Goal: Task Accomplishment & Management: Manage account settings

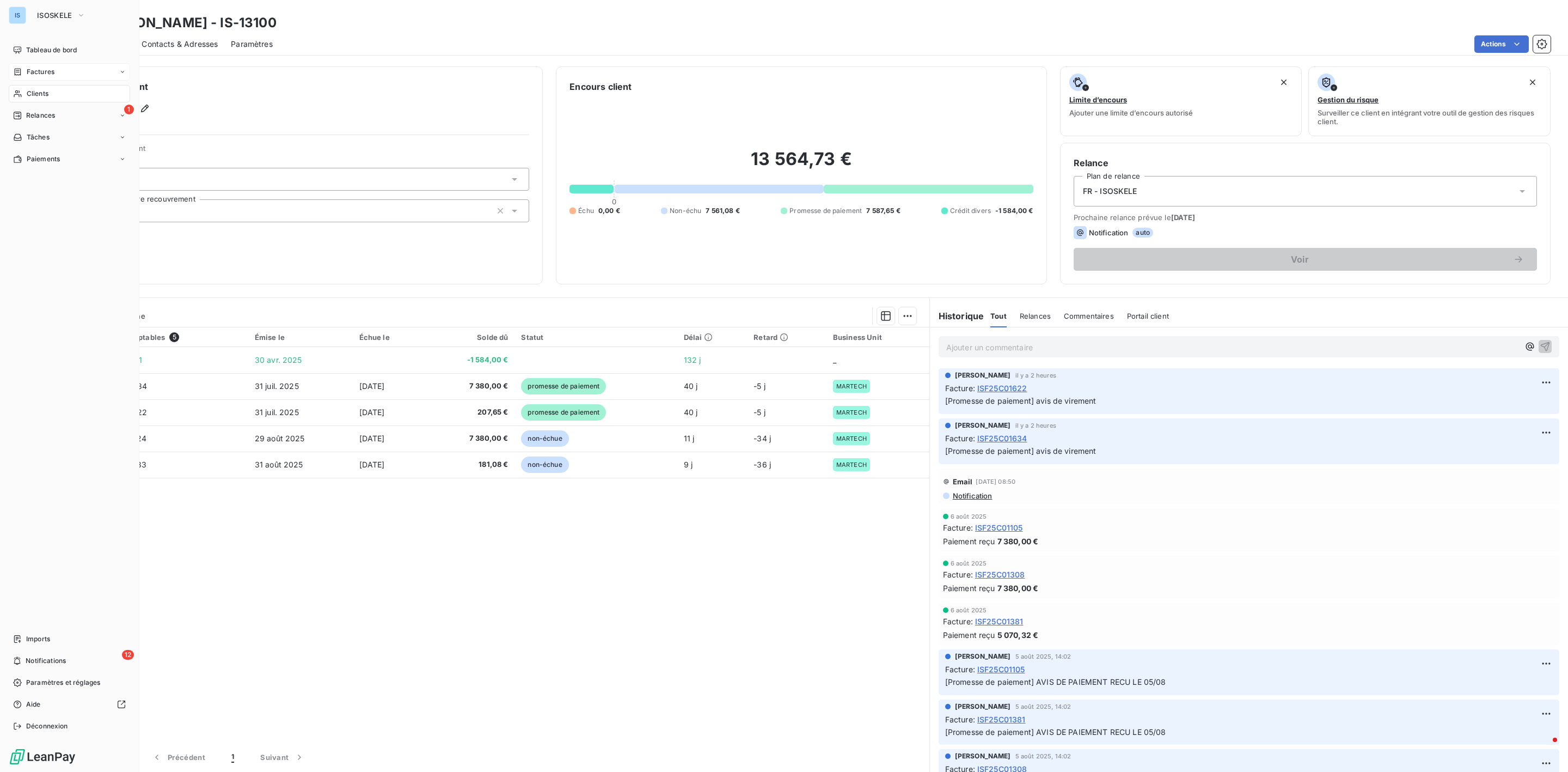
click at [45, 70] on span "Factures" at bounding box center [41, 72] width 28 height 10
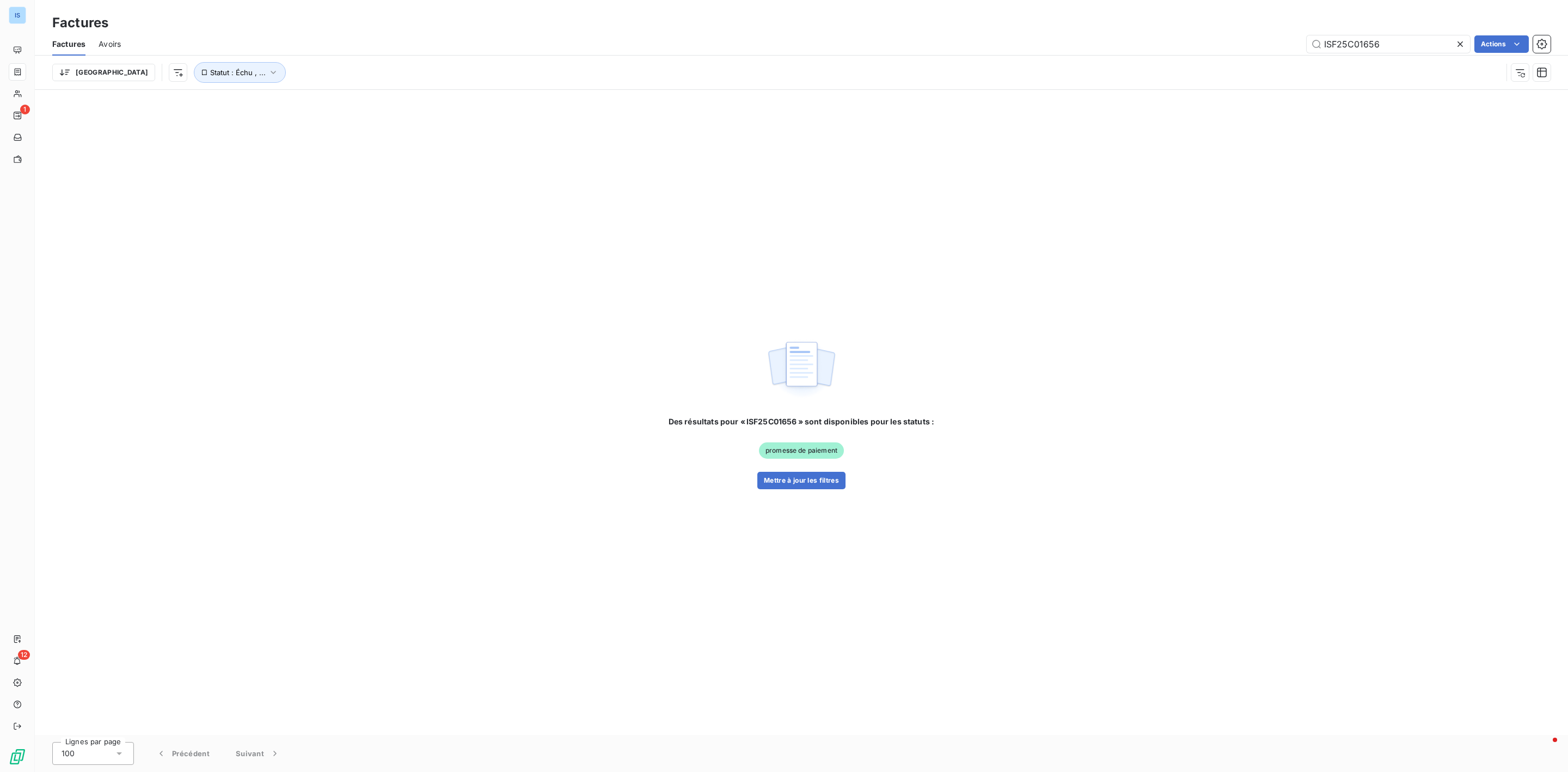
click at [1466, 40] on div at bounding box center [1462, 44] width 15 height 18
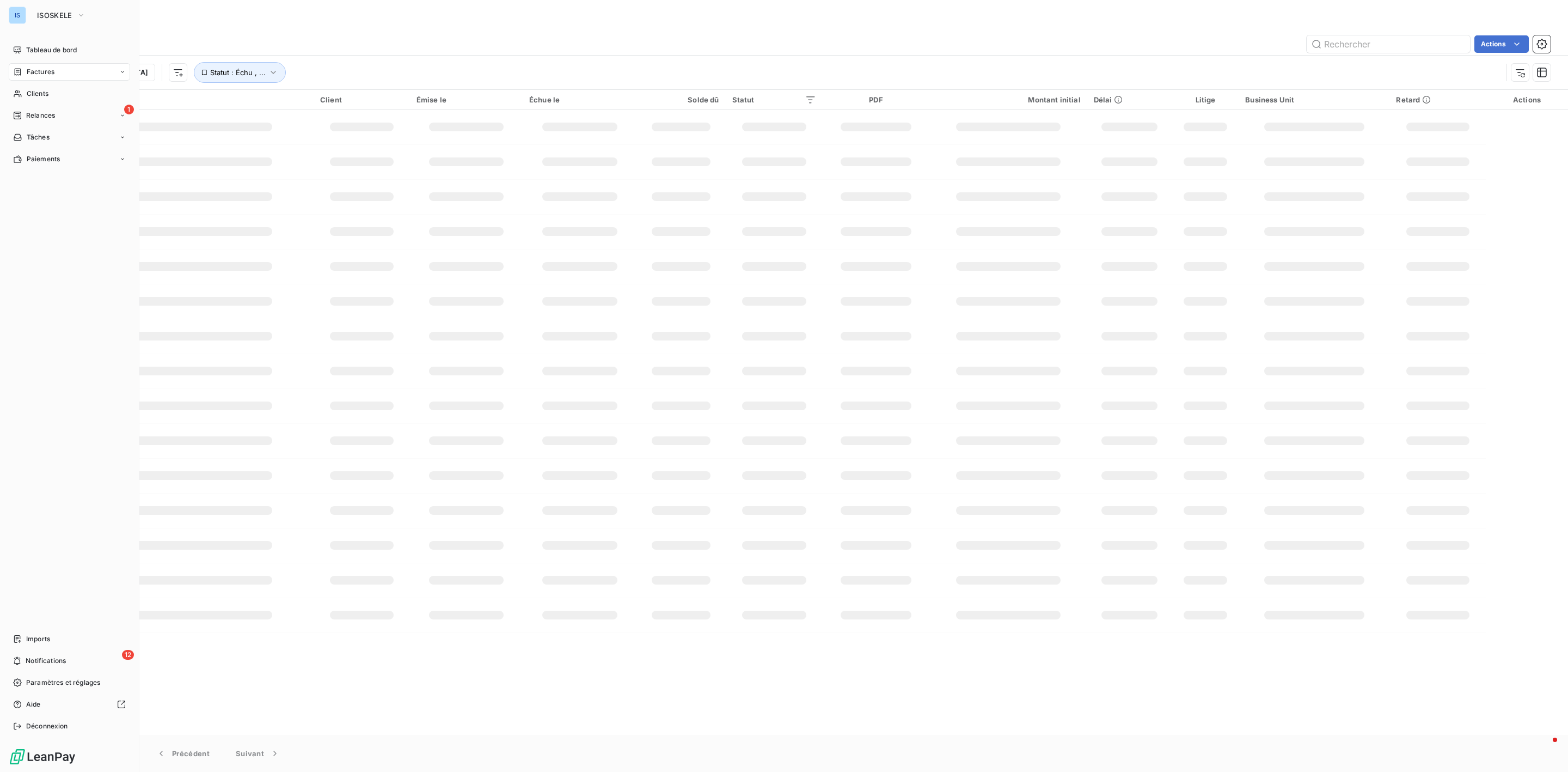
drag, startPoint x: 39, startPoint y: 71, endPoint x: 60, endPoint y: 72, distance: 21.0
click at [40, 71] on span "Factures" at bounding box center [41, 72] width 28 height 10
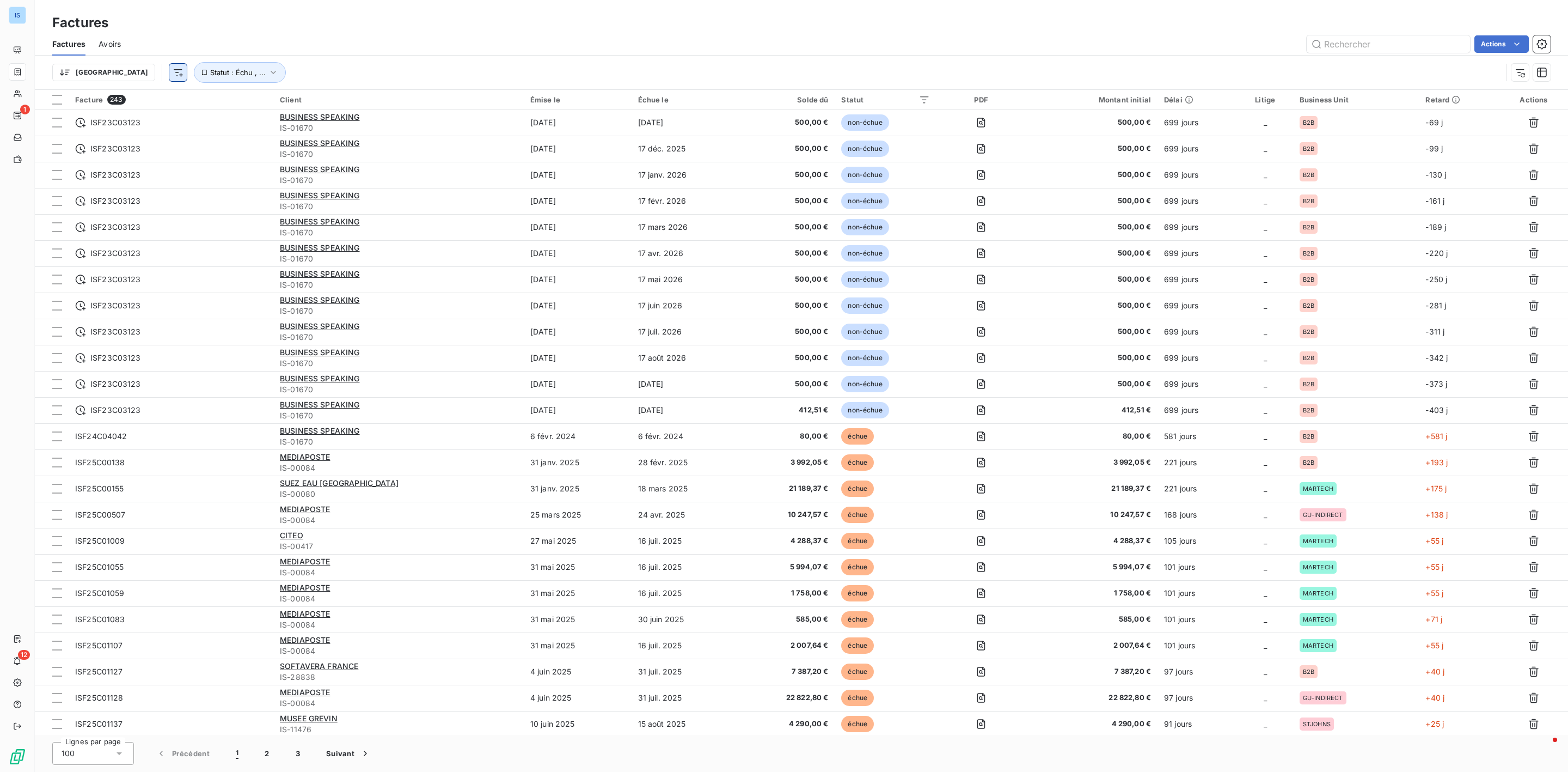
click at [124, 77] on html "IS 1 12 Factures Factures Avoirs Actions Trier Statut : Échu , ... Facture 243 …" at bounding box center [784, 386] width 1568 height 772
click at [182, 206] on div "PDF" at bounding box center [193, 213] width 151 height 18
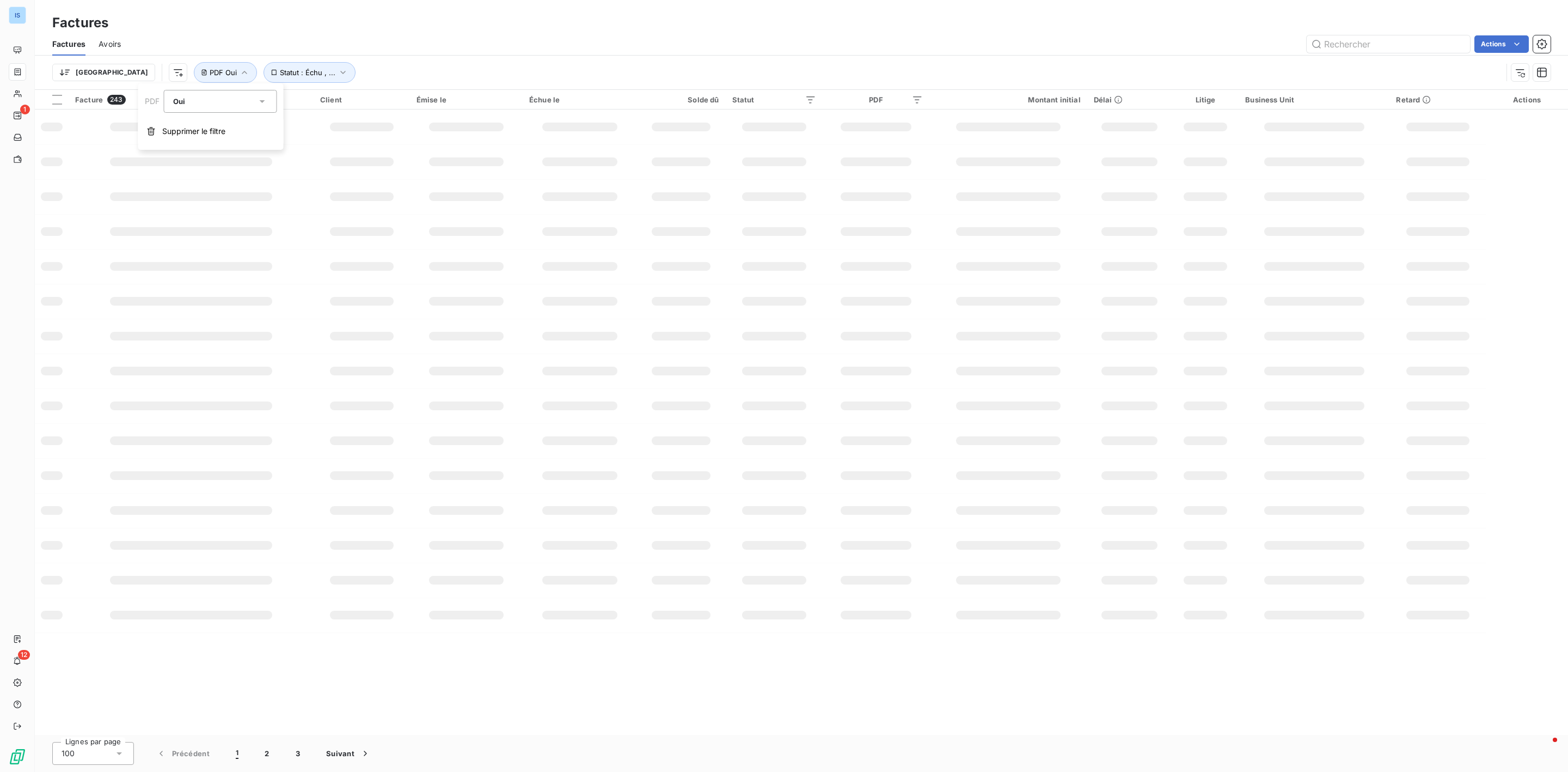
click at [182, 101] on span "Oui" at bounding box center [179, 101] width 12 height 9
click at [188, 144] on li "Non" at bounding box center [220, 146] width 113 height 20
click at [533, 55] on div "Trier Statut : Échu , ... PDF Non" at bounding box center [802, 72] width 1498 height 33
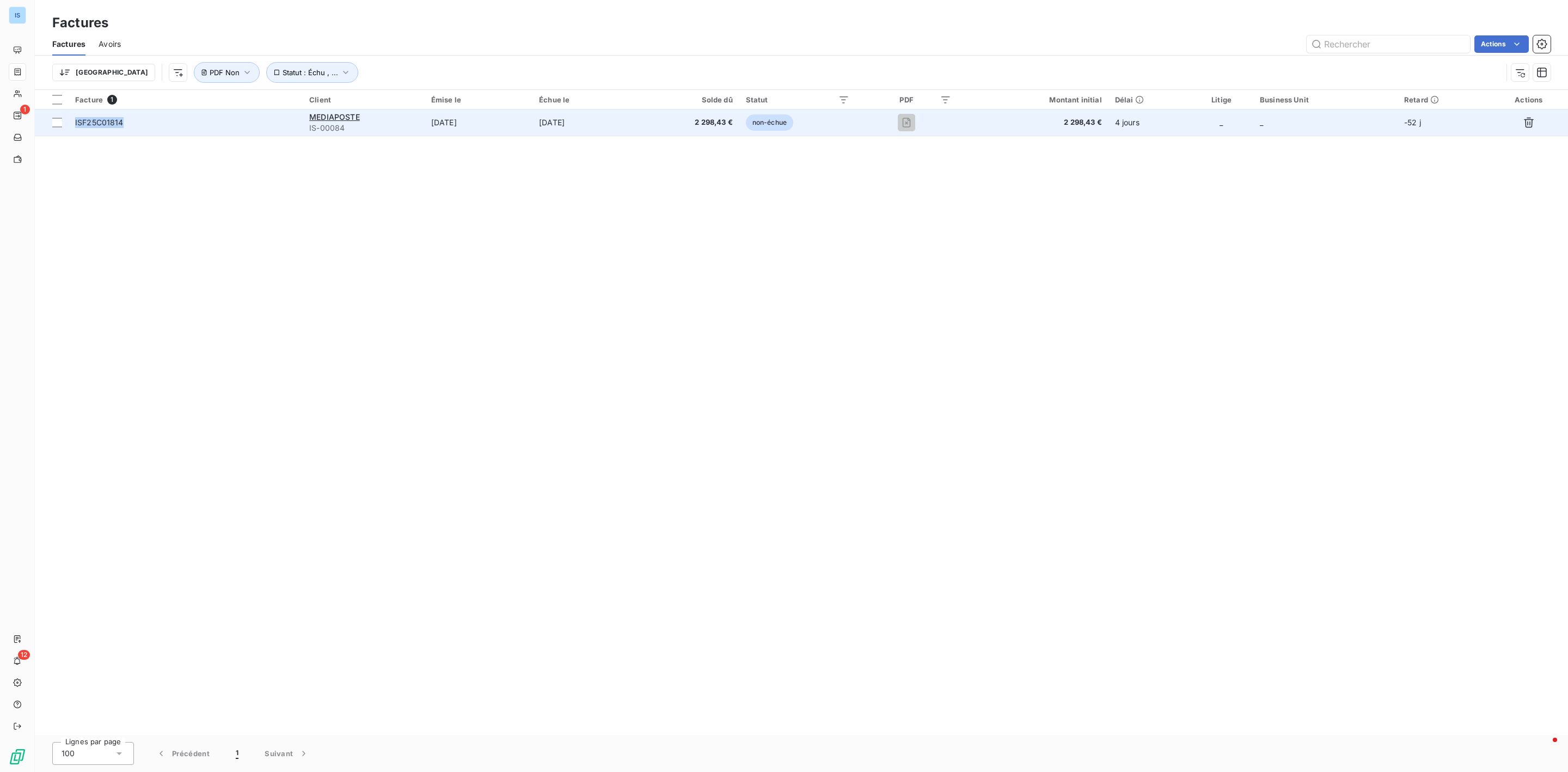
drag, startPoint x: 139, startPoint y: 122, endPoint x: 73, endPoint y: 120, distance: 66.0
click at [73, 120] on td "ISF25C01814" at bounding box center [186, 122] width 234 height 26
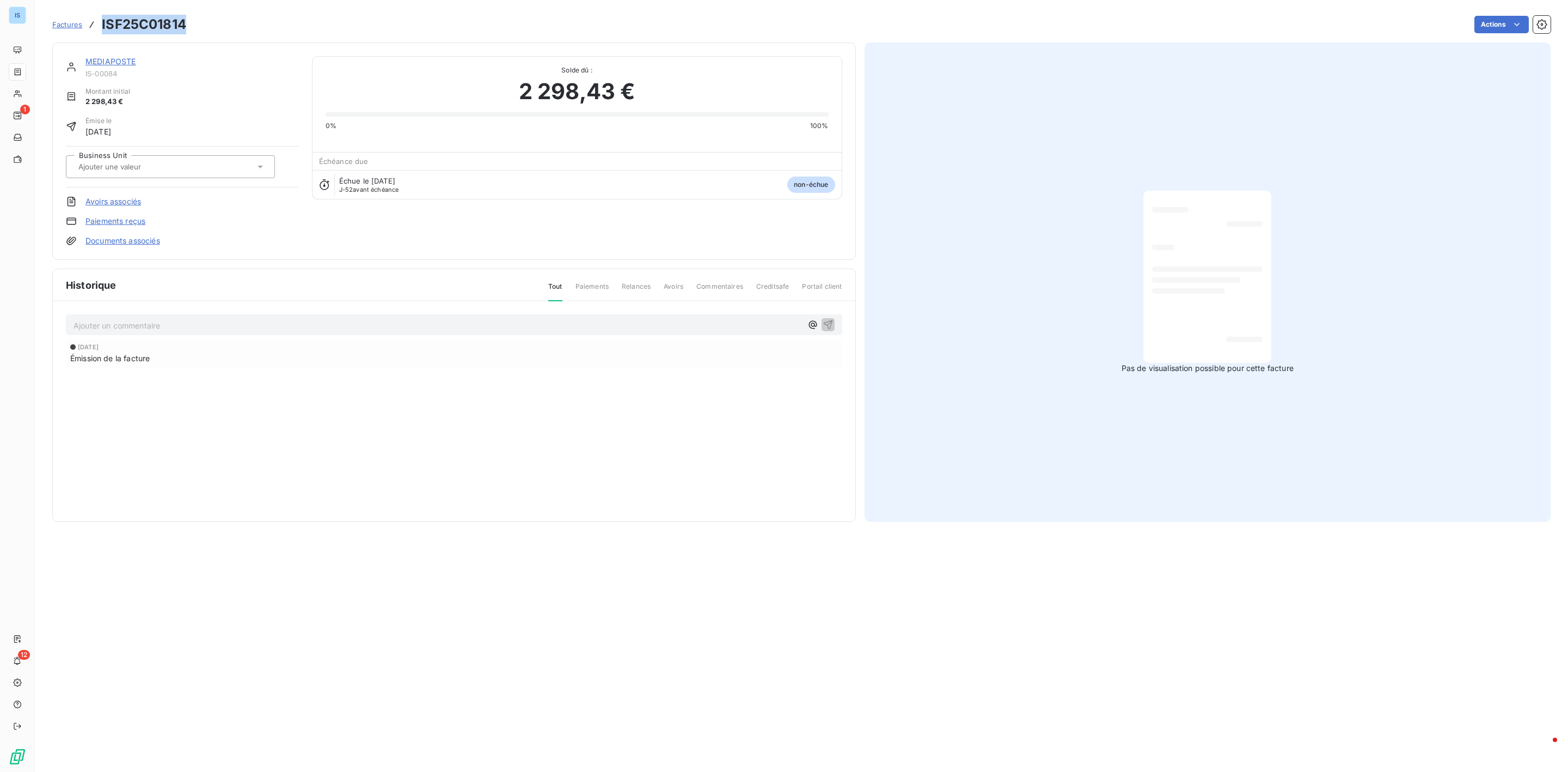
drag, startPoint x: 188, startPoint y: 27, endPoint x: 89, endPoint y: 27, distance: 99.0
click at [87, 27] on div "Factures ISF25C01814 Actions" at bounding box center [802, 24] width 1498 height 23
copy h3 "ISF25C01814"
click at [260, 176] on div at bounding box center [171, 166] width 209 height 23
drag, startPoint x: 185, startPoint y: 98, endPoint x: 144, endPoint y: 58, distance: 57.3
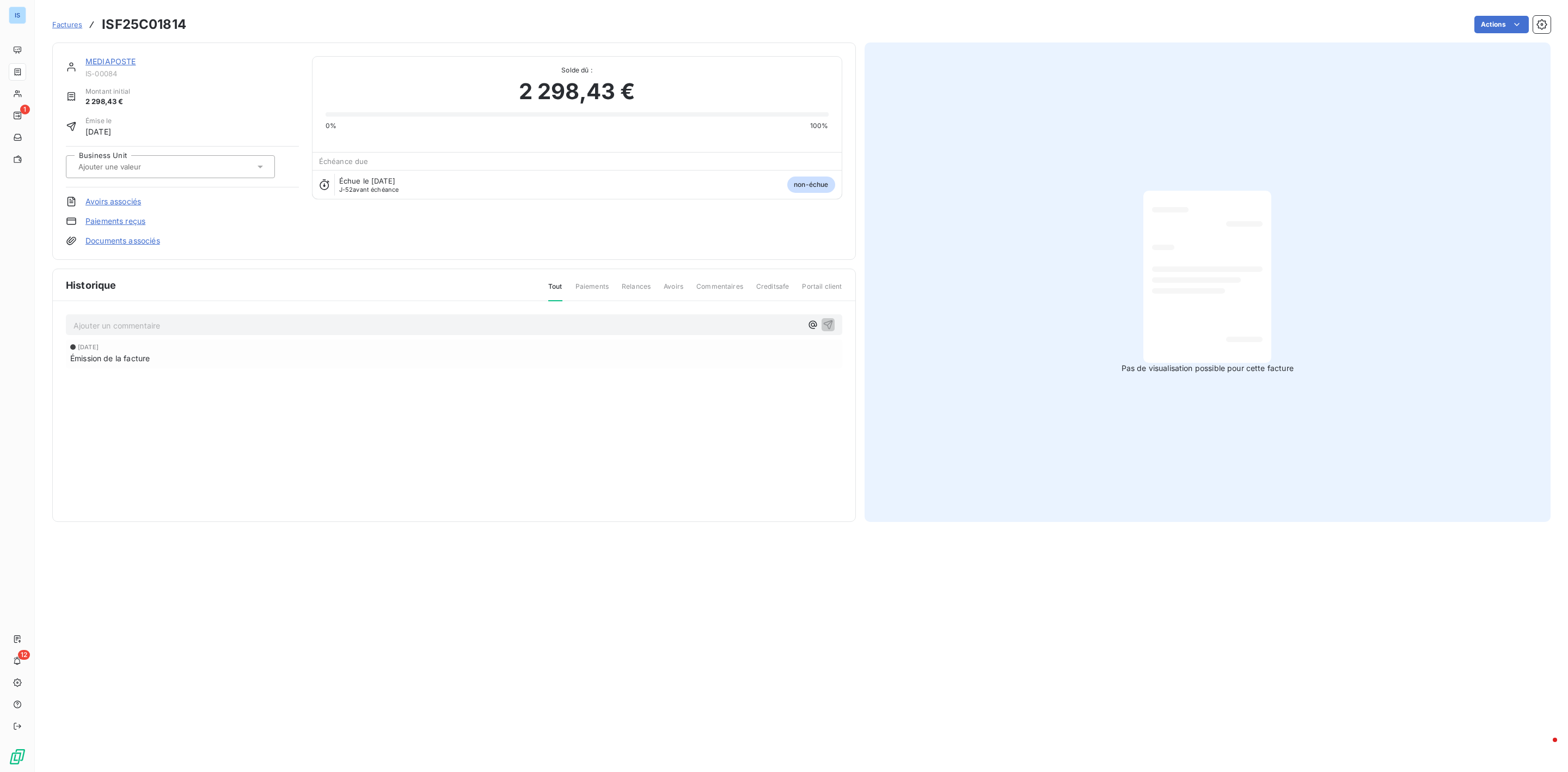
click at [185, 98] on div "Montant initial 2 298,43 €" at bounding box center [183, 97] width 233 height 21
click at [65, 20] on span "Factures" at bounding box center [68, 24] width 30 height 9
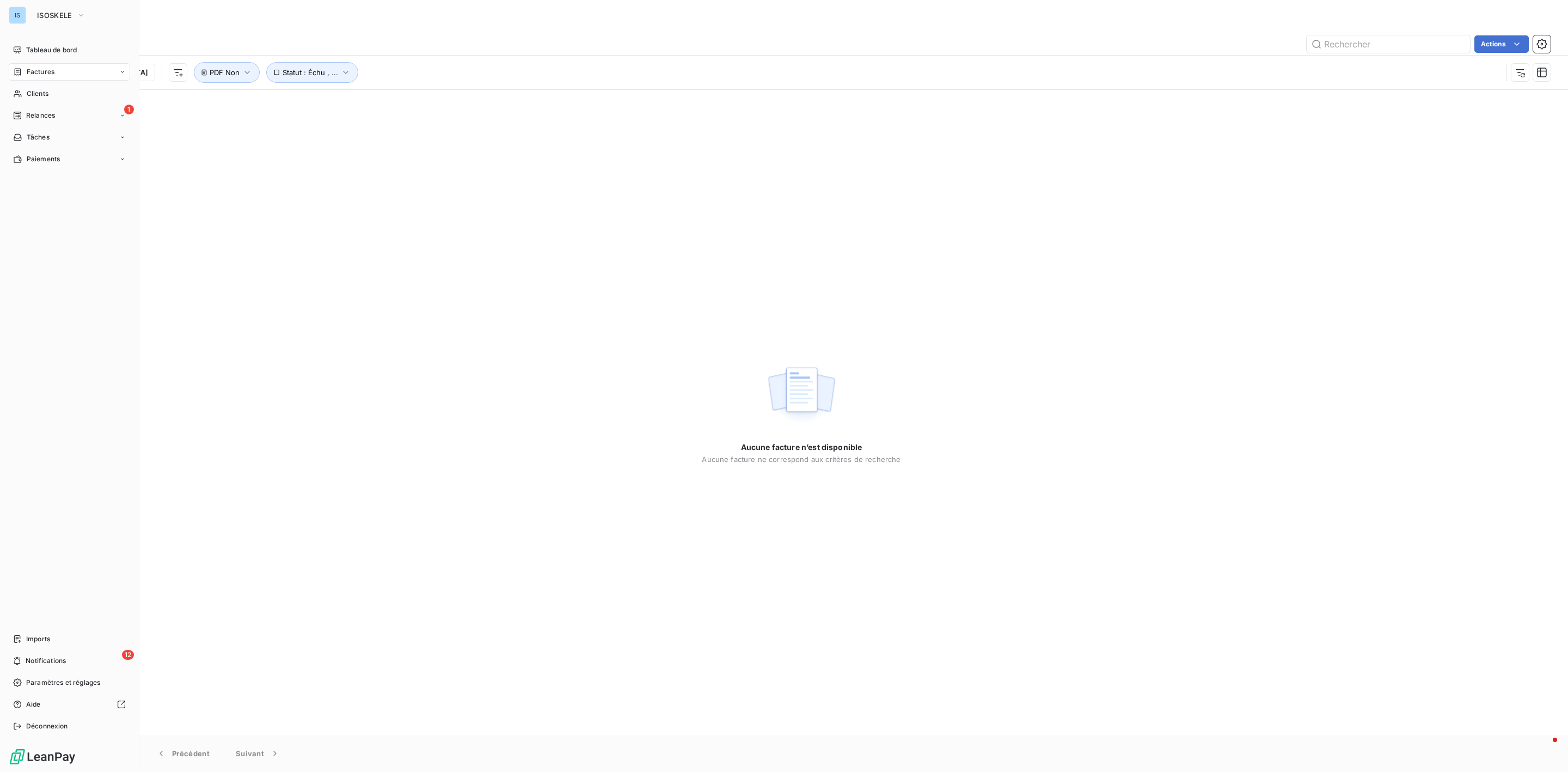
click at [119, 69] on icon at bounding box center [122, 72] width 6 height 6
click at [45, 117] on span "Avoirs" at bounding box center [36, 116] width 20 height 10
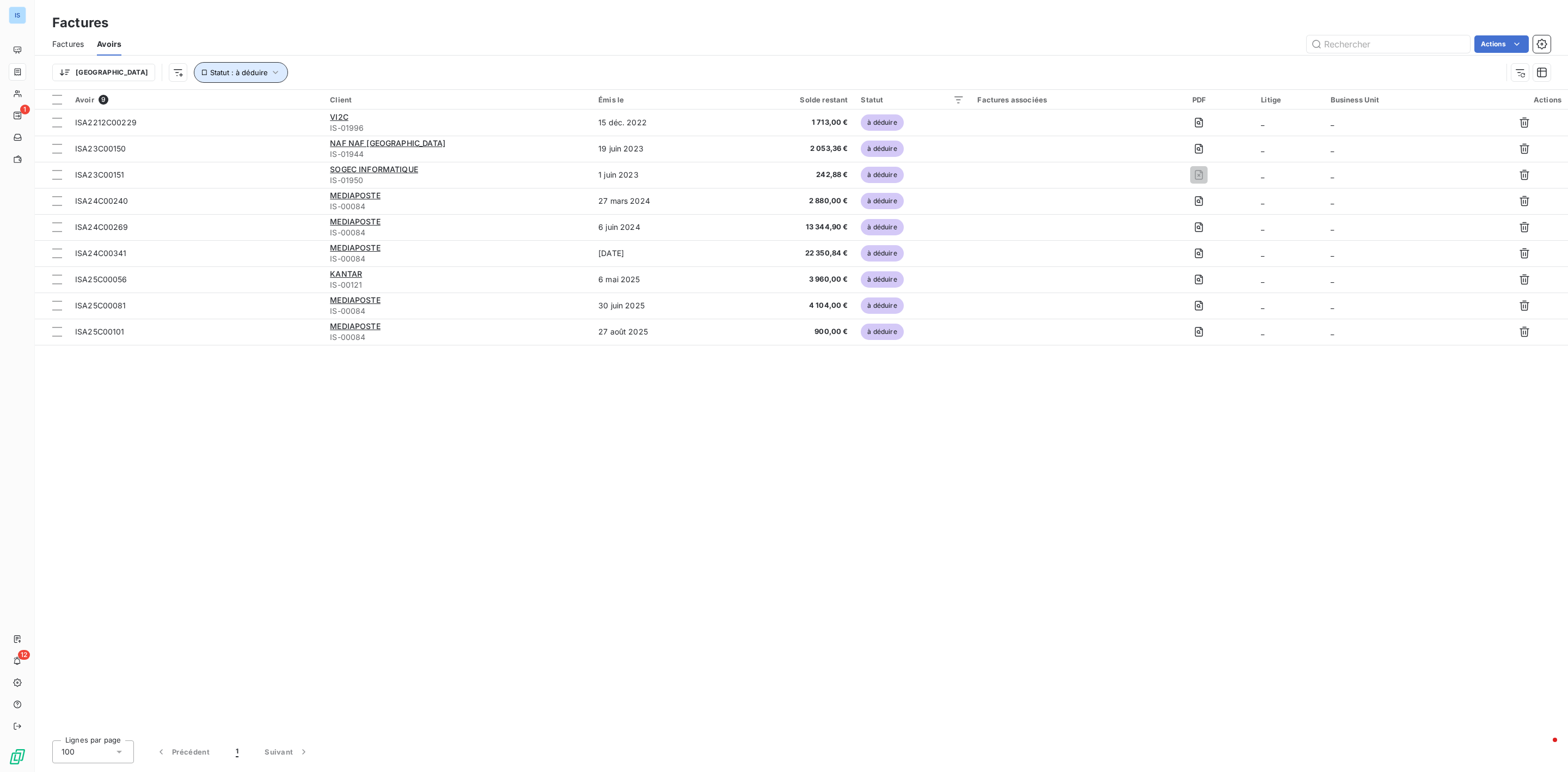
click at [270, 77] on icon "button" at bounding box center [275, 72] width 11 height 11
click at [331, 53] on div "Factures Avoirs Actions" at bounding box center [801, 44] width 1533 height 23
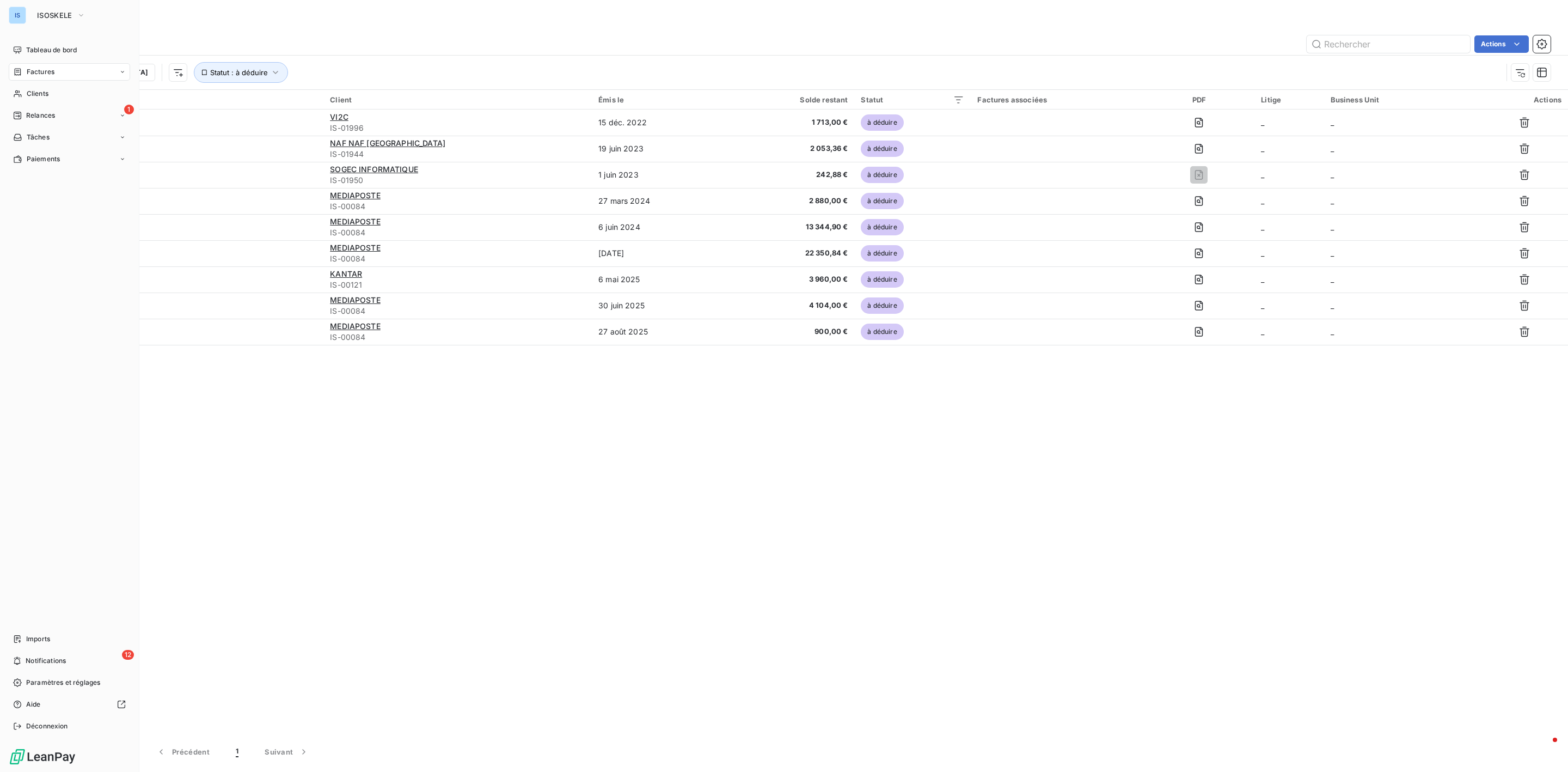
click at [50, 73] on span "Factures" at bounding box center [41, 72] width 28 height 10
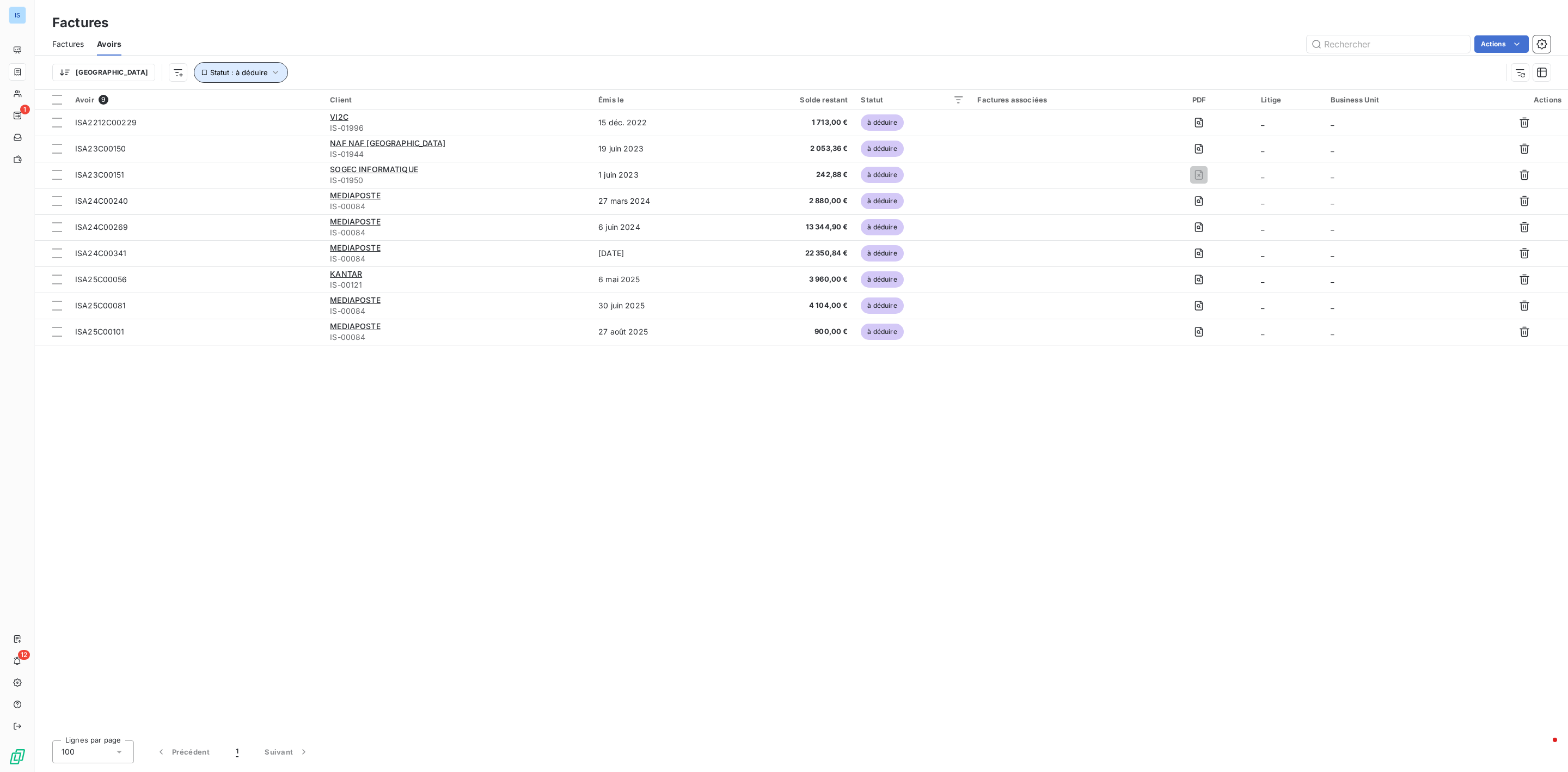
click at [225, 74] on button "Statut : à déduire" at bounding box center [241, 72] width 95 height 21
click at [203, 128] on span "Supprimer le filtre" at bounding box center [193, 131] width 63 height 11
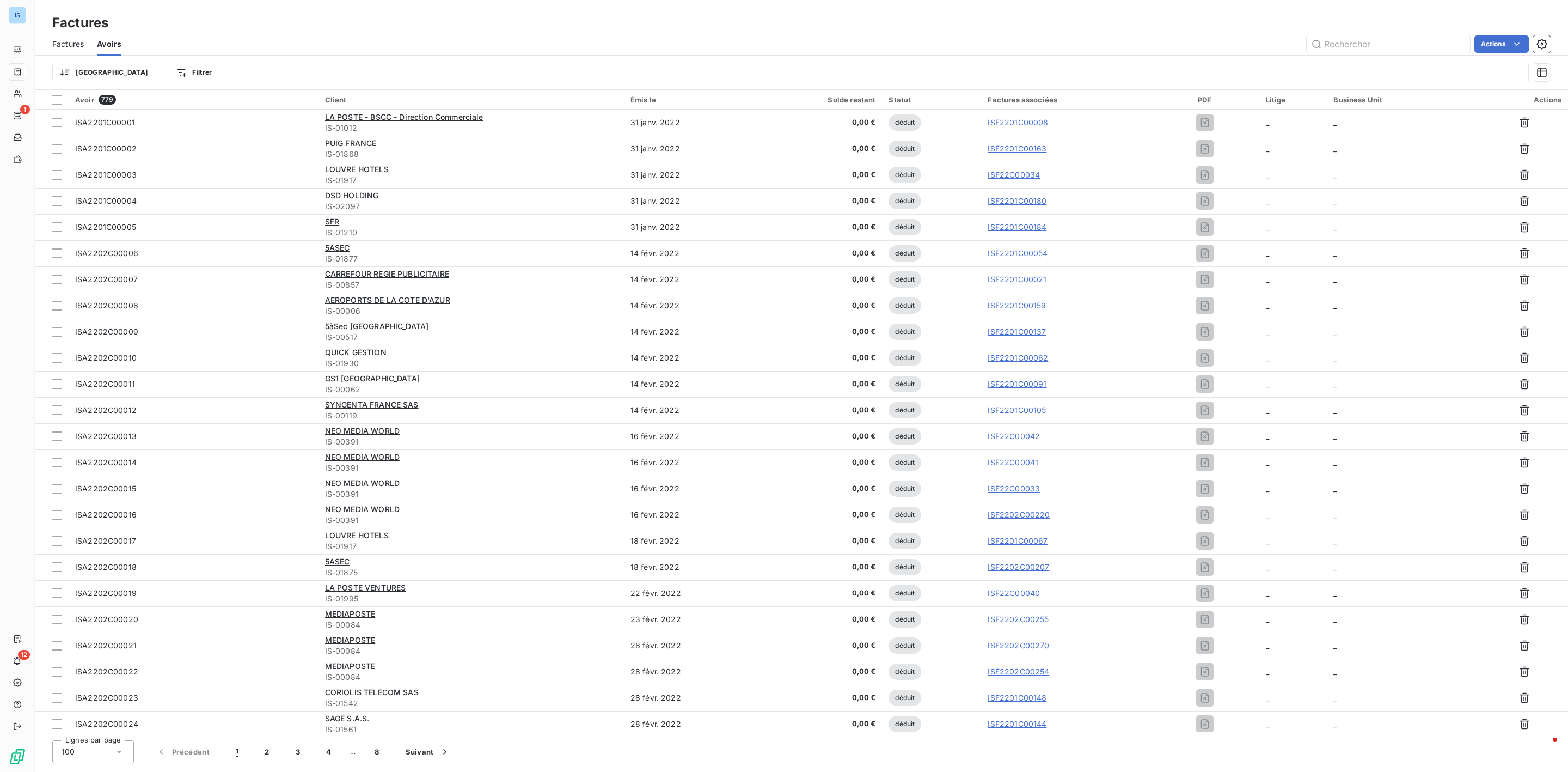
click at [71, 38] on span "Factures" at bounding box center [68, 43] width 31 height 11
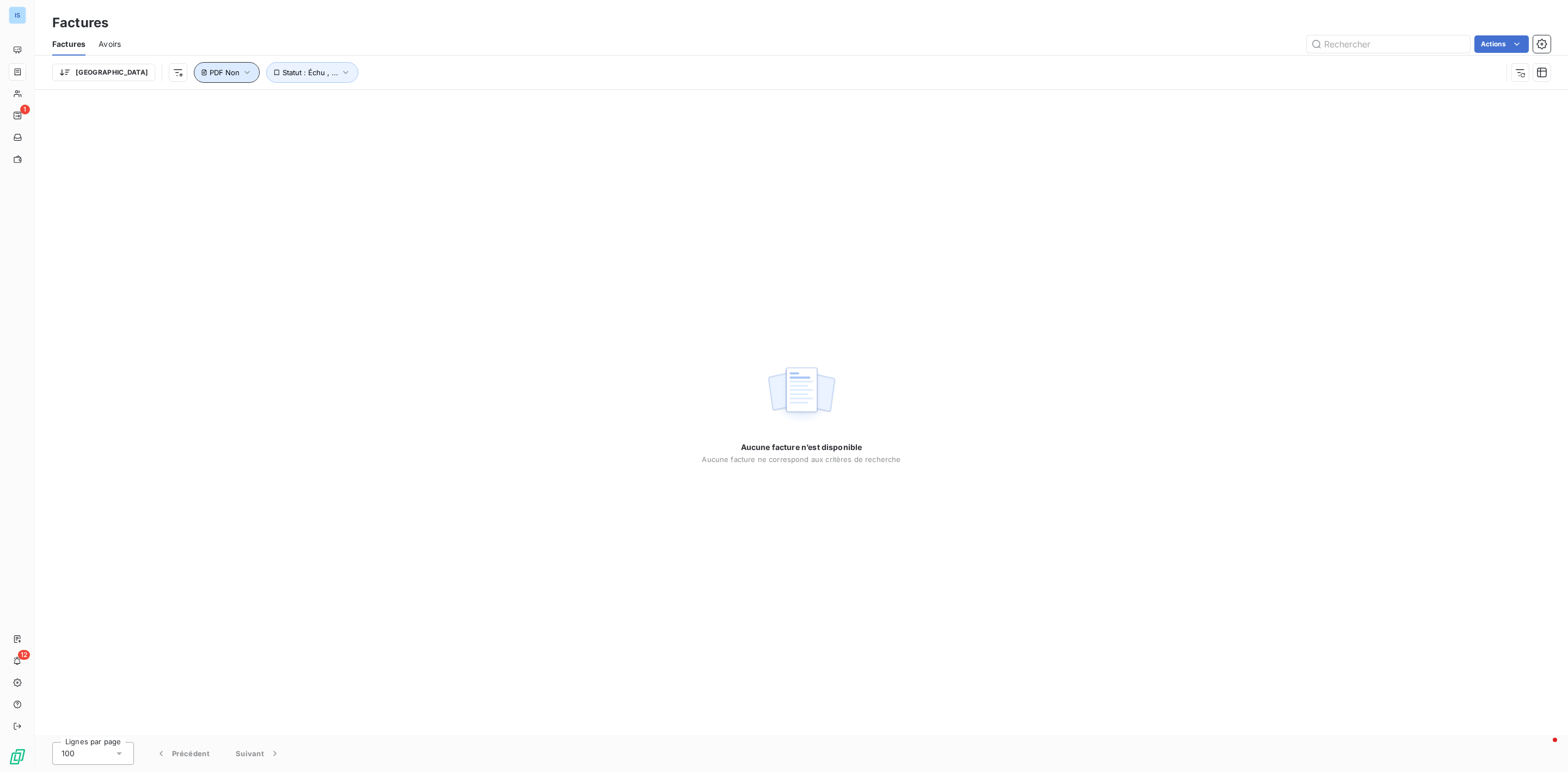
click at [242, 69] on icon "button" at bounding box center [247, 72] width 11 height 11
click at [197, 103] on div "Non is_false" at bounding box center [215, 101] width 84 height 15
click at [190, 127] on li "Oui" at bounding box center [220, 127] width 113 height 20
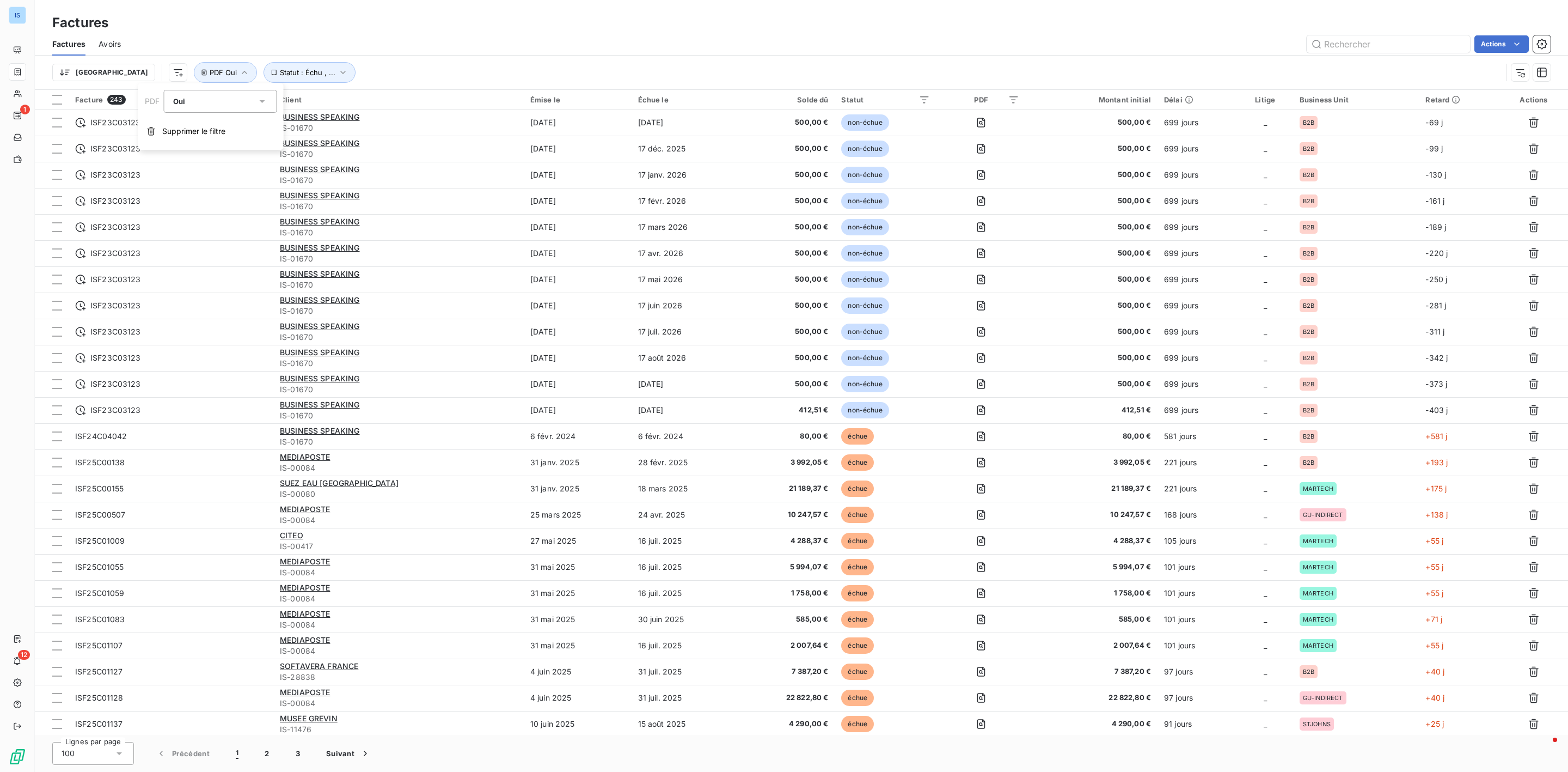
click at [432, 48] on div "Actions" at bounding box center [842, 44] width 1417 height 18
click at [297, 758] on button "3" at bounding box center [298, 753] width 31 height 23
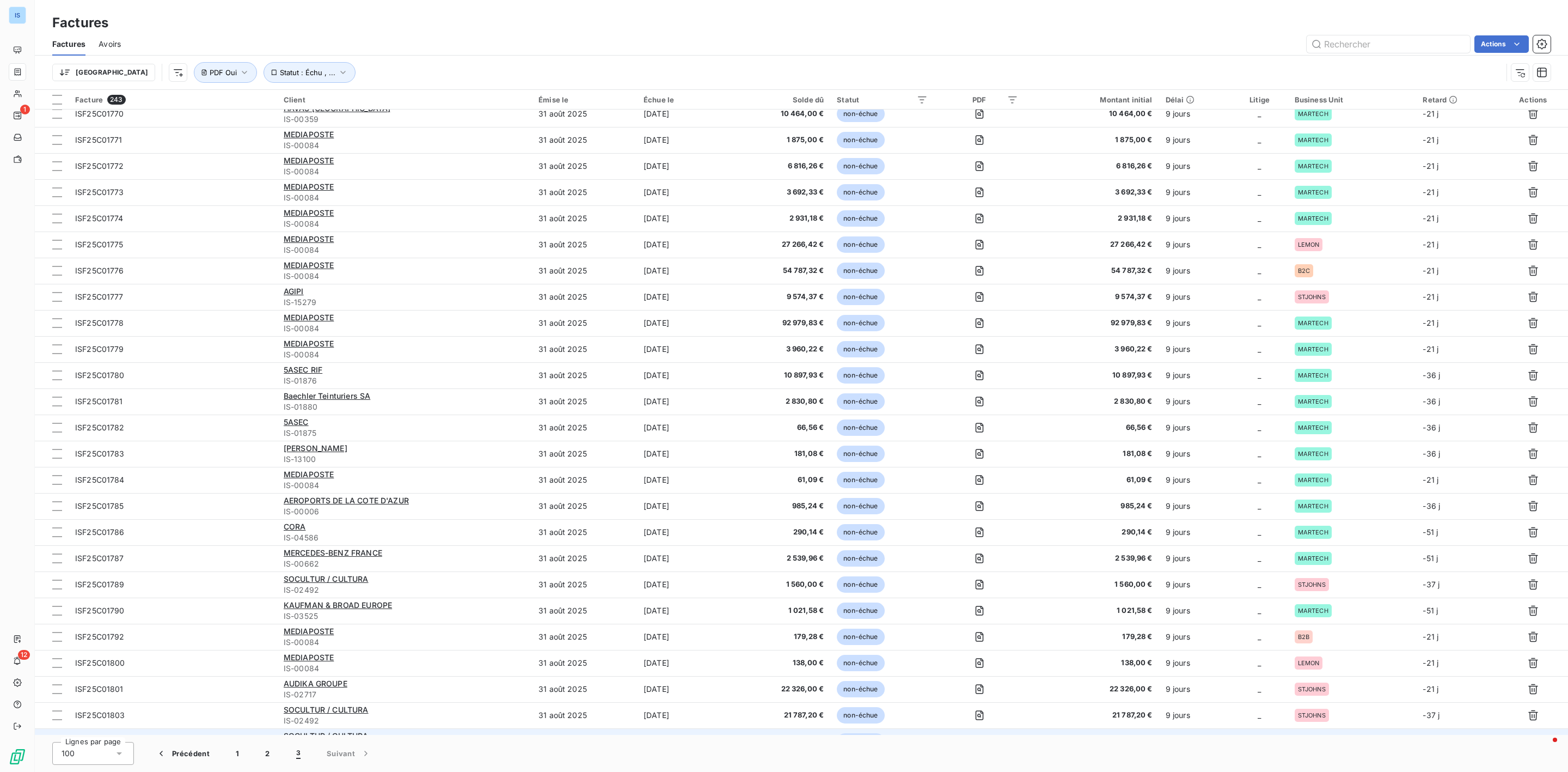
scroll to position [499, 0]
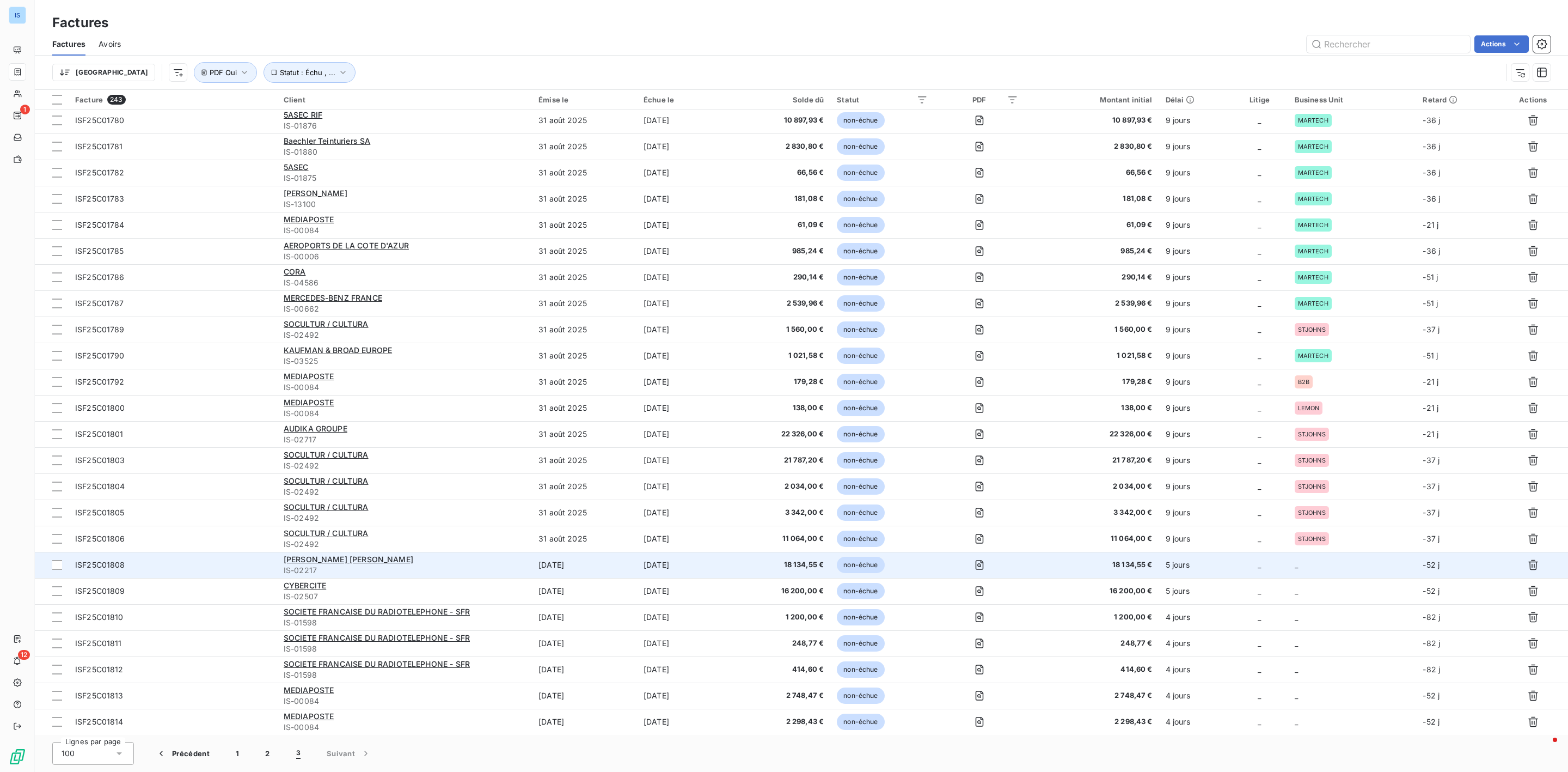
click at [1320, 570] on td "_" at bounding box center [1353, 564] width 129 height 26
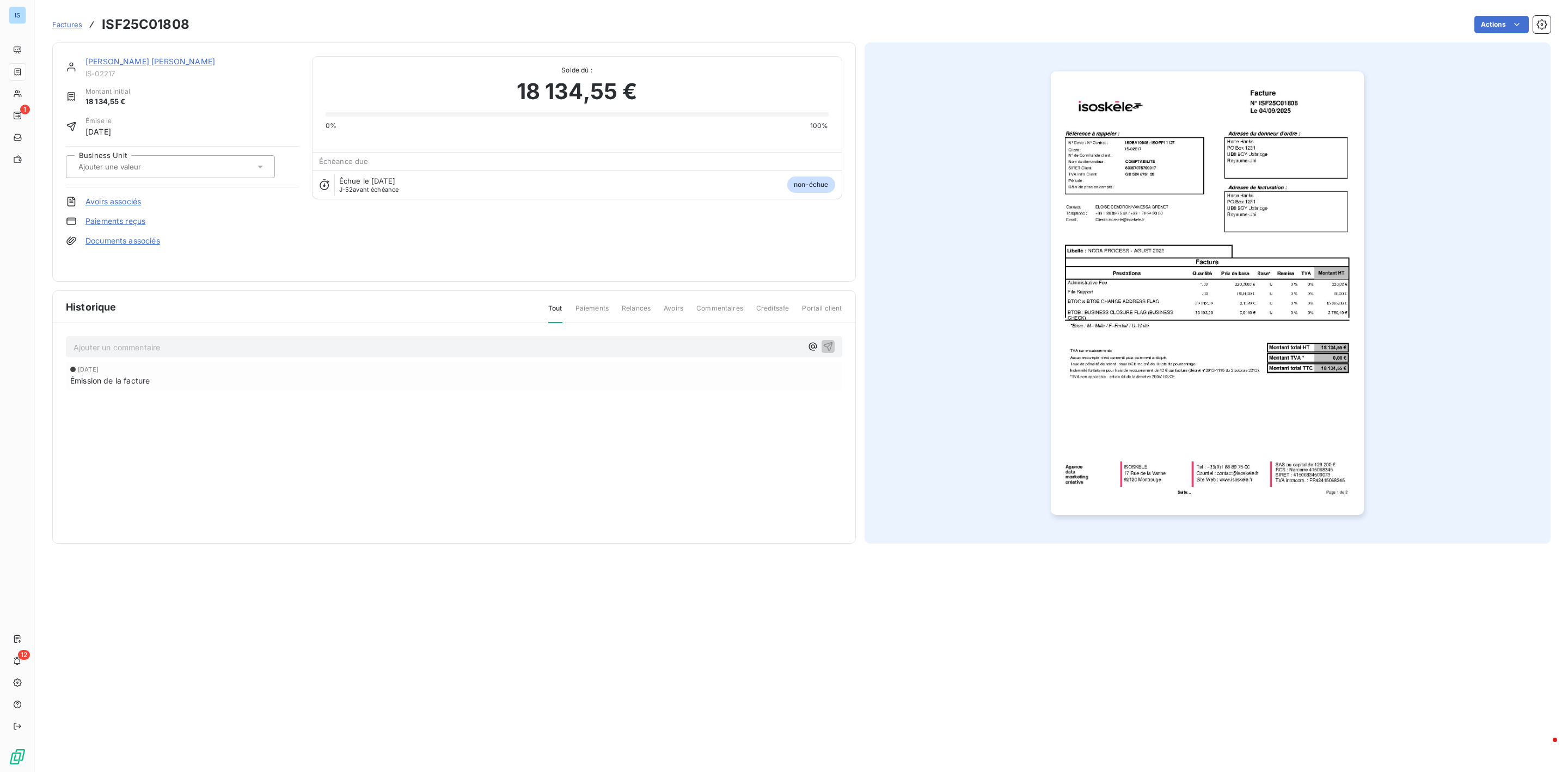
click at [181, 171] on div at bounding box center [165, 166] width 180 height 14
click at [85, 215] on li "MARTECH" at bounding box center [171, 218] width 209 height 26
click at [68, 17] on div "Factures ISF25C01808" at bounding box center [121, 25] width 137 height 20
click at [68, 23] on span "Factures" at bounding box center [68, 24] width 30 height 9
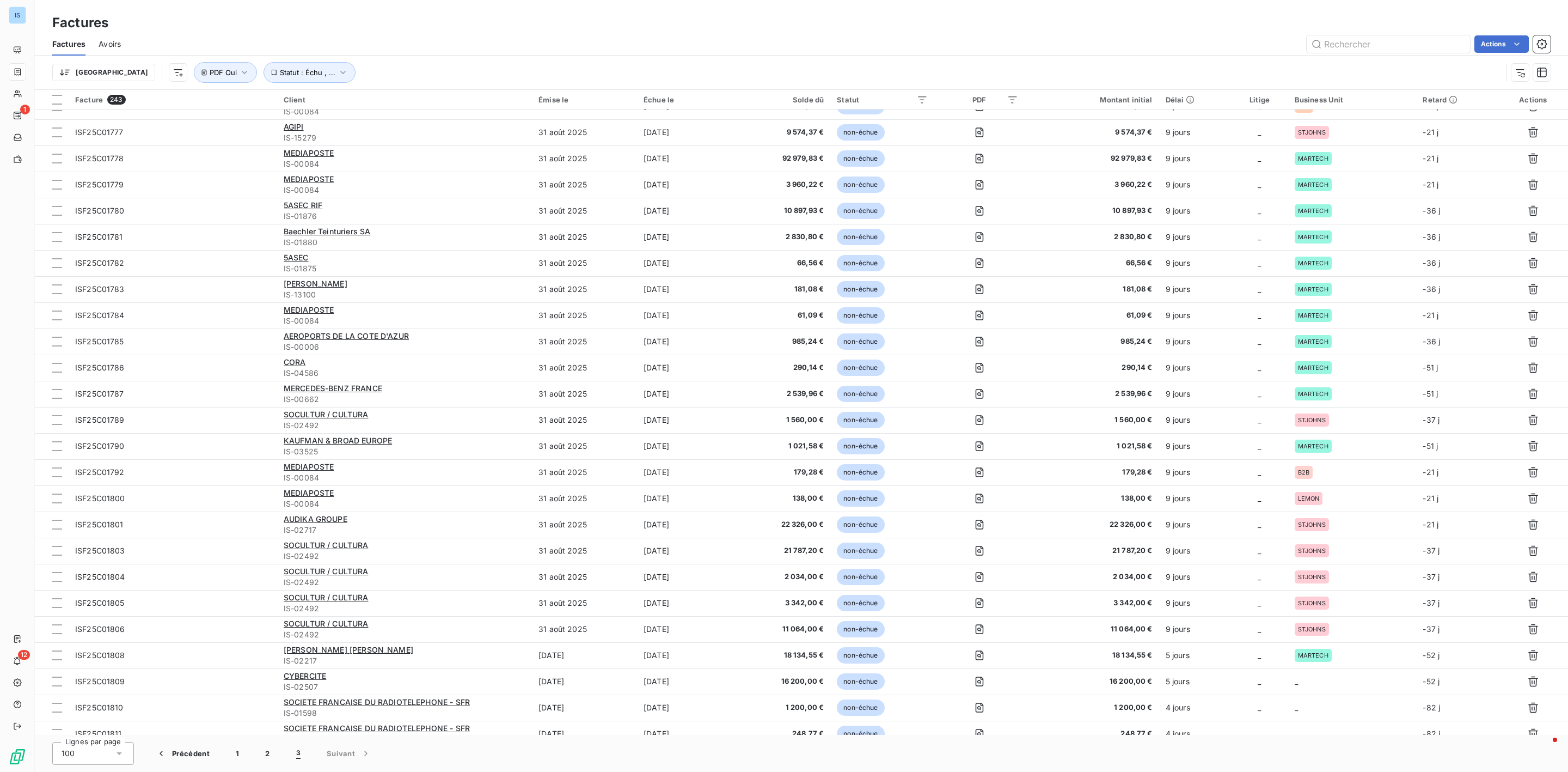
scroll to position [499, 0]
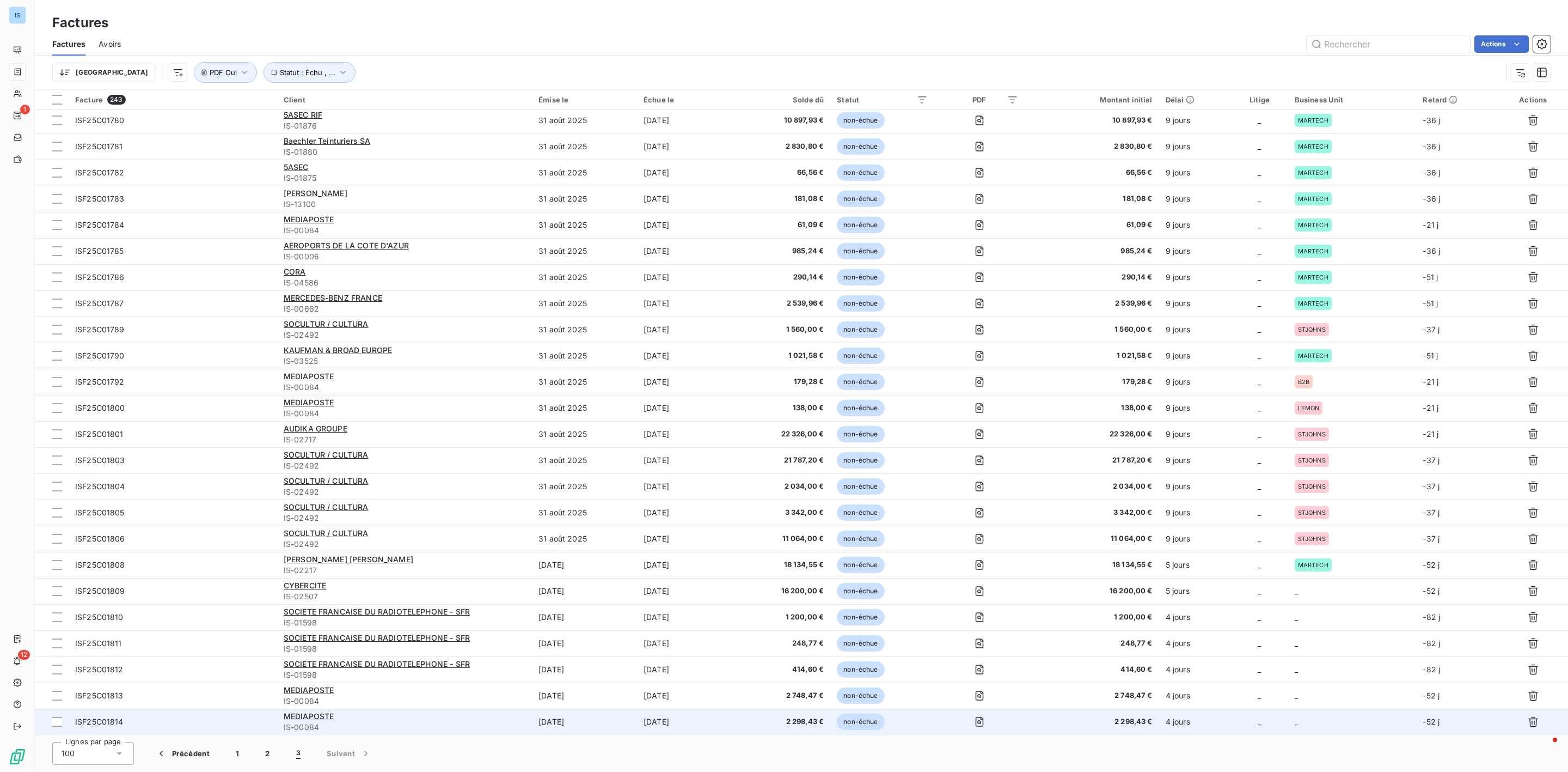
click at [1336, 717] on td "_" at bounding box center [1353, 722] width 129 height 26
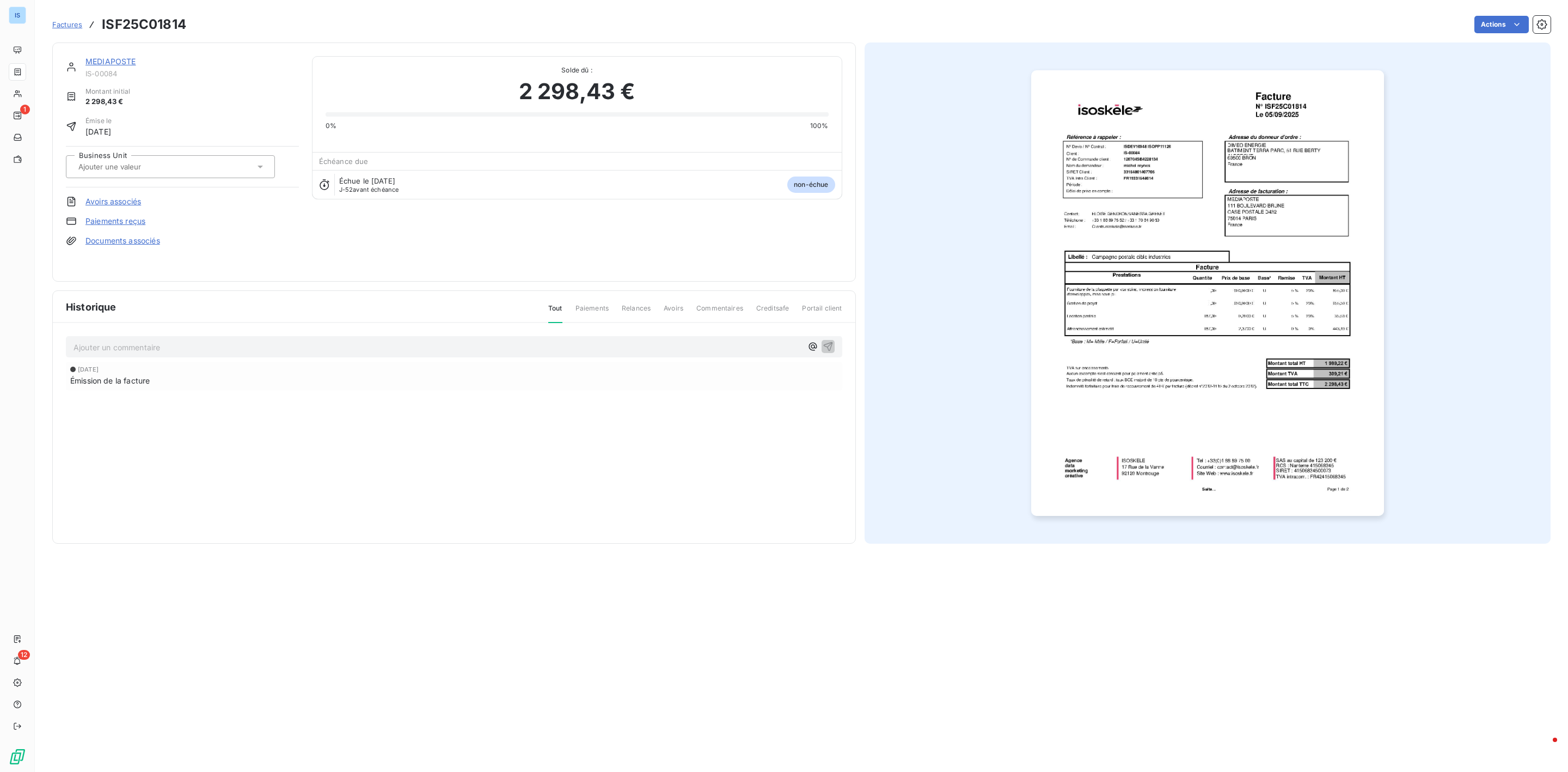
click at [137, 167] on input "text" at bounding box center [132, 167] width 109 height 10
click at [78, 197] on div at bounding box center [77, 195] width 11 height 11
click at [70, 28] on span "Factures" at bounding box center [68, 24] width 30 height 9
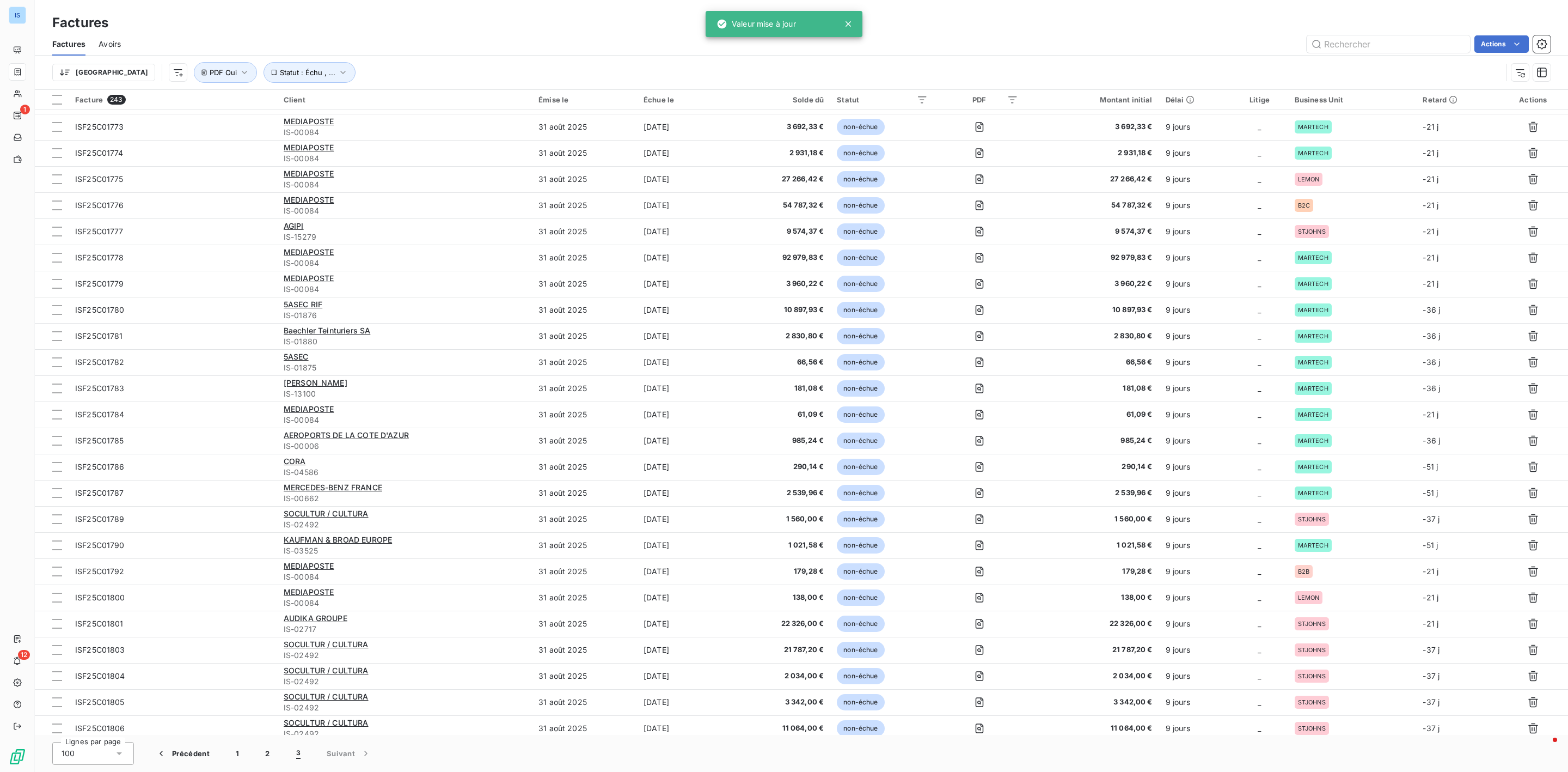
scroll to position [499, 0]
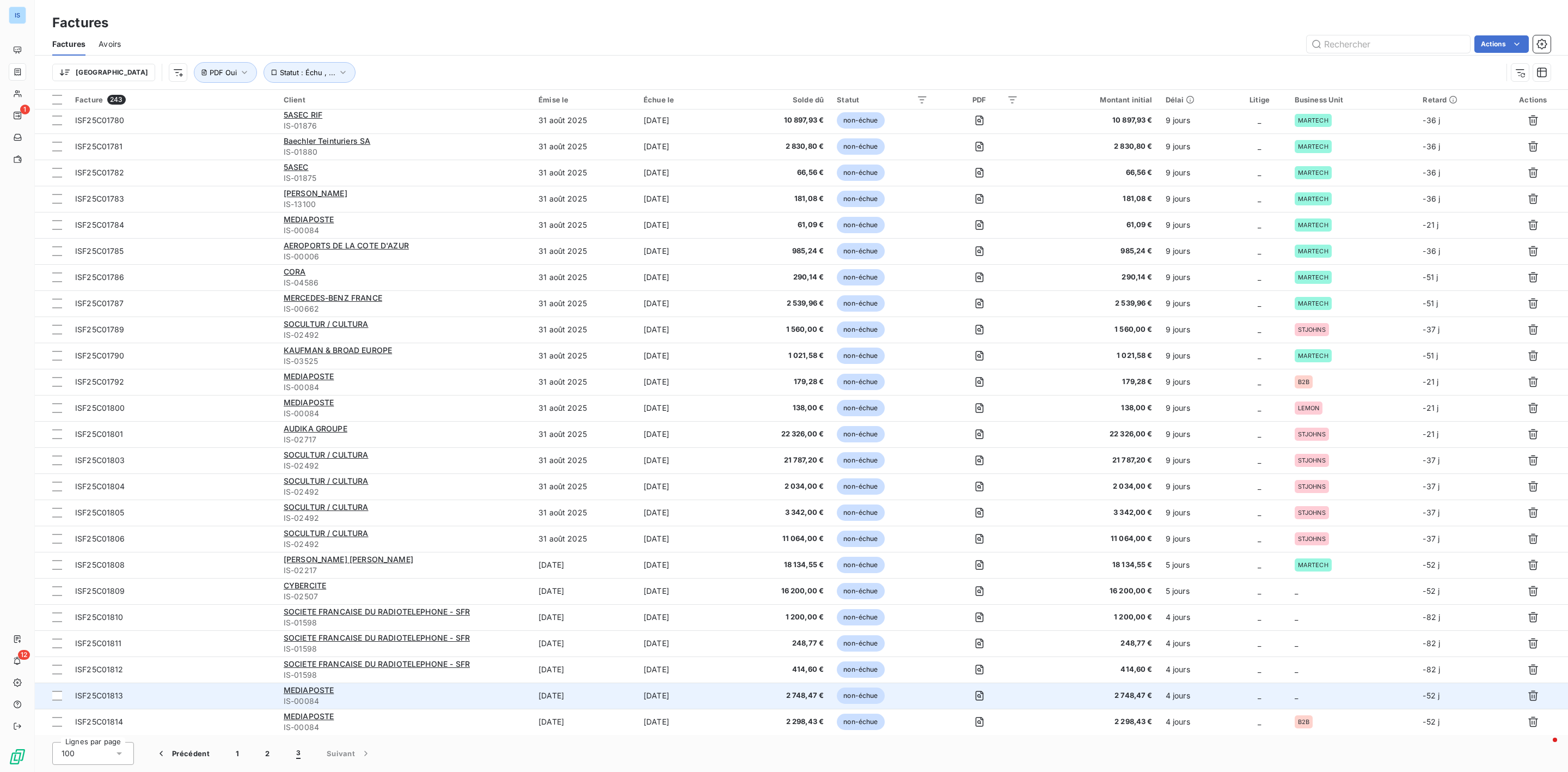
click at [1293, 690] on td "_" at bounding box center [1353, 695] width 129 height 26
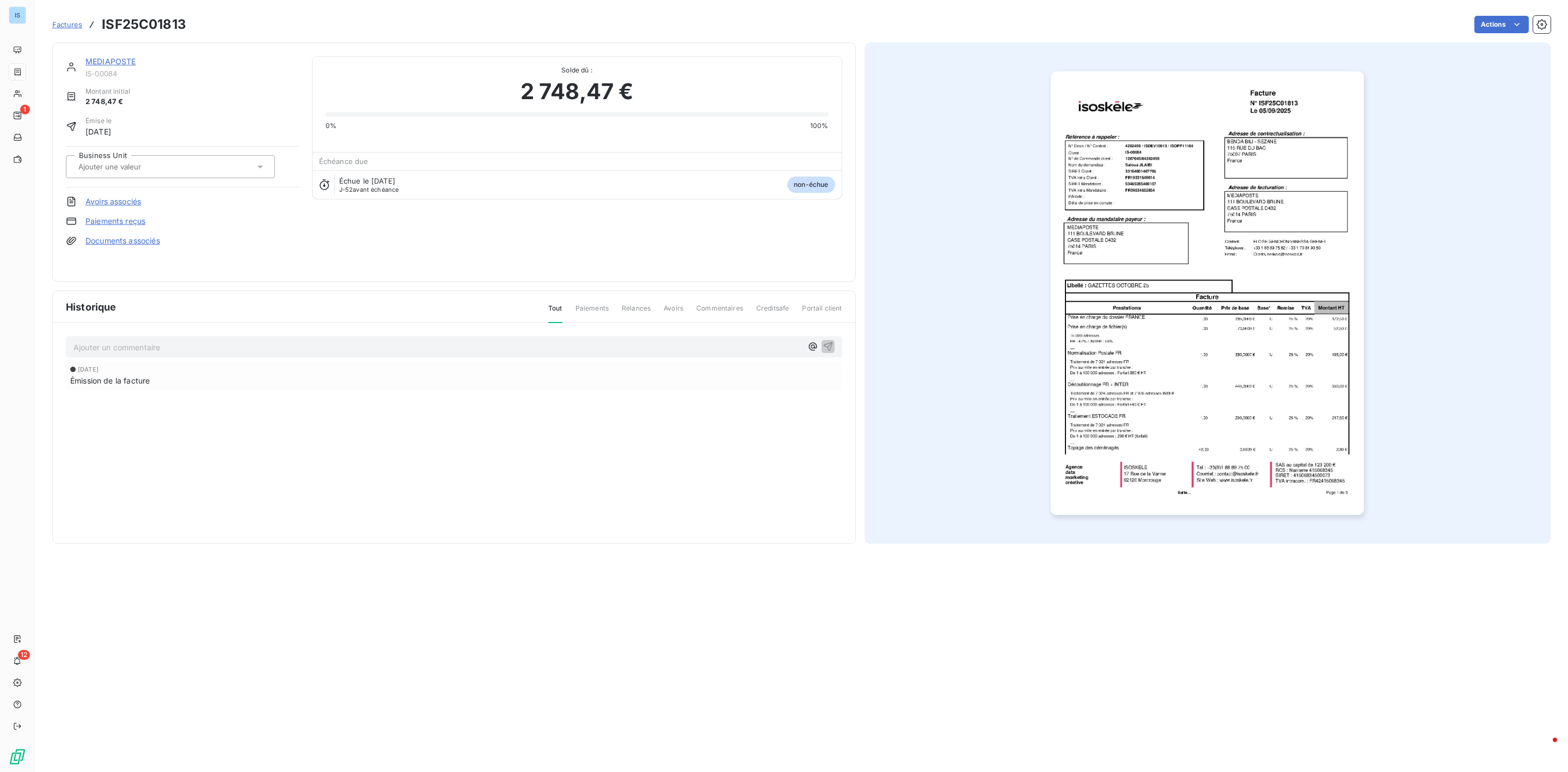
click at [146, 162] on input "text" at bounding box center [132, 167] width 109 height 10
click at [82, 219] on div at bounding box center [77, 218] width 11 height 11
click at [68, 23] on span "Factures" at bounding box center [68, 24] width 30 height 9
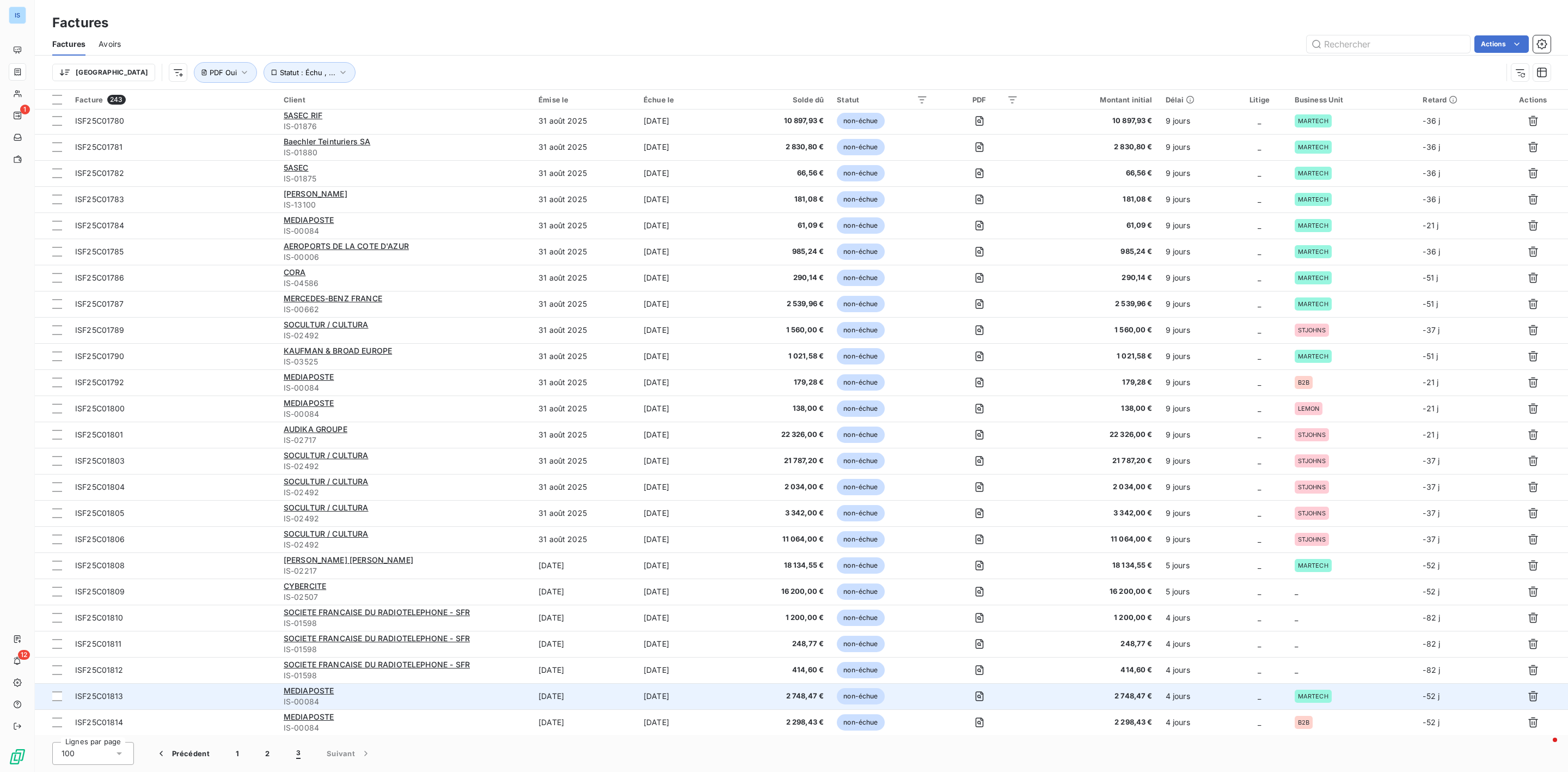
scroll to position [499, 0]
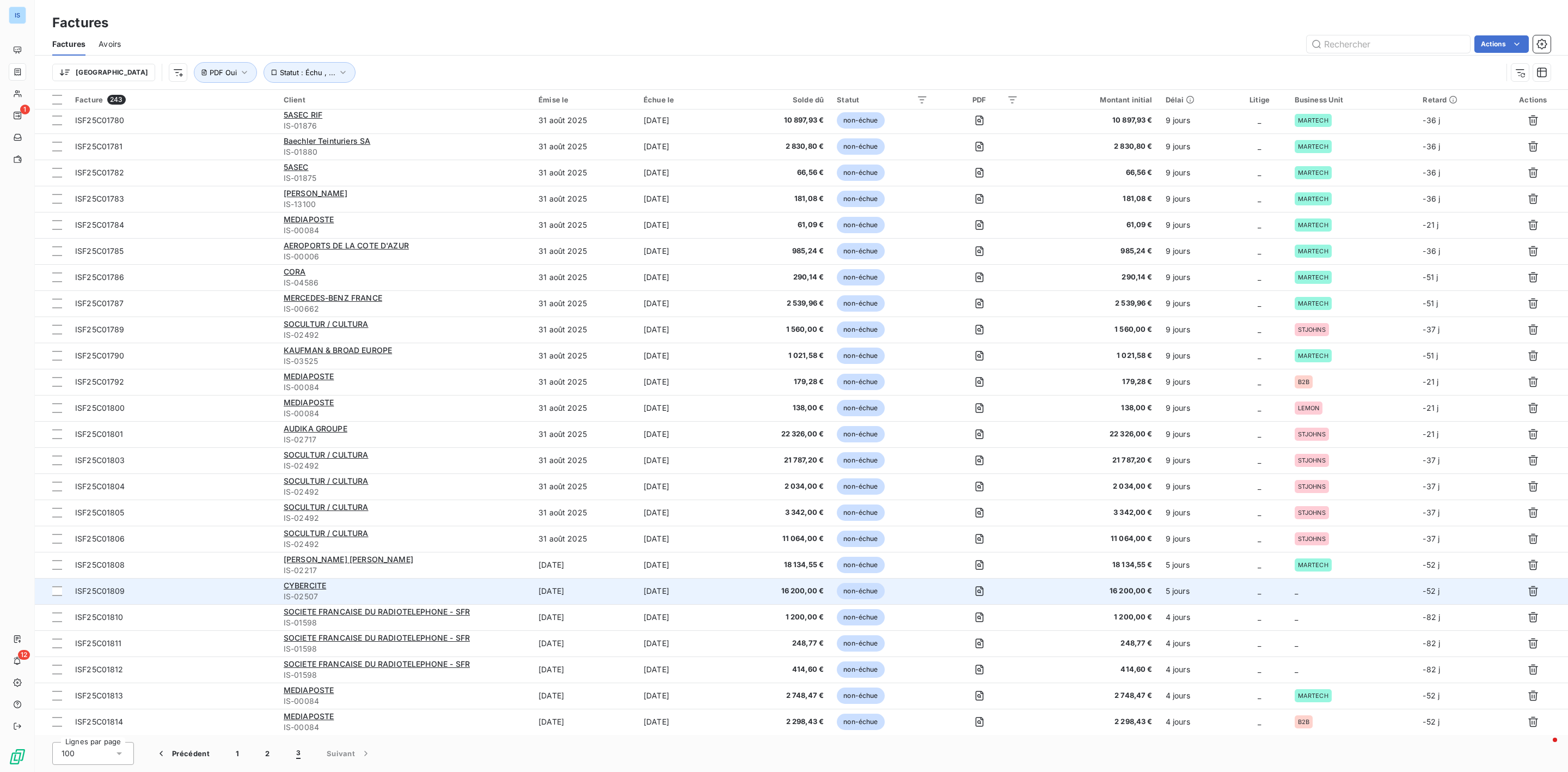
click at [1332, 584] on td "_" at bounding box center [1353, 591] width 129 height 26
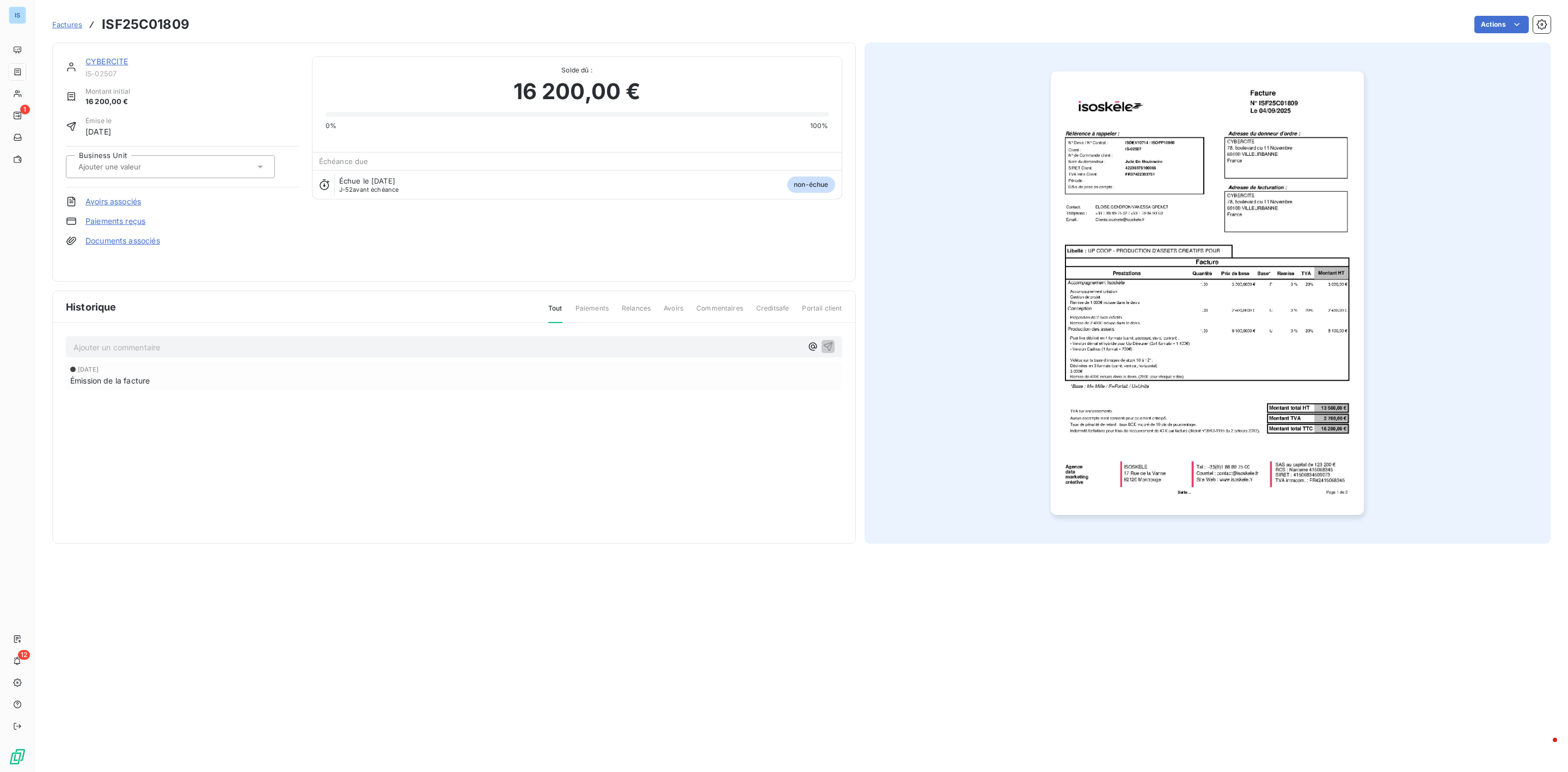
click at [236, 168] on div at bounding box center [165, 166] width 180 height 14
click at [82, 213] on div at bounding box center [77, 215] width 11 height 11
click at [63, 21] on span "Factures" at bounding box center [68, 24] width 30 height 9
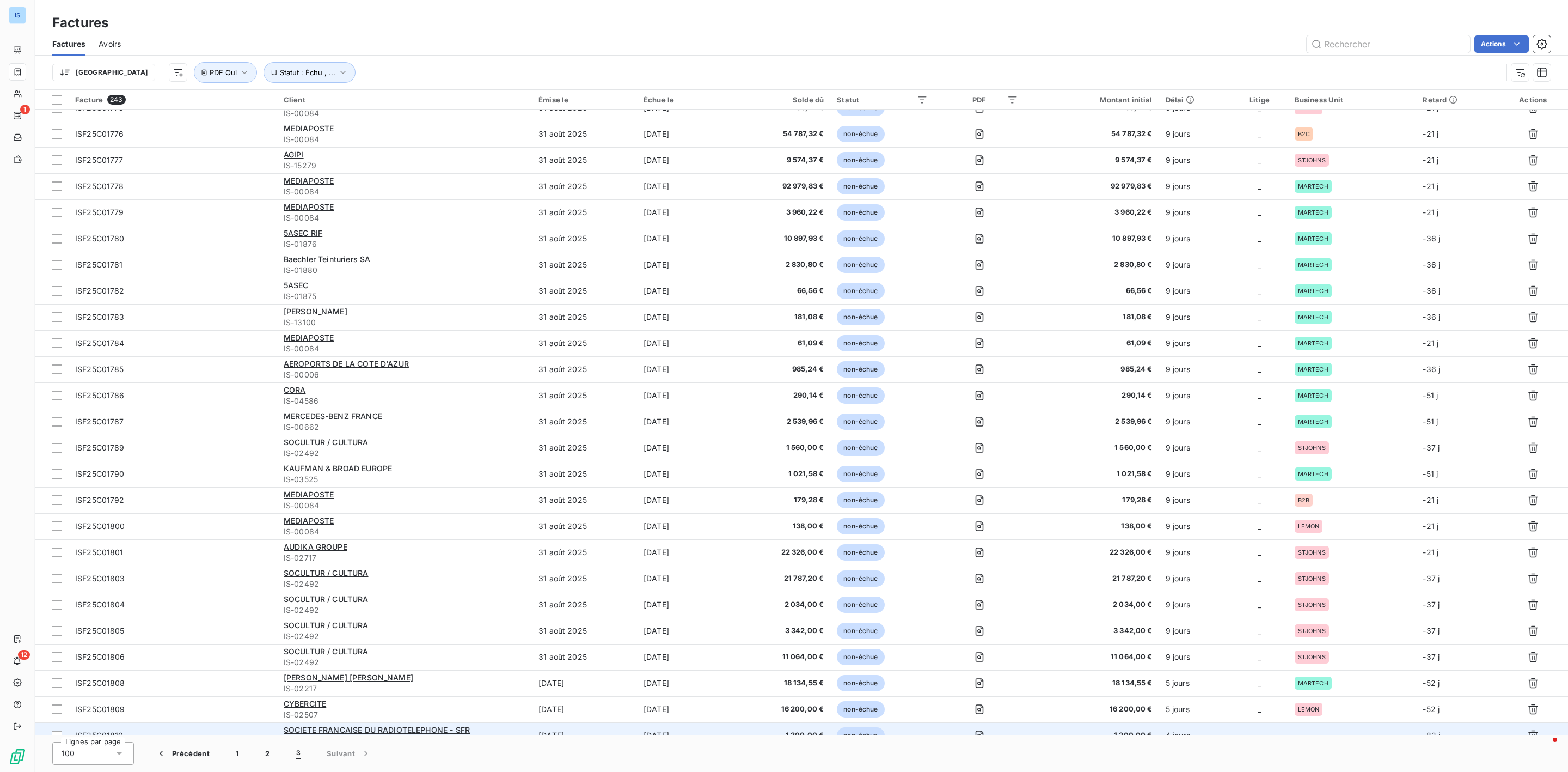
scroll to position [499, 0]
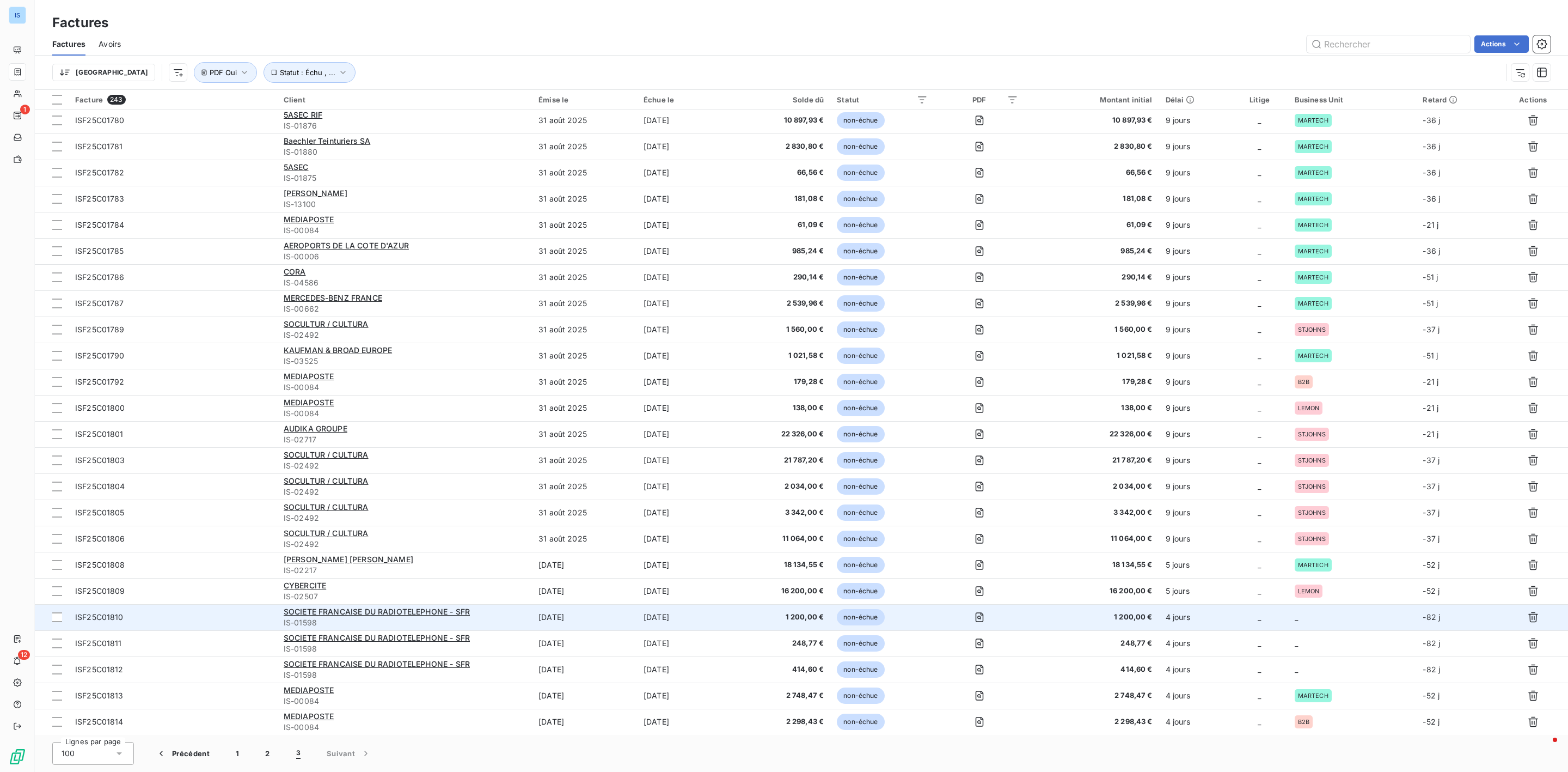
click at [1328, 619] on td "_" at bounding box center [1353, 617] width 129 height 26
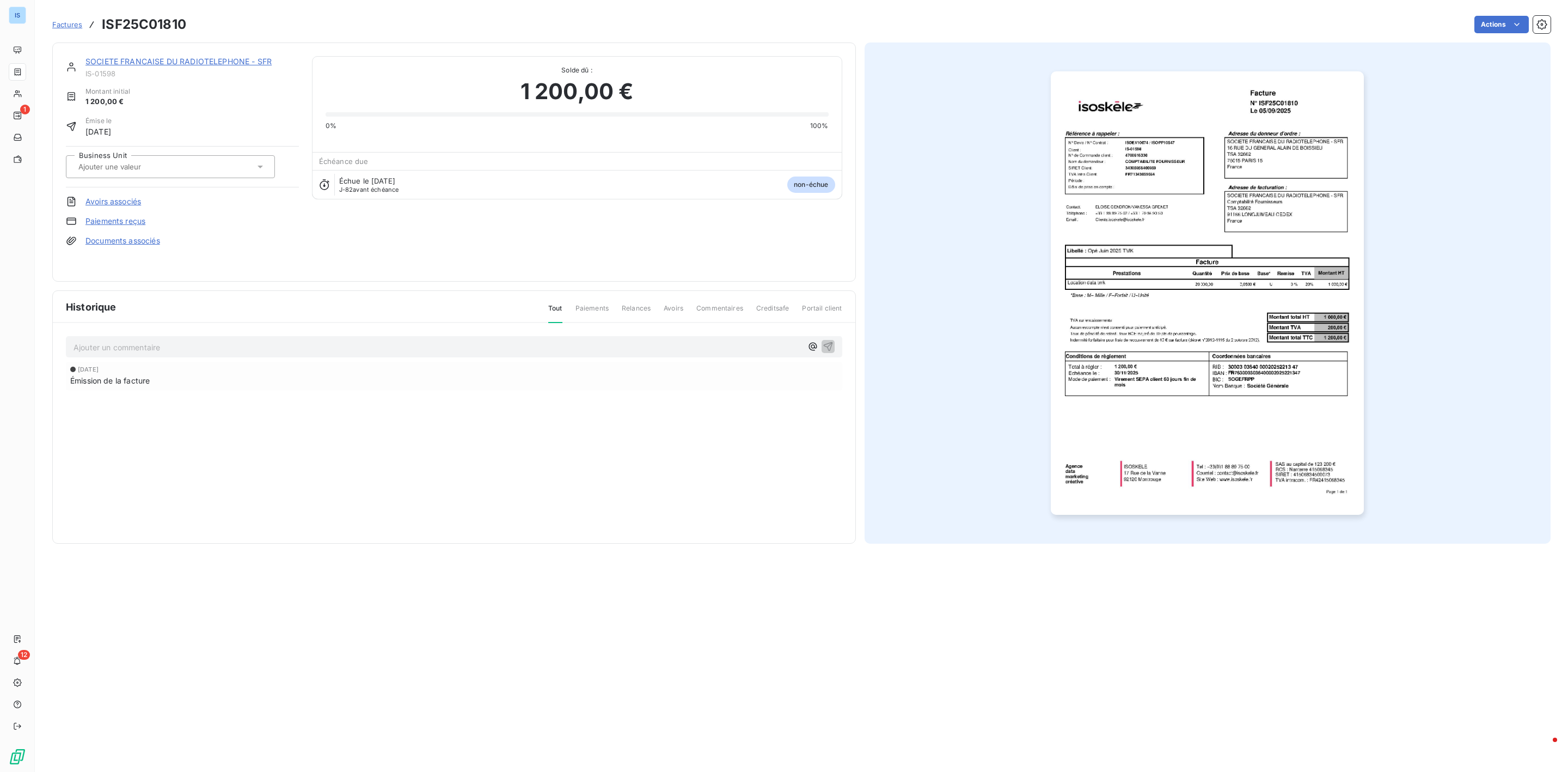
click at [170, 161] on div at bounding box center [165, 166] width 180 height 14
click at [84, 216] on li "B2C" at bounding box center [171, 221] width 209 height 26
click at [75, 23] on span "Factures" at bounding box center [68, 24] width 30 height 9
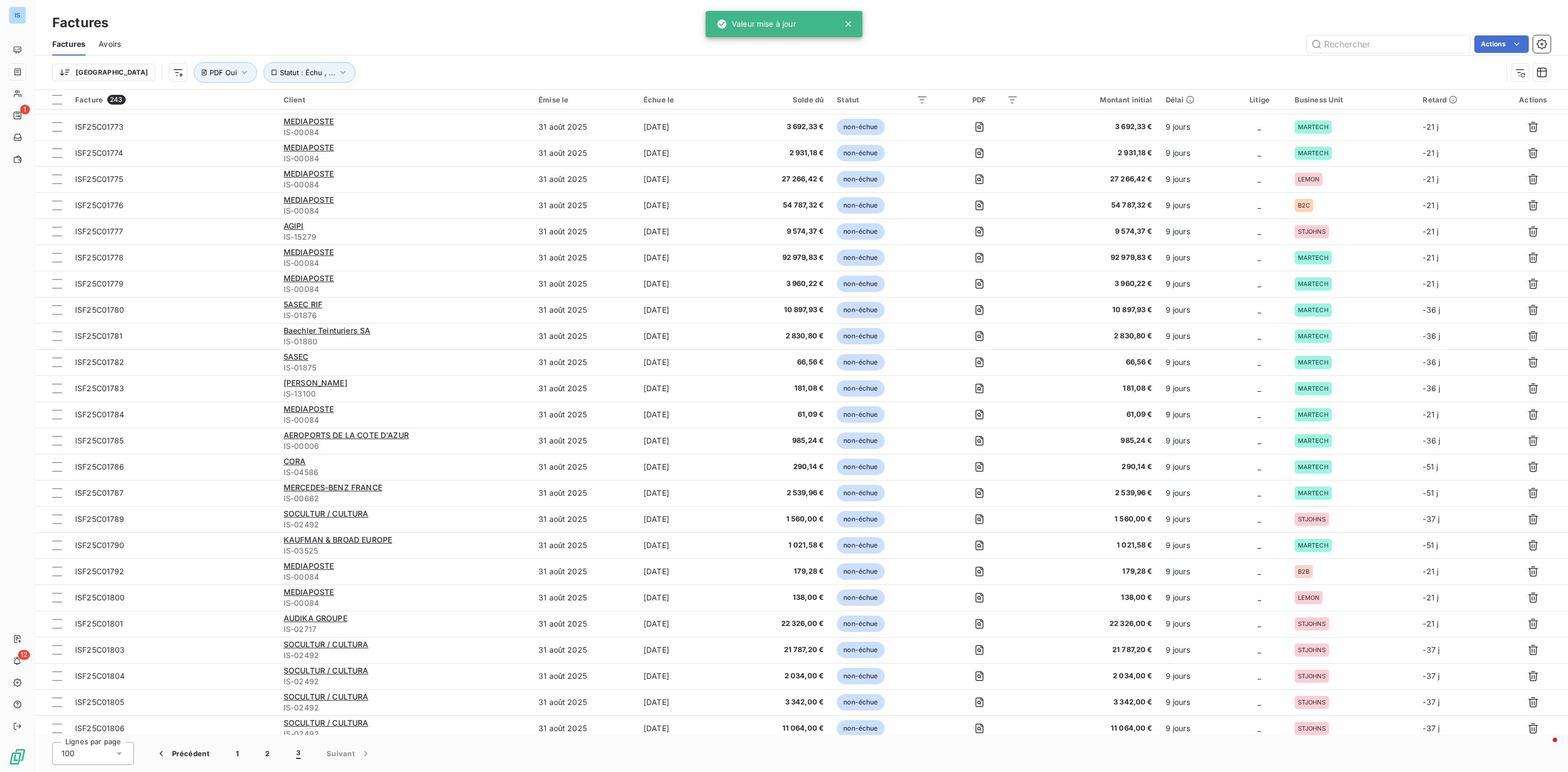
scroll to position [499, 0]
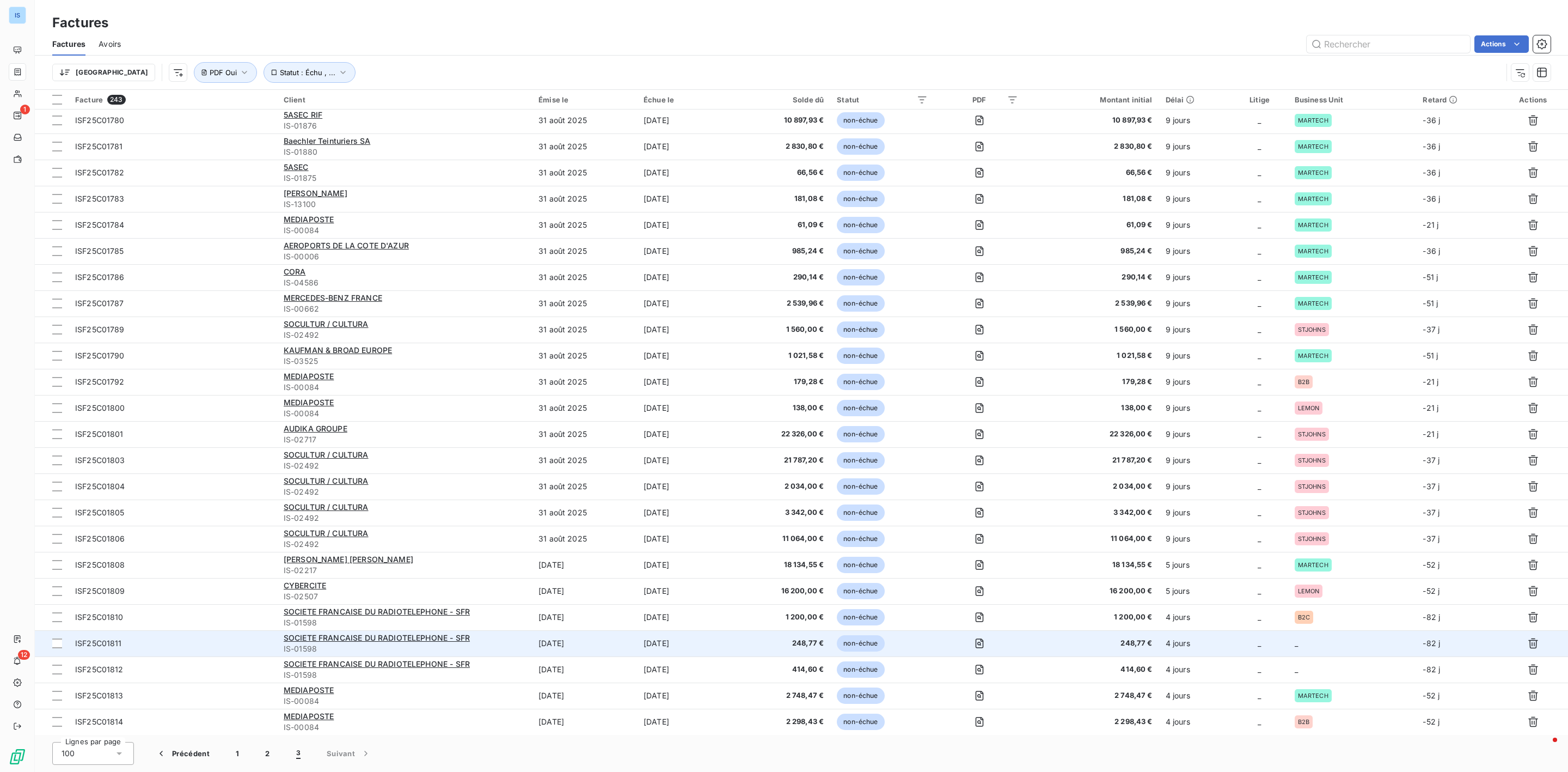
click at [1327, 643] on td "_" at bounding box center [1353, 643] width 129 height 26
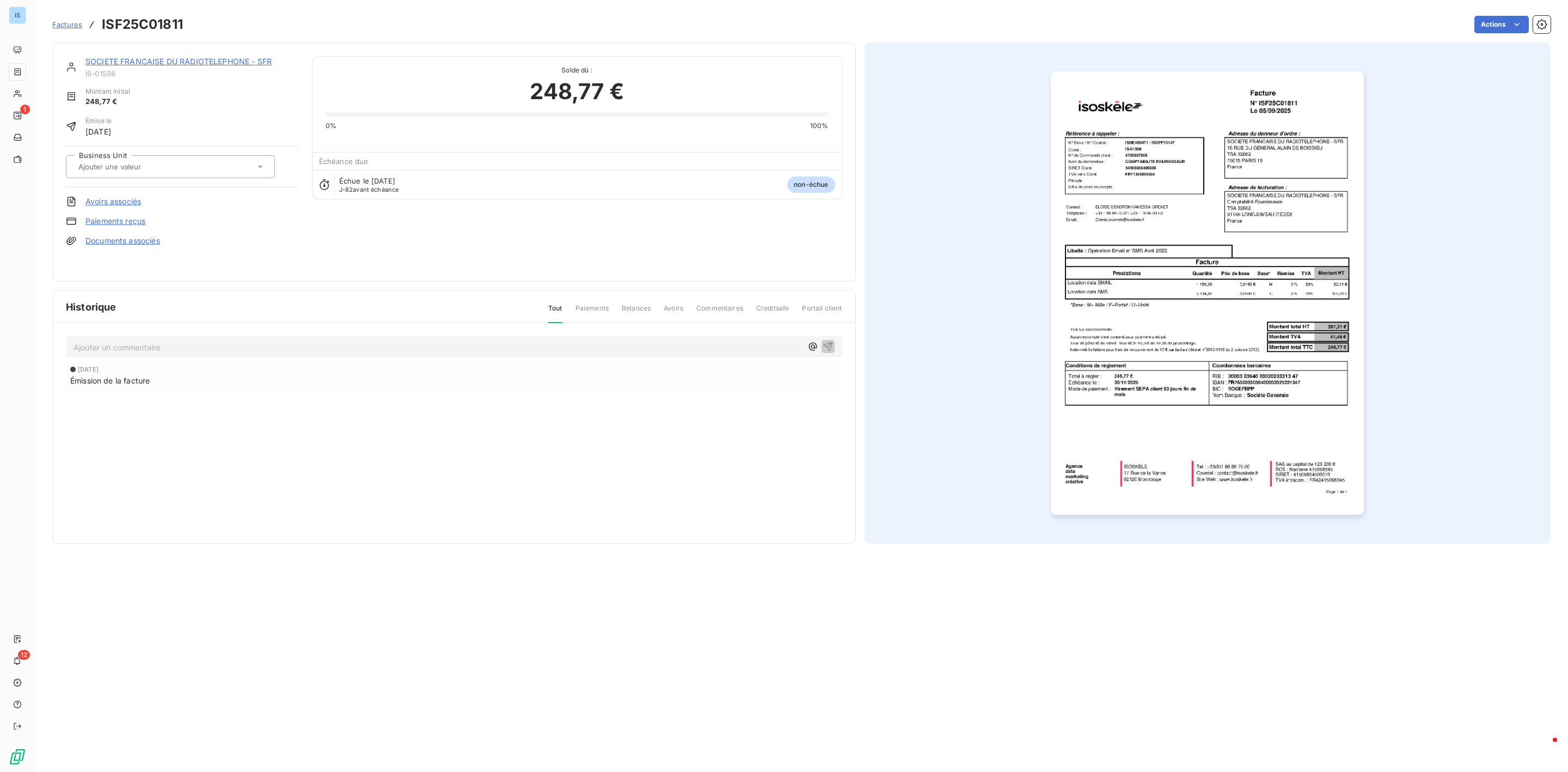
click at [128, 172] on div at bounding box center [165, 166] width 180 height 14
click at [78, 220] on div at bounding box center [77, 221] width 11 height 11
click at [75, 29] on link "Factures" at bounding box center [68, 24] width 30 height 11
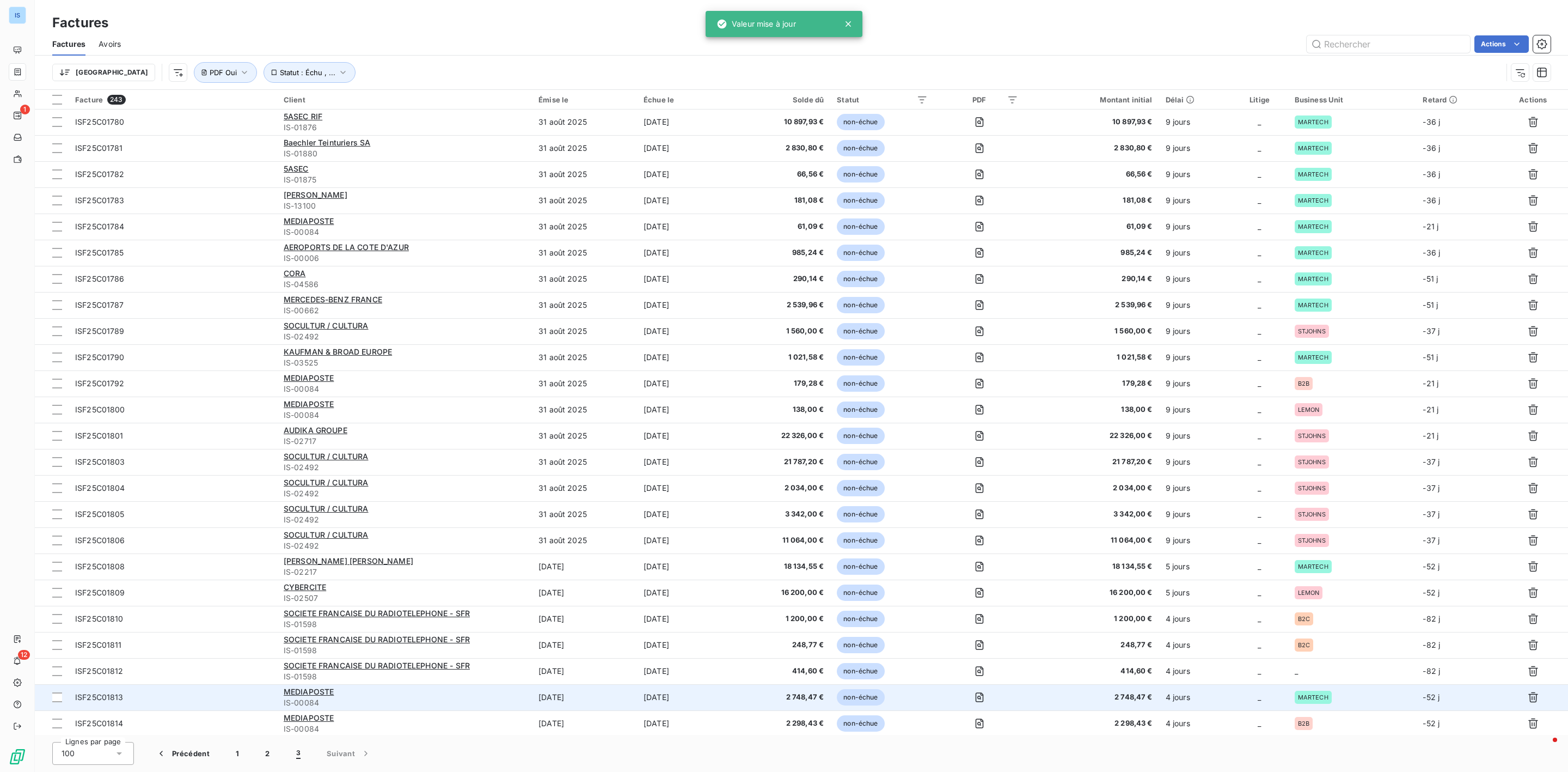
scroll to position [499, 0]
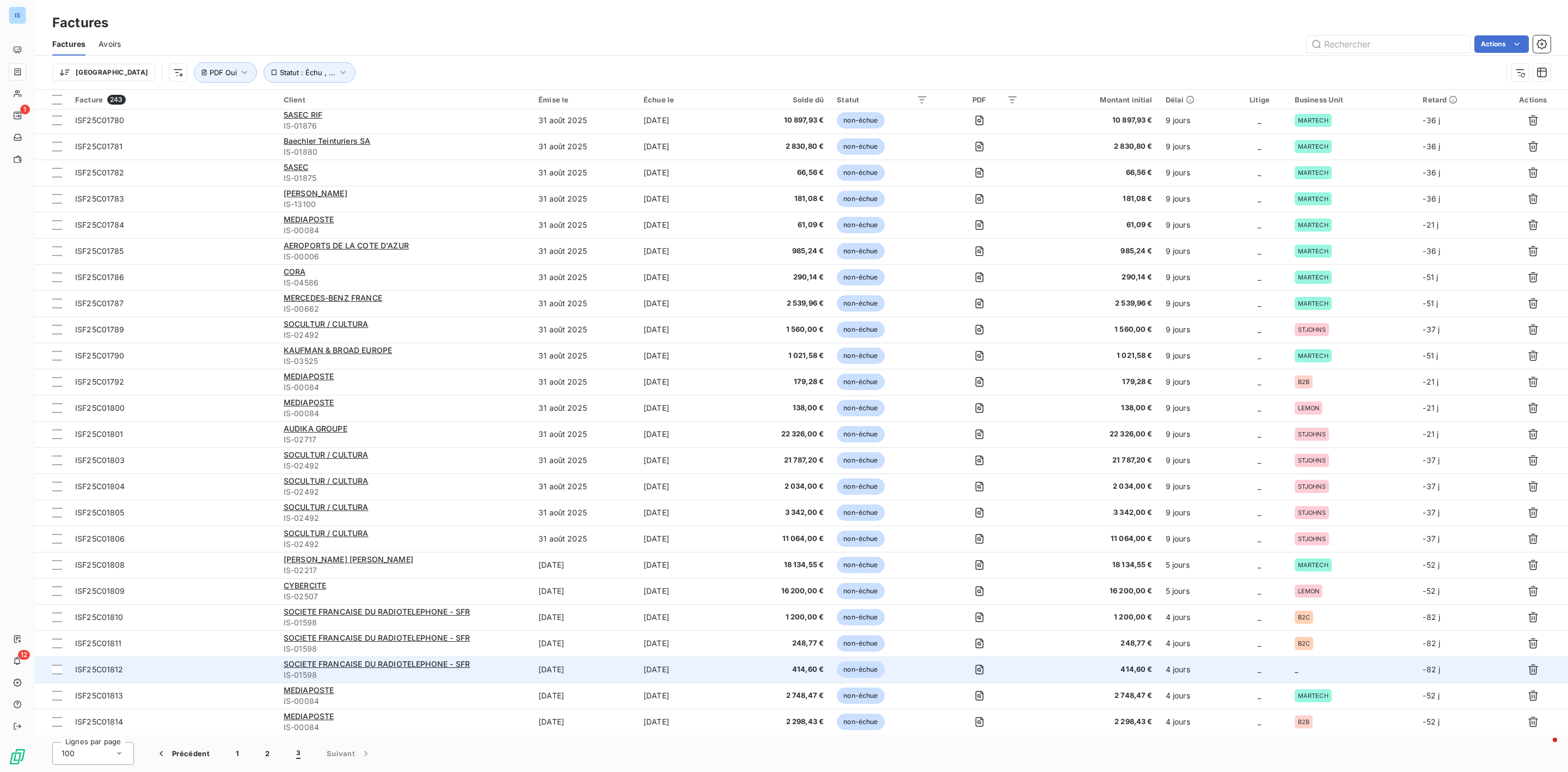
click at [1305, 672] on td "_" at bounding box center [1353, 669] width 129 height 26
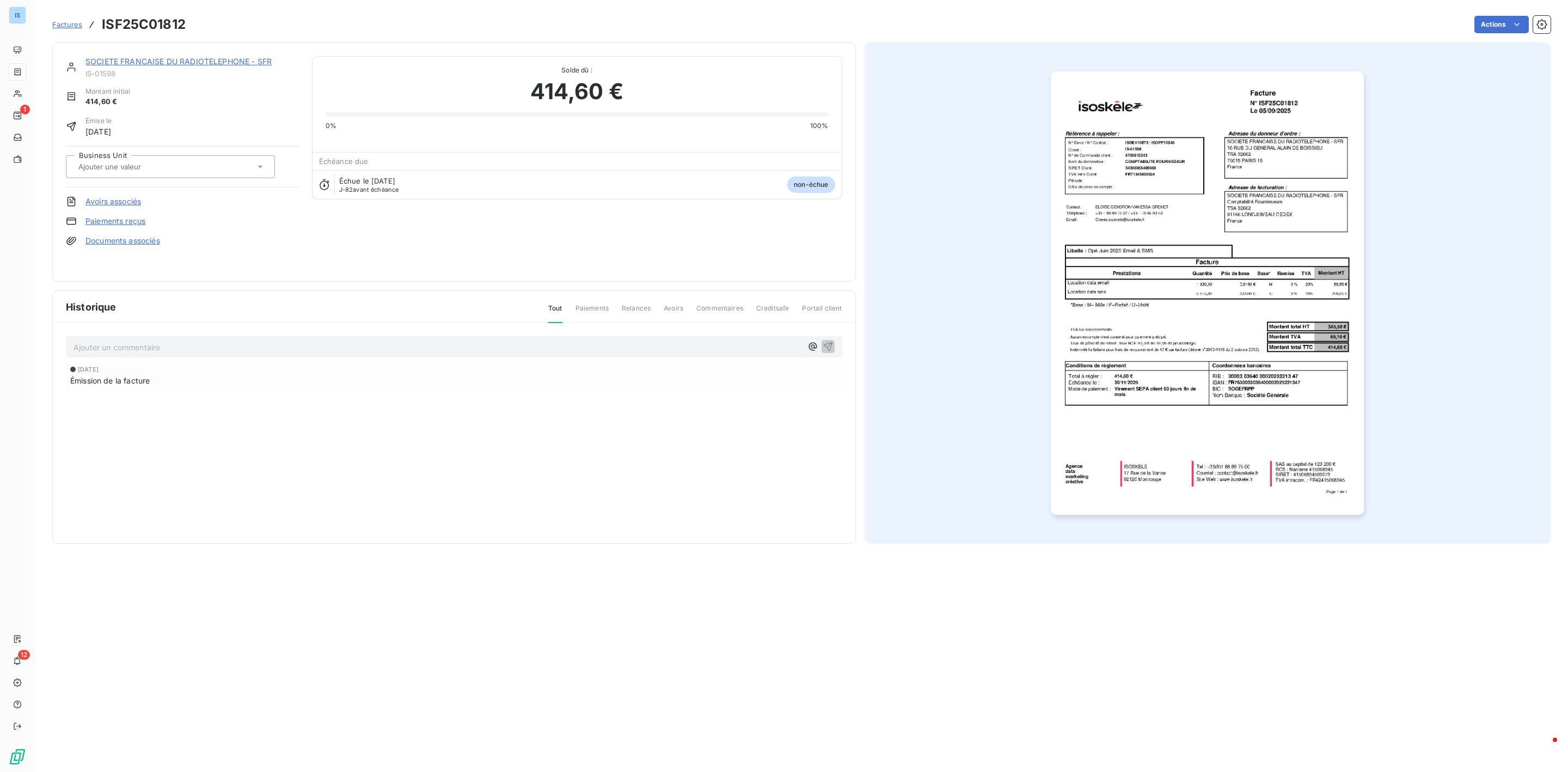
click at [198, 164] on div at bounding box center [165, 166] width 180 height 14
click at [74, 223] on div at bounding box center [77, 221] width 11 height 11
click at [71, 28] on span "Factures" at bounding box center [68, 24] width 30 height 9
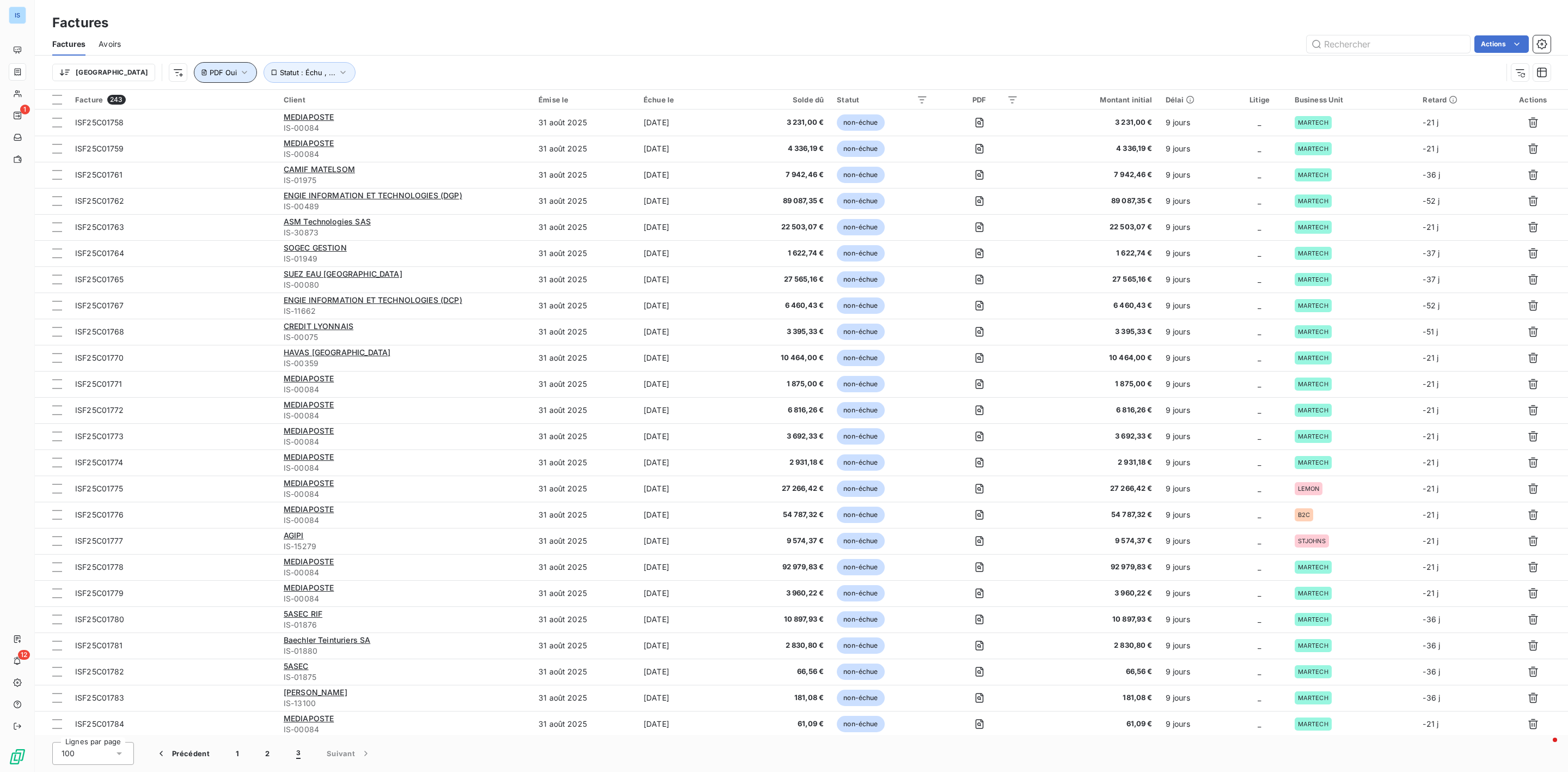
click at [195, 73] on button "PDF Oui" at bounding box center [225, 72] width 63 height 21
click at [205, 139] on button "Supprimer le filtre" at bounding box center [211, 132] width 146 height 24
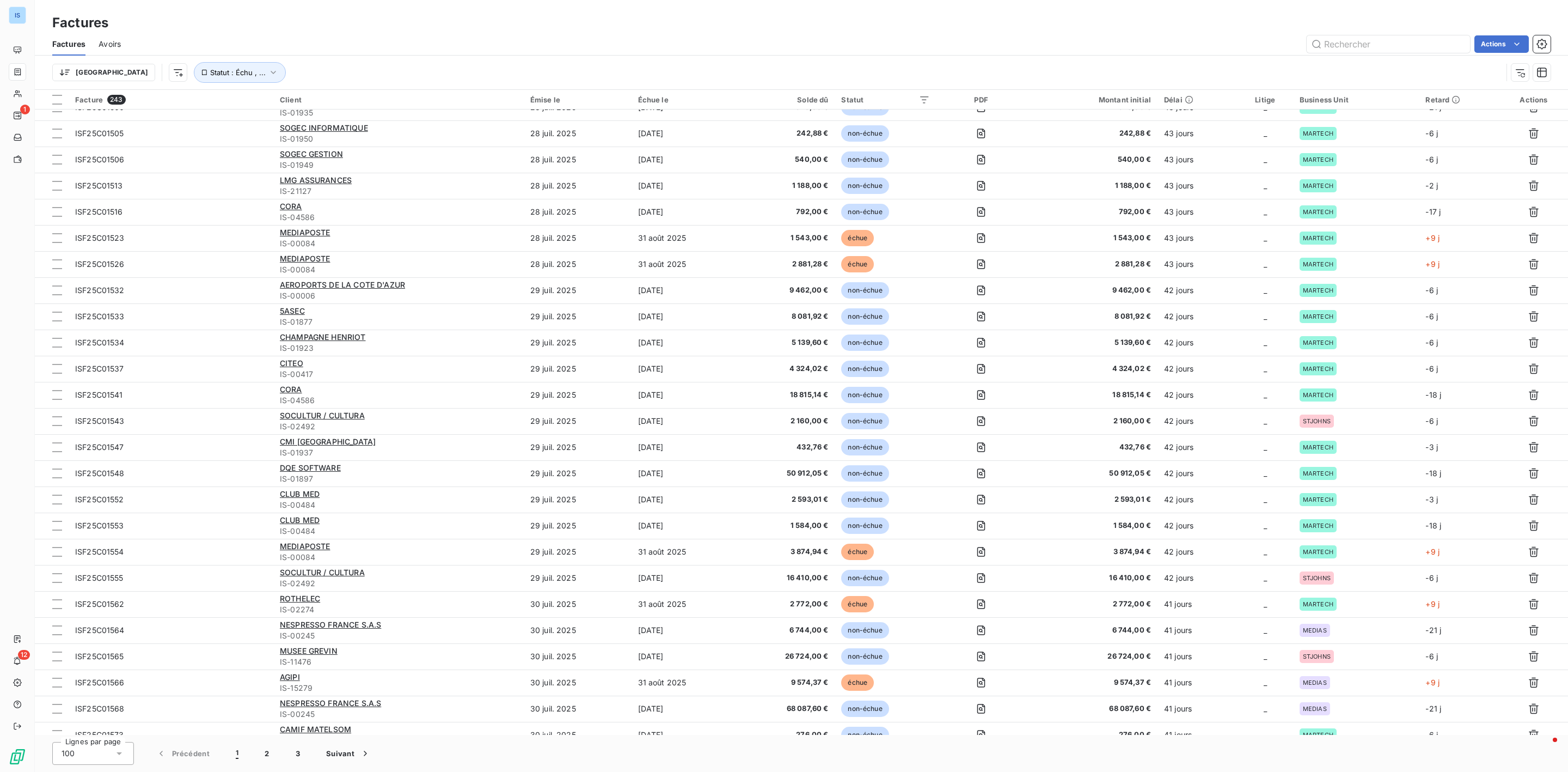
scroll to position [1989, 0]
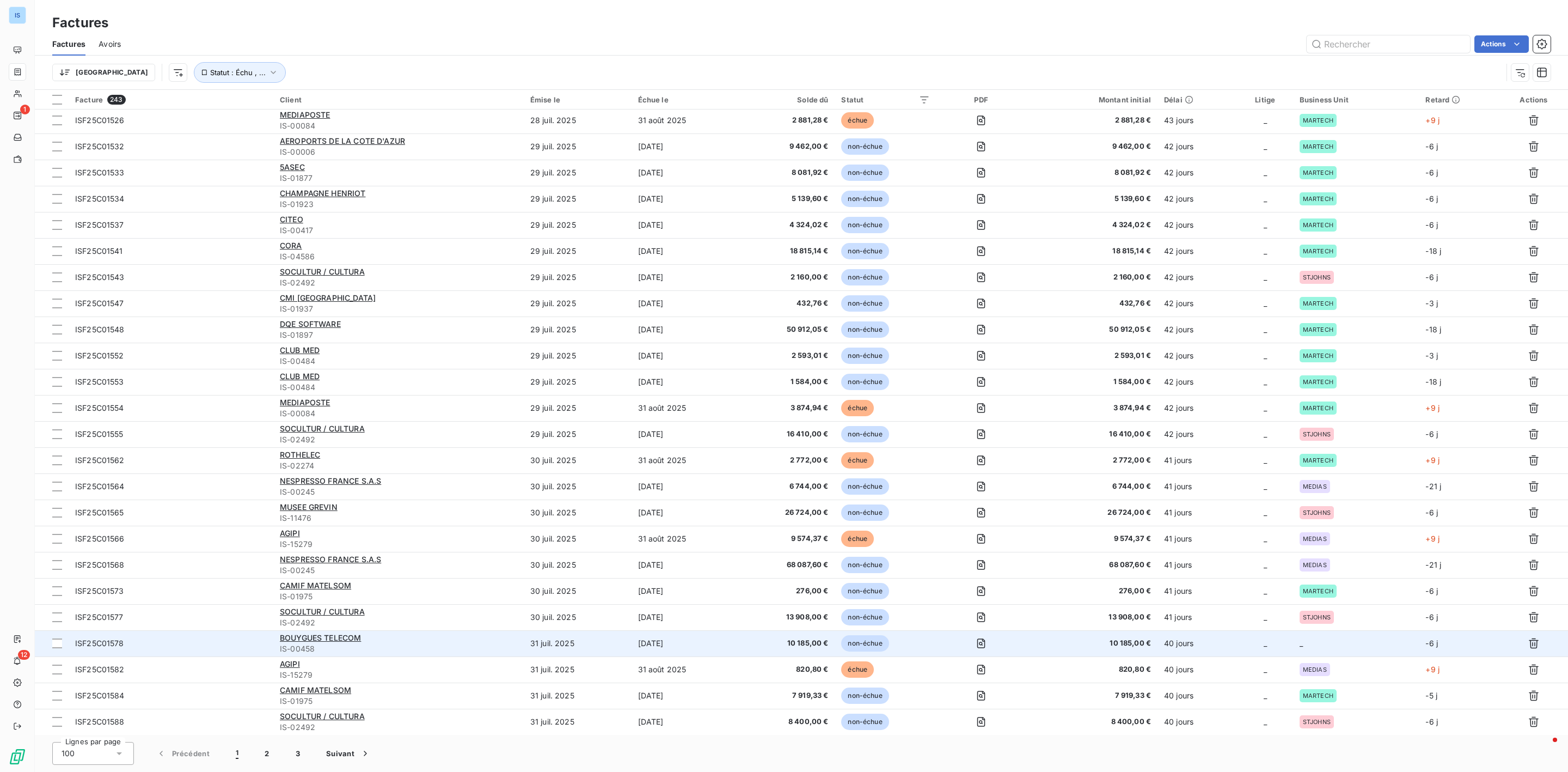
click at [1333, 638] on td "_" at bounding box center [1357, 643] width 127 height 26
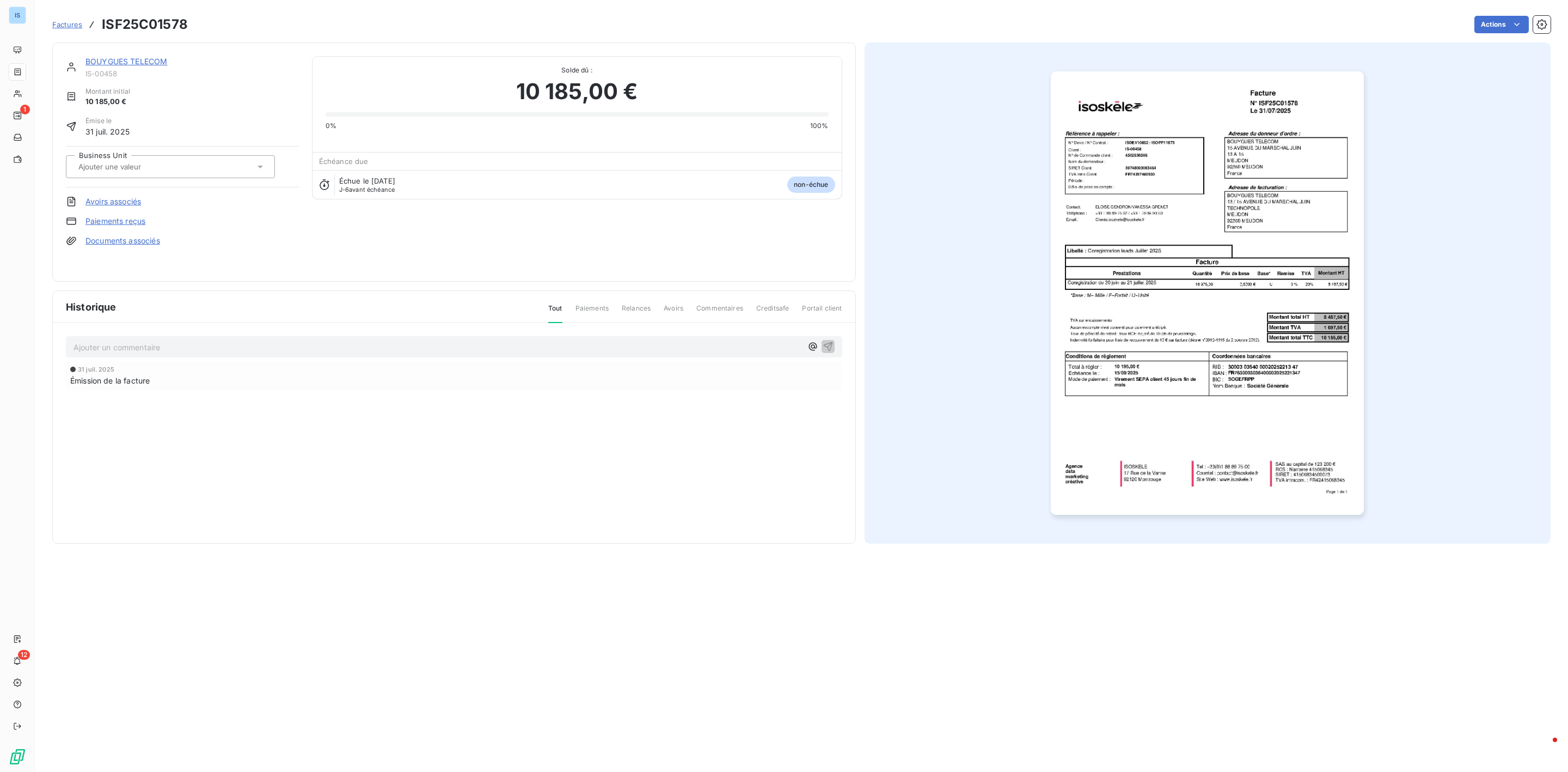
click at [191, 172] on div at bounding box center [165, 166] width 180 height 14
click at [74, 223] on div at bounding box center [77, 221] width 11 height 11
click at [63, 23] on span "Factures" at bounding box center [68, 24] width 30 height 9
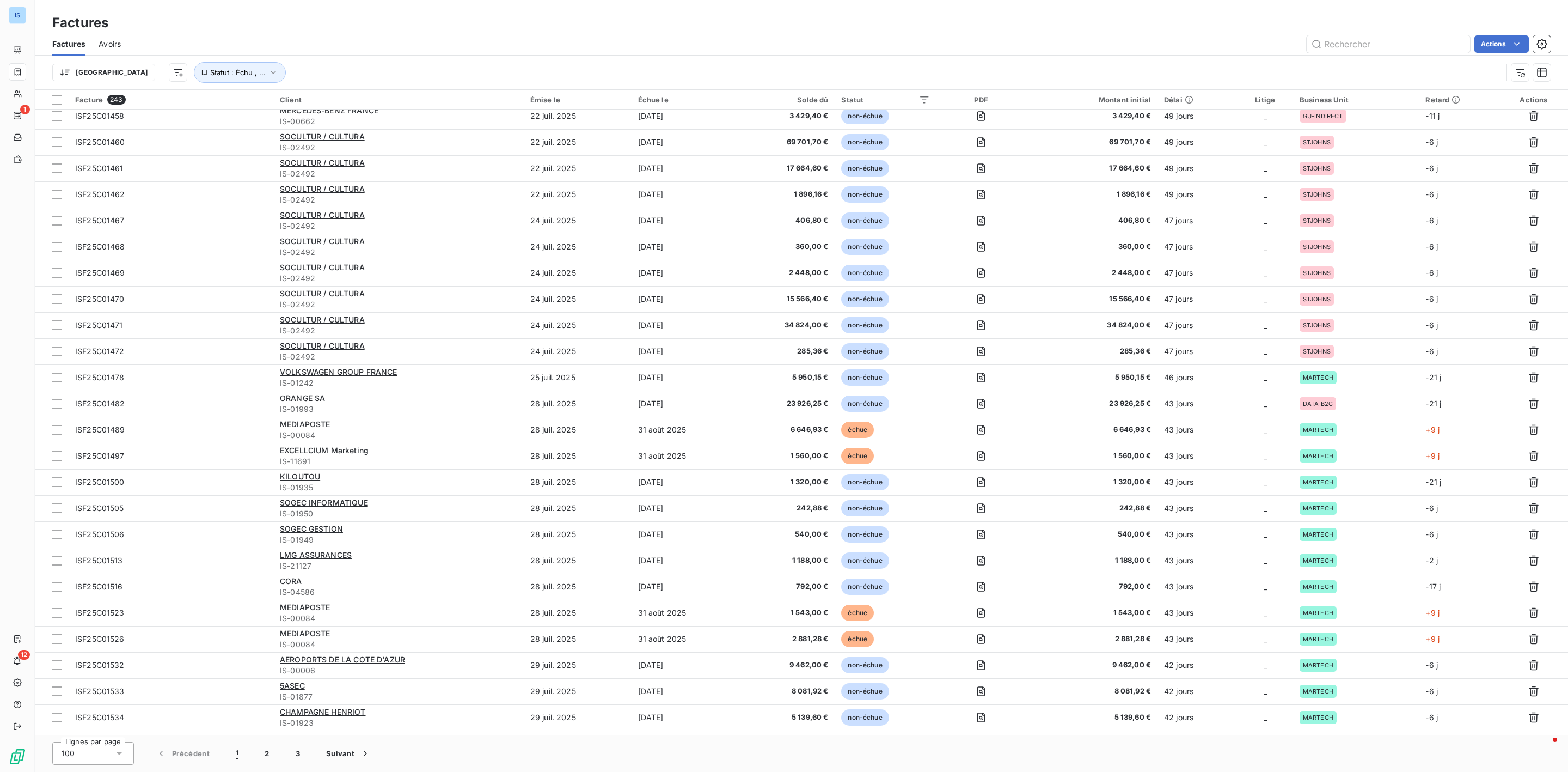
scroll to position [1989, 0]
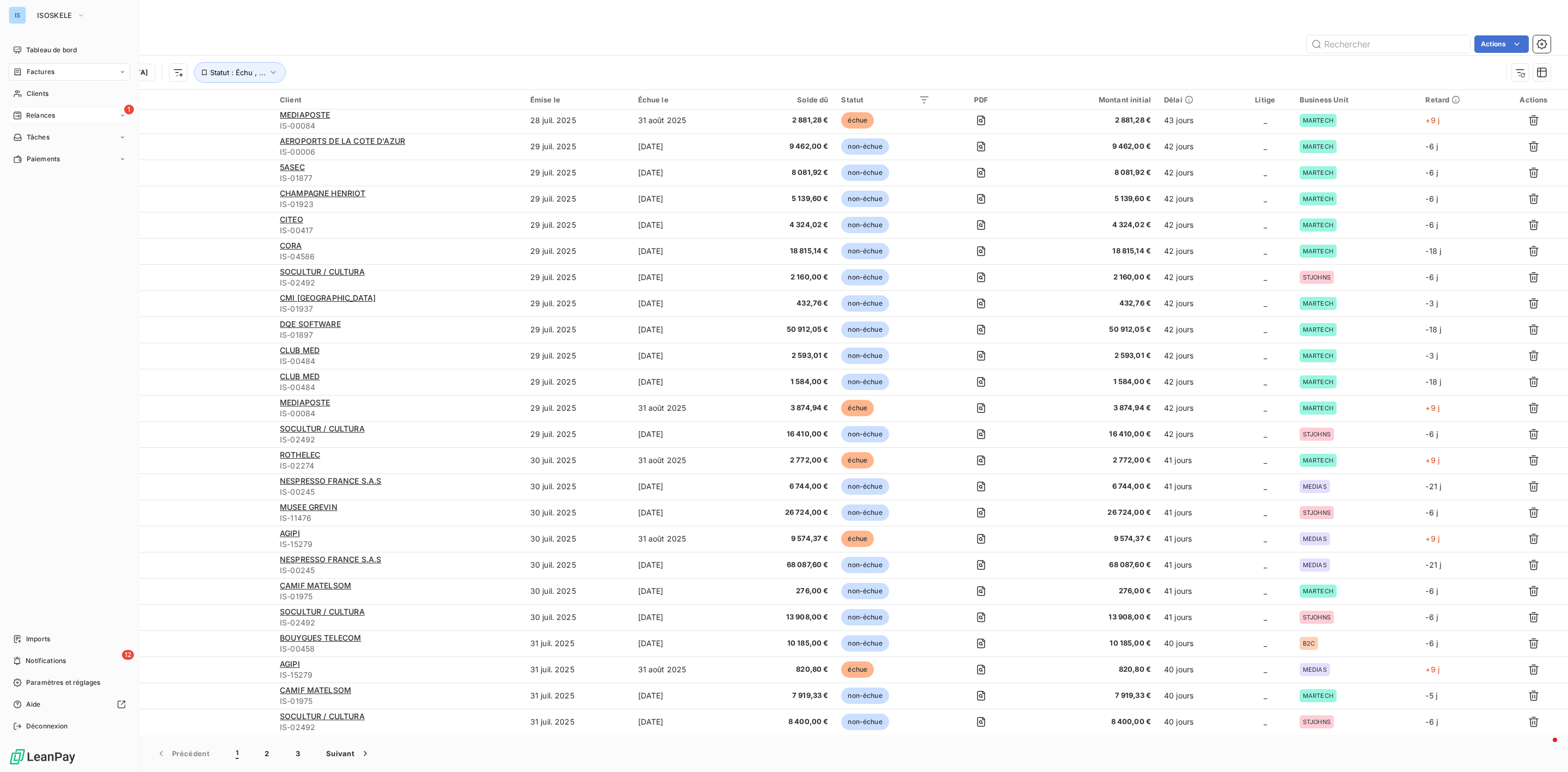
click at [33, 115] on span "Relances" at bounding box center [41, 116] width 29 height 10
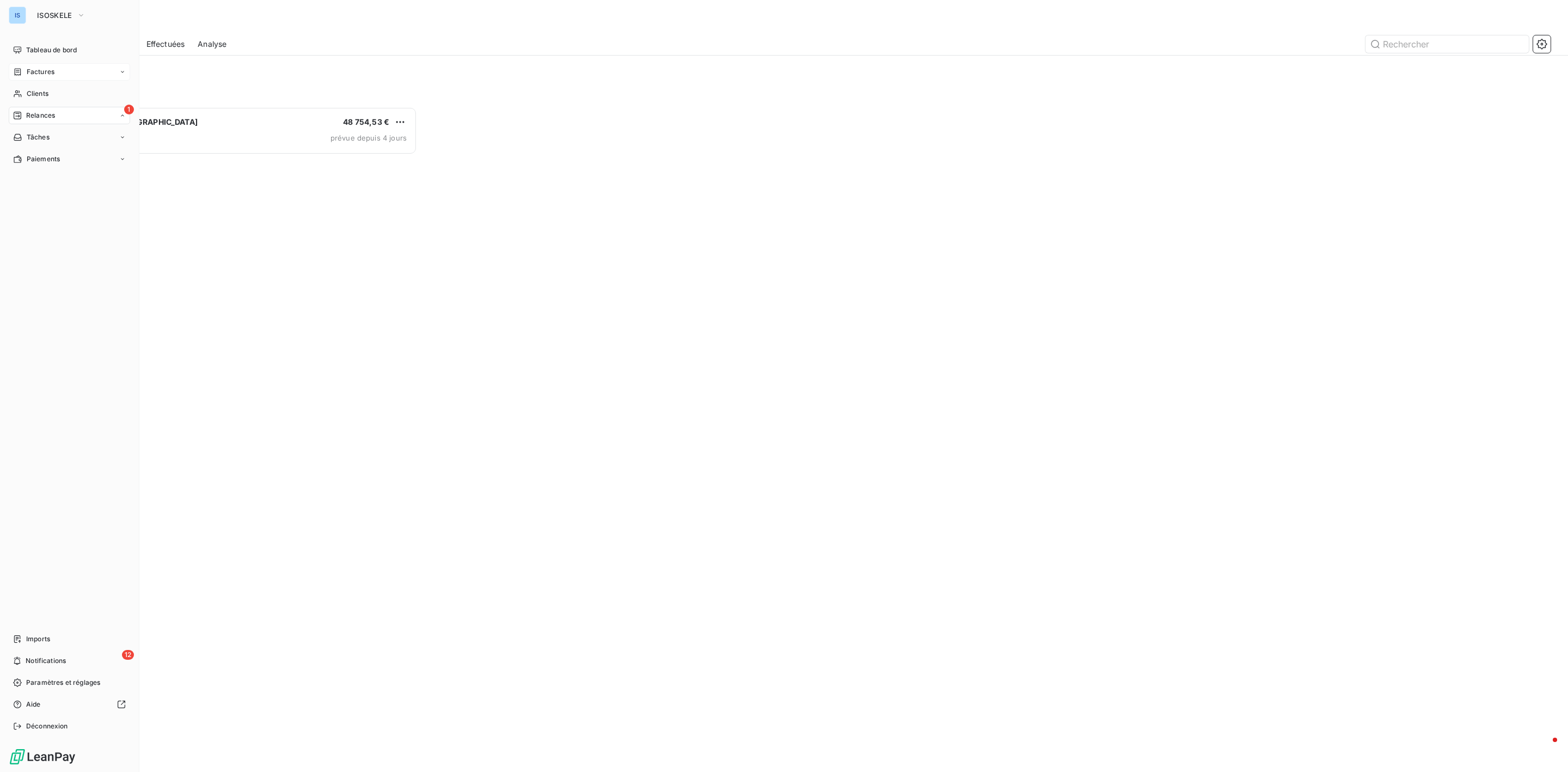
scroll to position [653, 352]
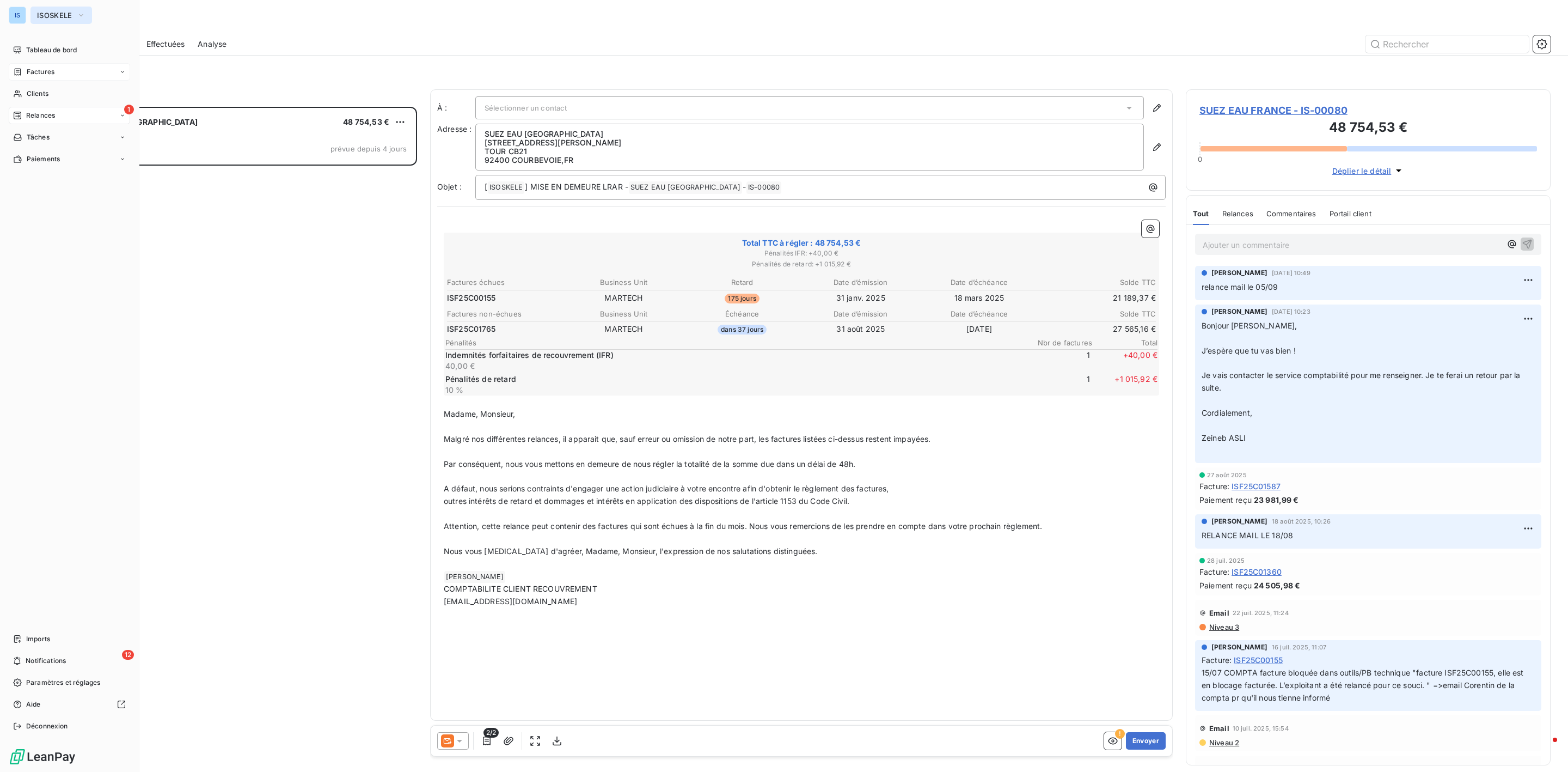
click at [71, 20] on button "ISOSKELE" at bounding box center [61, 15] width 62 height 18
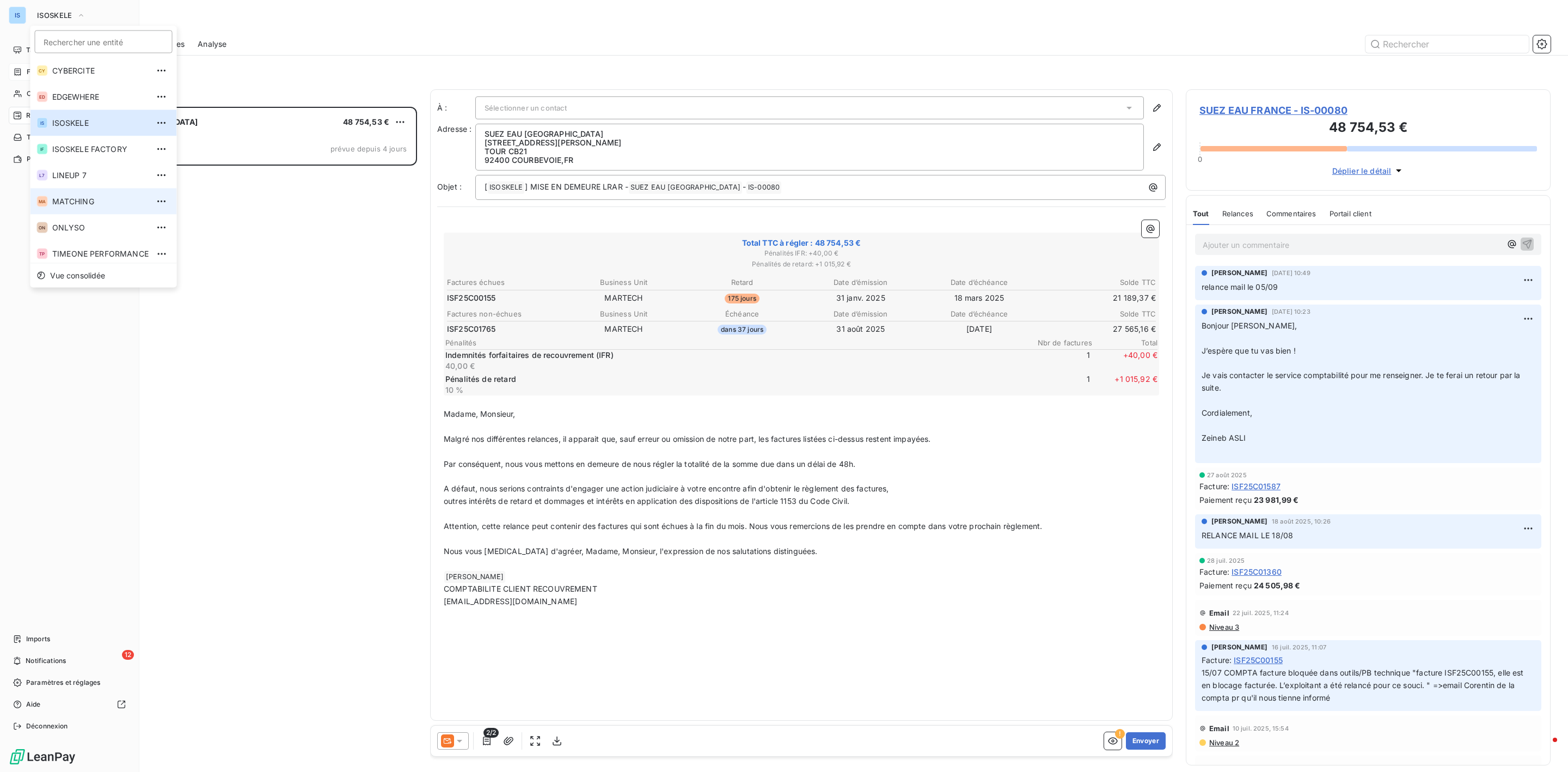
click at [88, 208] on li "MA MATCHING" at bounding box center [104, 201] width 146 height 26
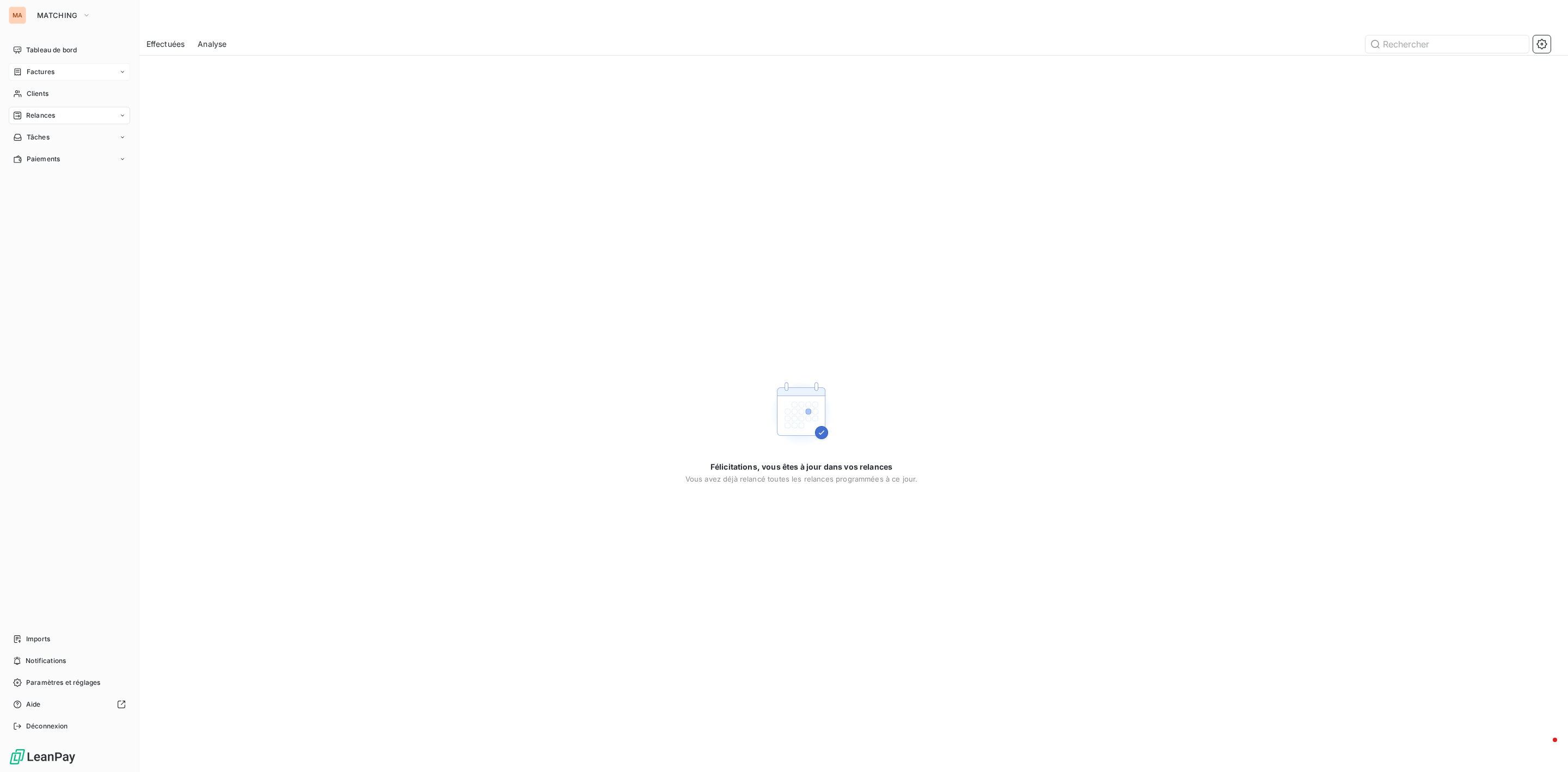
click at [68, 75] on div "Factures" at bounding box center [69, 72] width 122 height 18
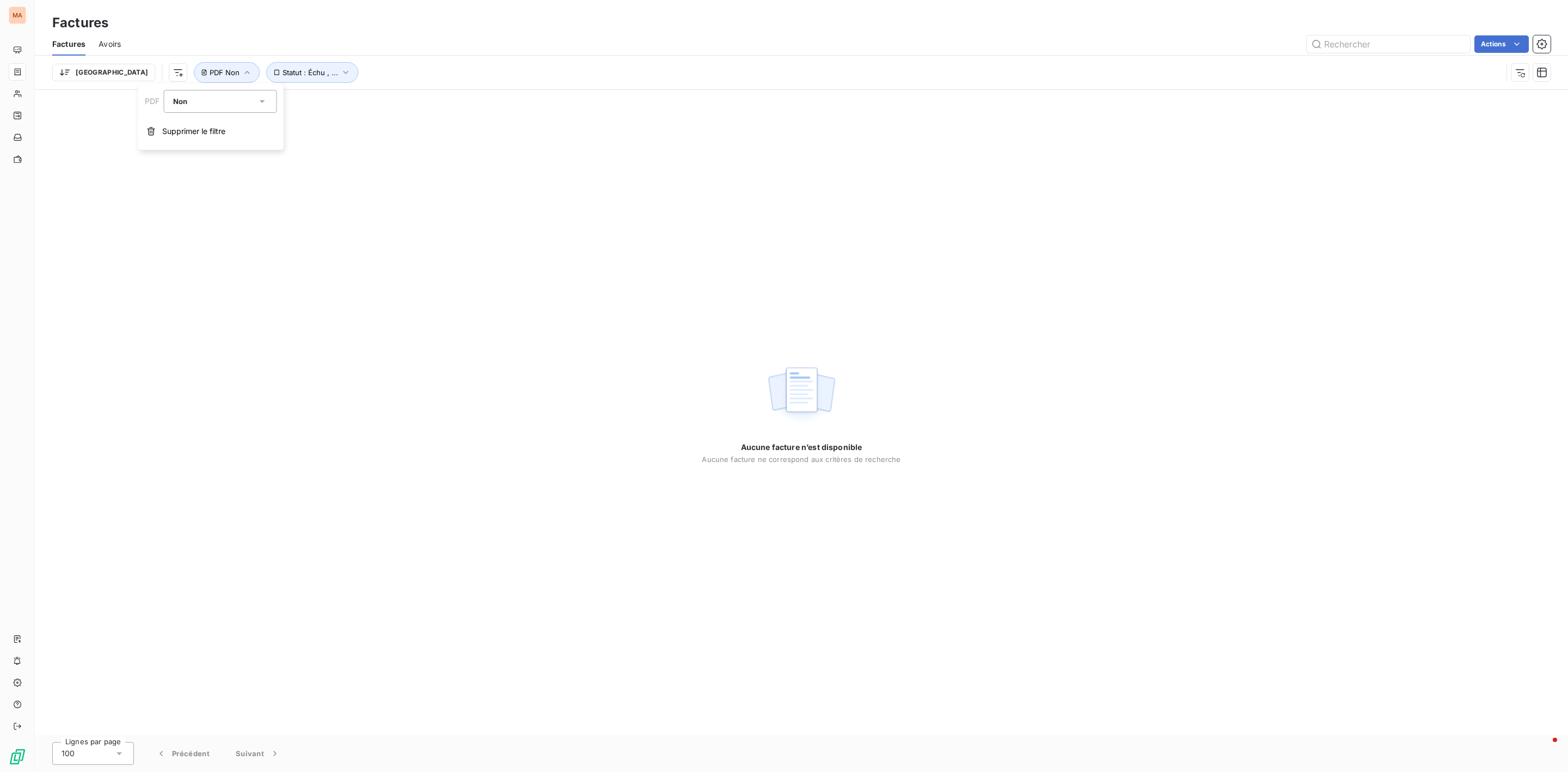
click at [506, 205] on div "Aucune facture n’est disponible Aucune facture ne correspond aux critères de re…" at bounding box center [801, 412] width 1533 height 645
click at [33, 74] on span "Factures" at bounding box center [41, 72] width 28 height 10
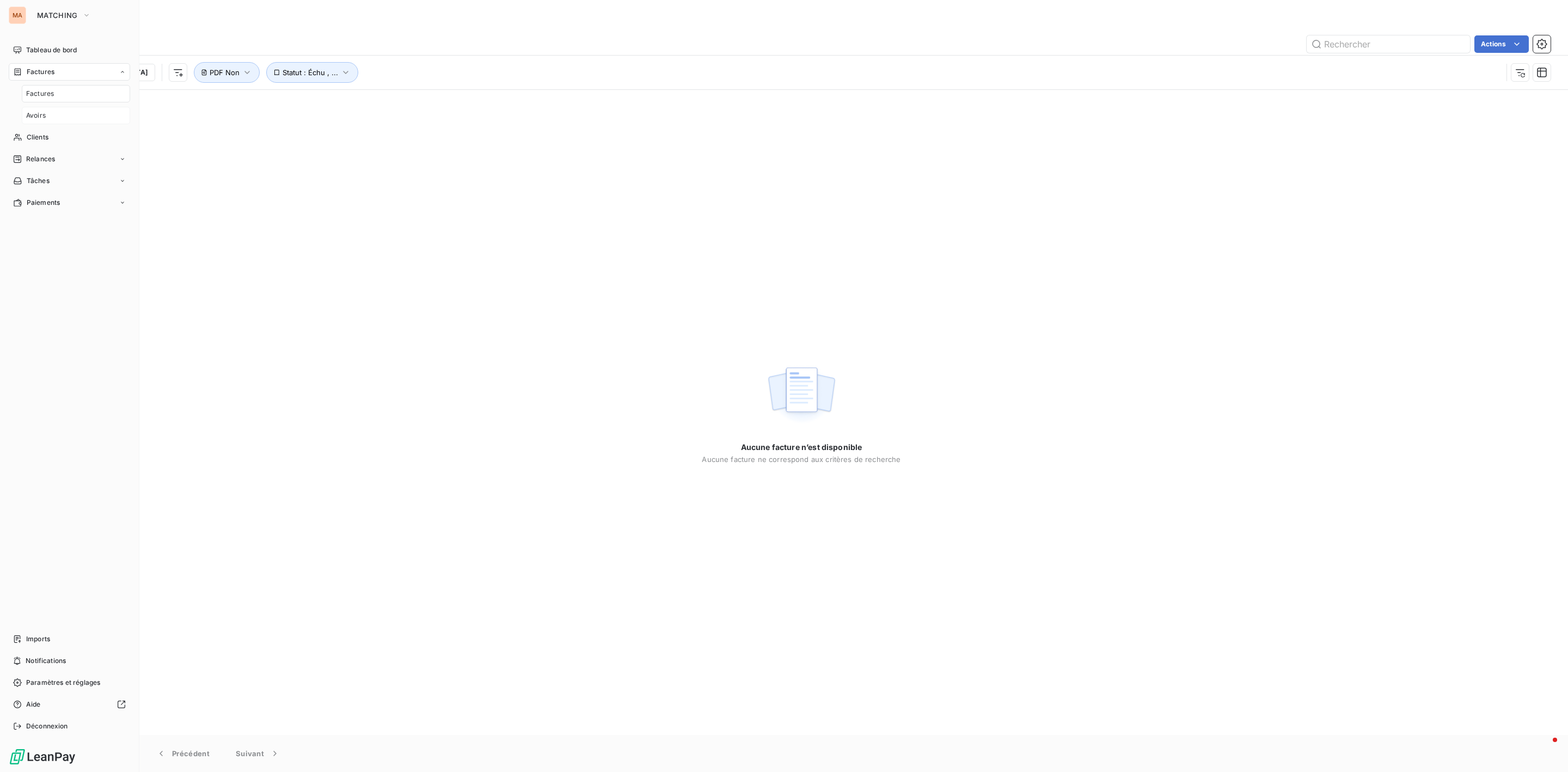
click at [43, 117] on span "Avoirs" at bounding box center [36, 116] width 20 height 10
click at [641, 57] on div "Trier Statut : à déduire PDF Non" at bounding box center [802, 72] width 1498 height 33
click at [343, 75] on icon "button" at bounding box center [348, 72] width 11 height 11
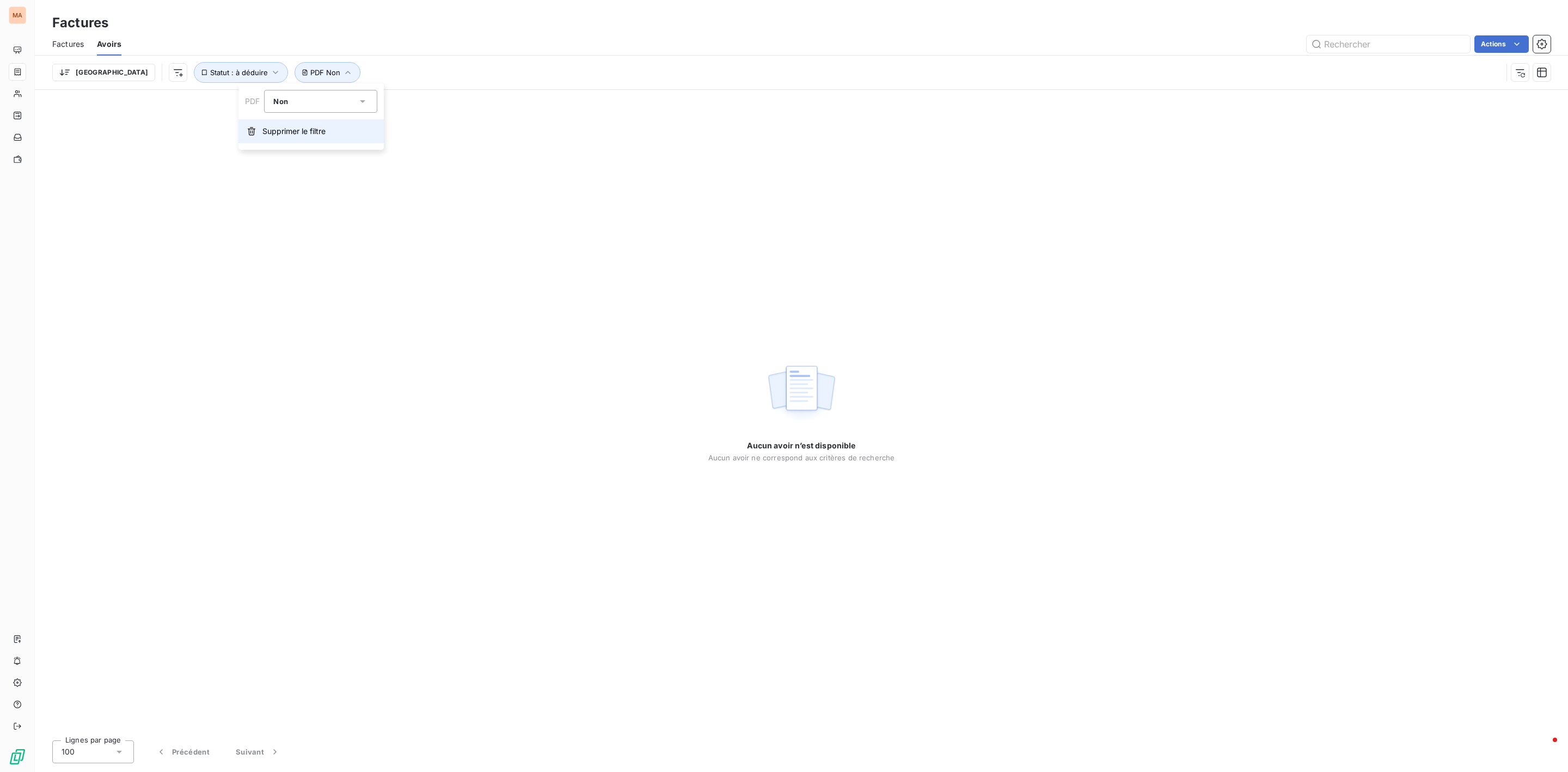
click at [299, 128] on span "Supprimer le filtre" at bounding box center [294, 131] width 63 height 11
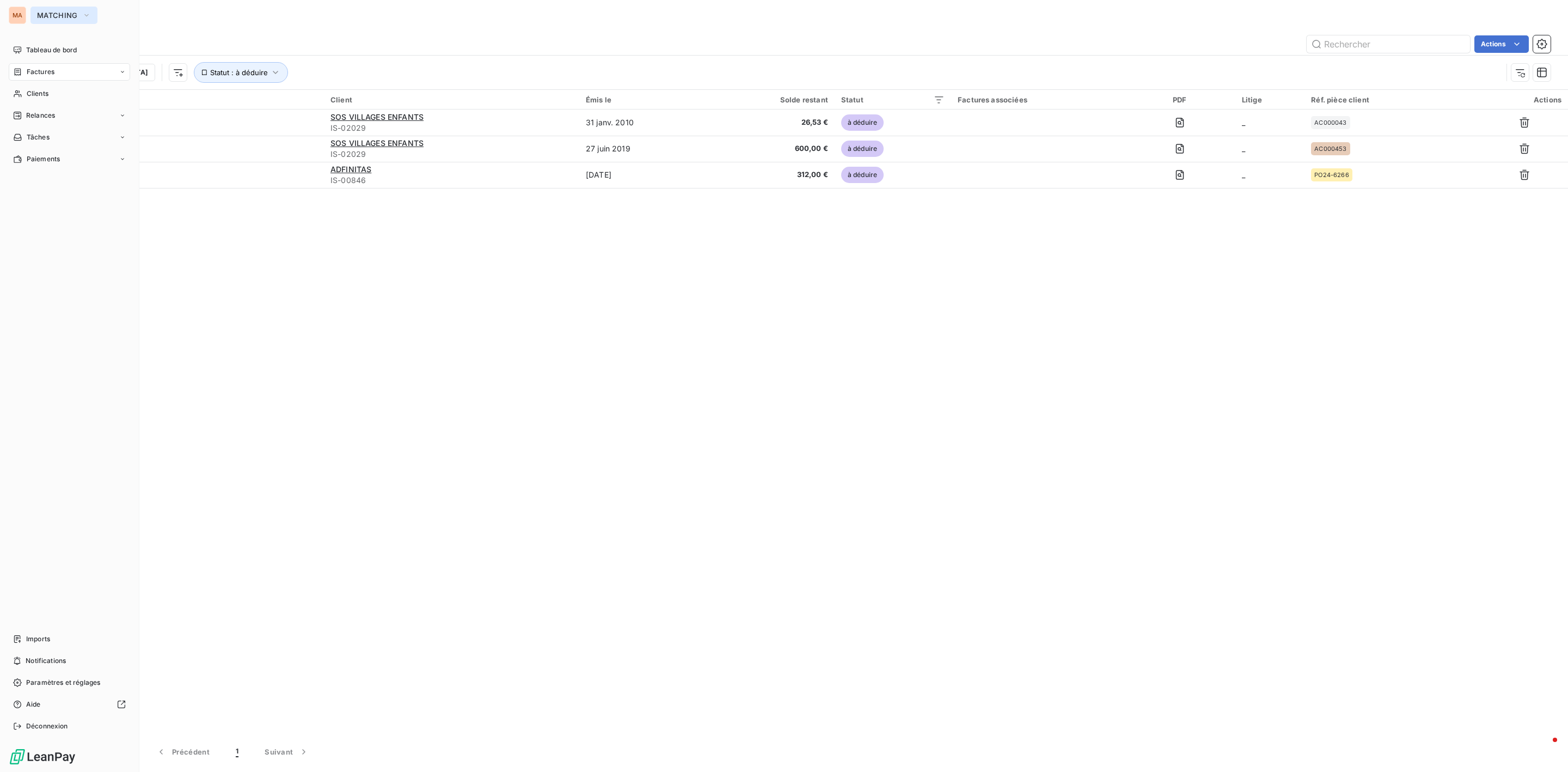
click at [82, 18] on icon "button" at bounding box center [87, 15] width 9 height 11
click at [267, 29] on div "Factures" at bounding box center [801, 23] width 1533 height 20
click at [78, 45] on span "Factures" at bounding box center [68, 43] width 31 height 11
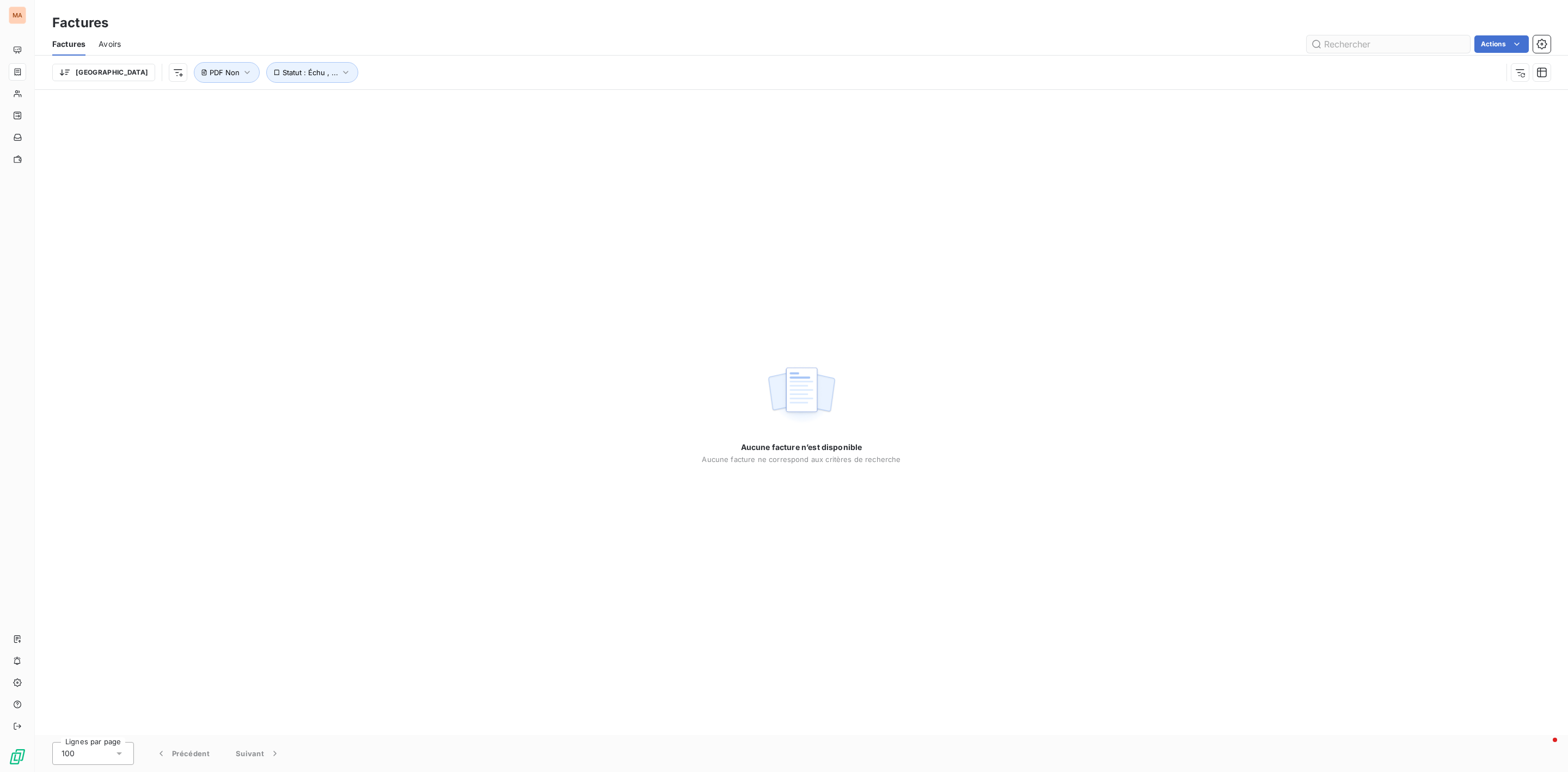
click at [1436, 45] on input "text" at bounding box center [1389, 44] width 163 height 18
click at [210, 73] on span "PDF Non" at bounding box center [225, 73] width 30 height 9
click at [198, 132] on span "Supprimer le filtre" at bounding box center [193, 131] width 63 height 11
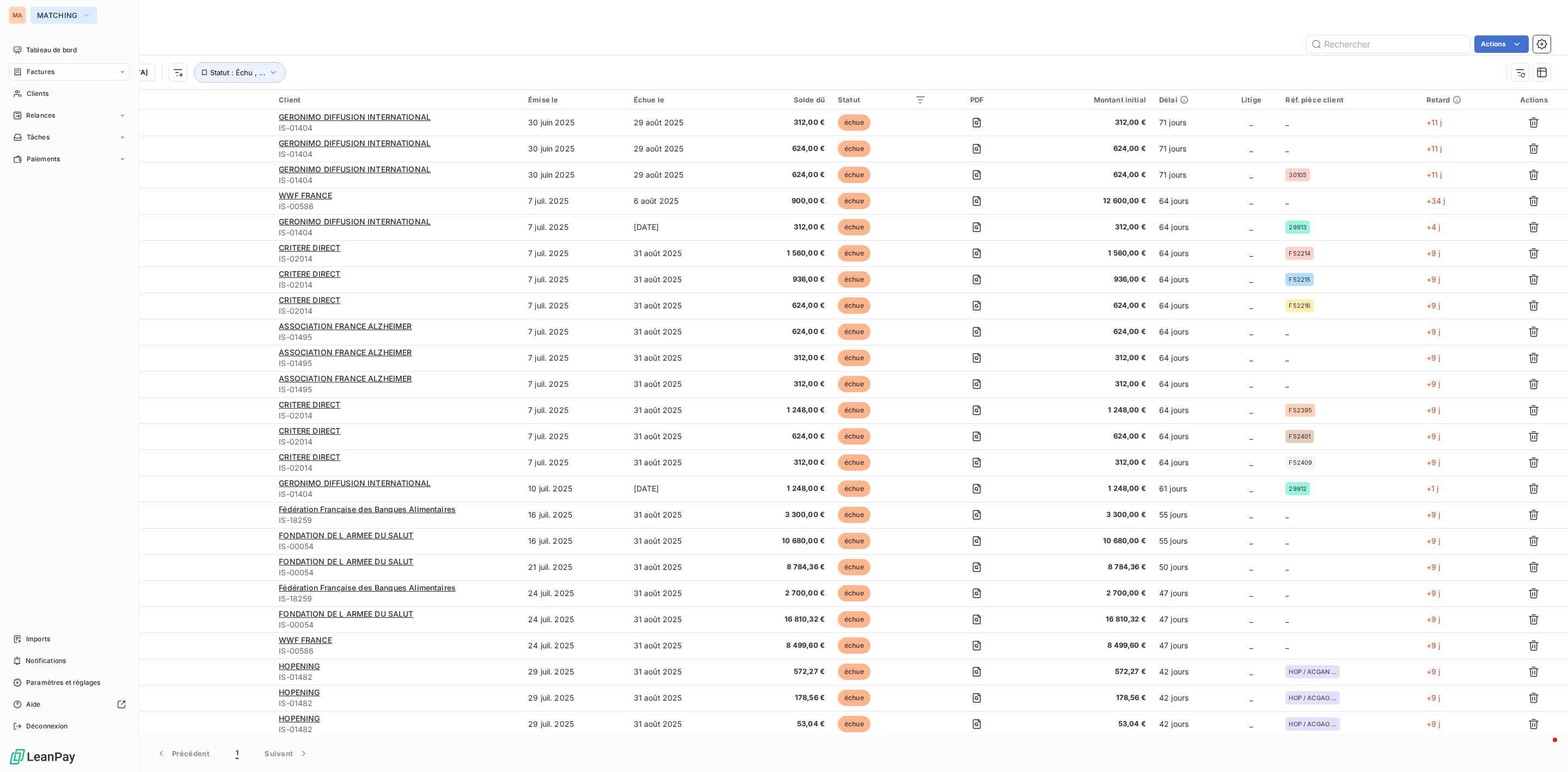
click at [70, 15] on span "MATCHING" at bounding box center [57, 15] width 41 height 9
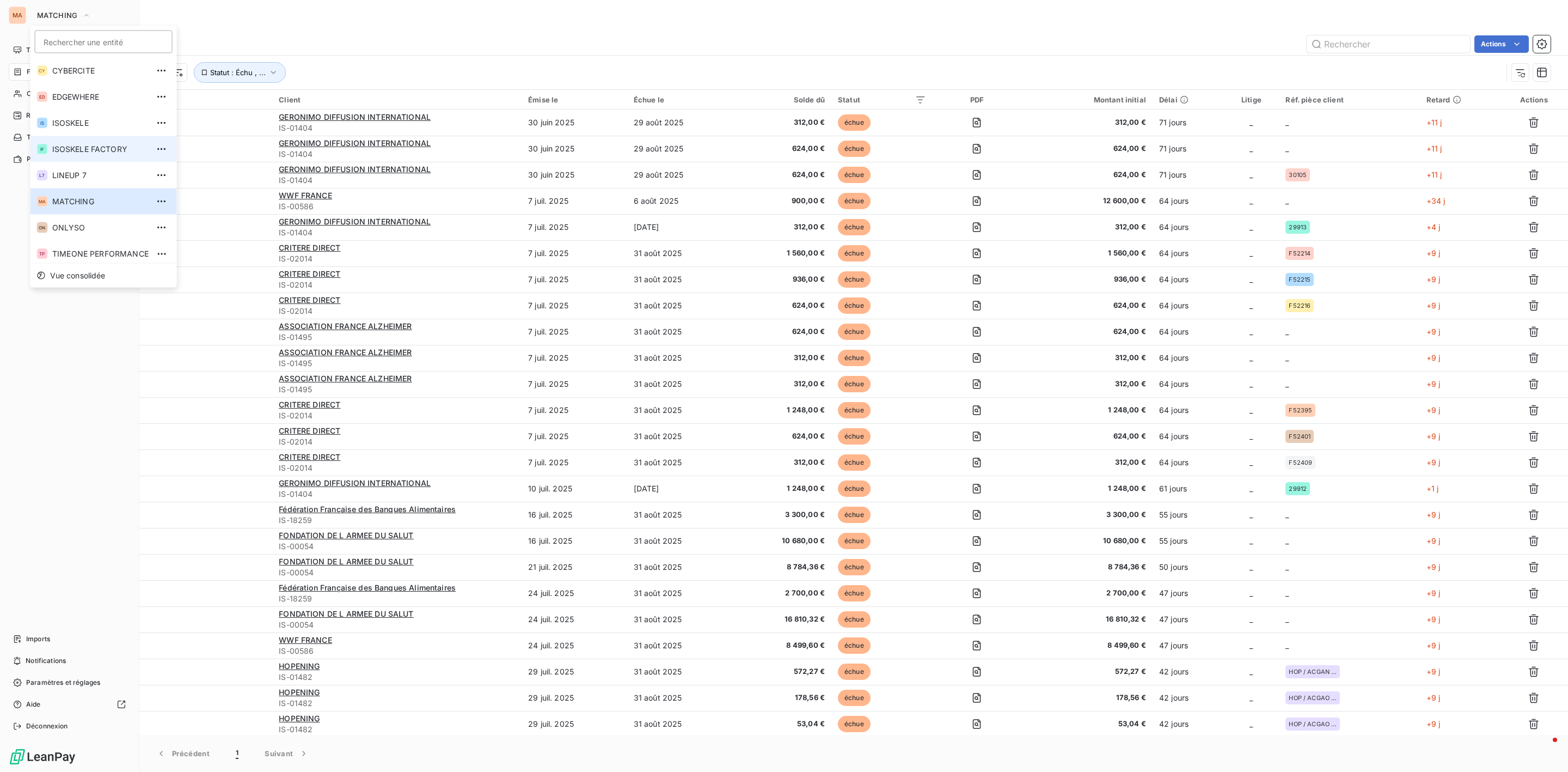
click at [94, 155] on li "IF ISOSKELE FACTORY" at bounding box center [104, 149] width 146 height 26
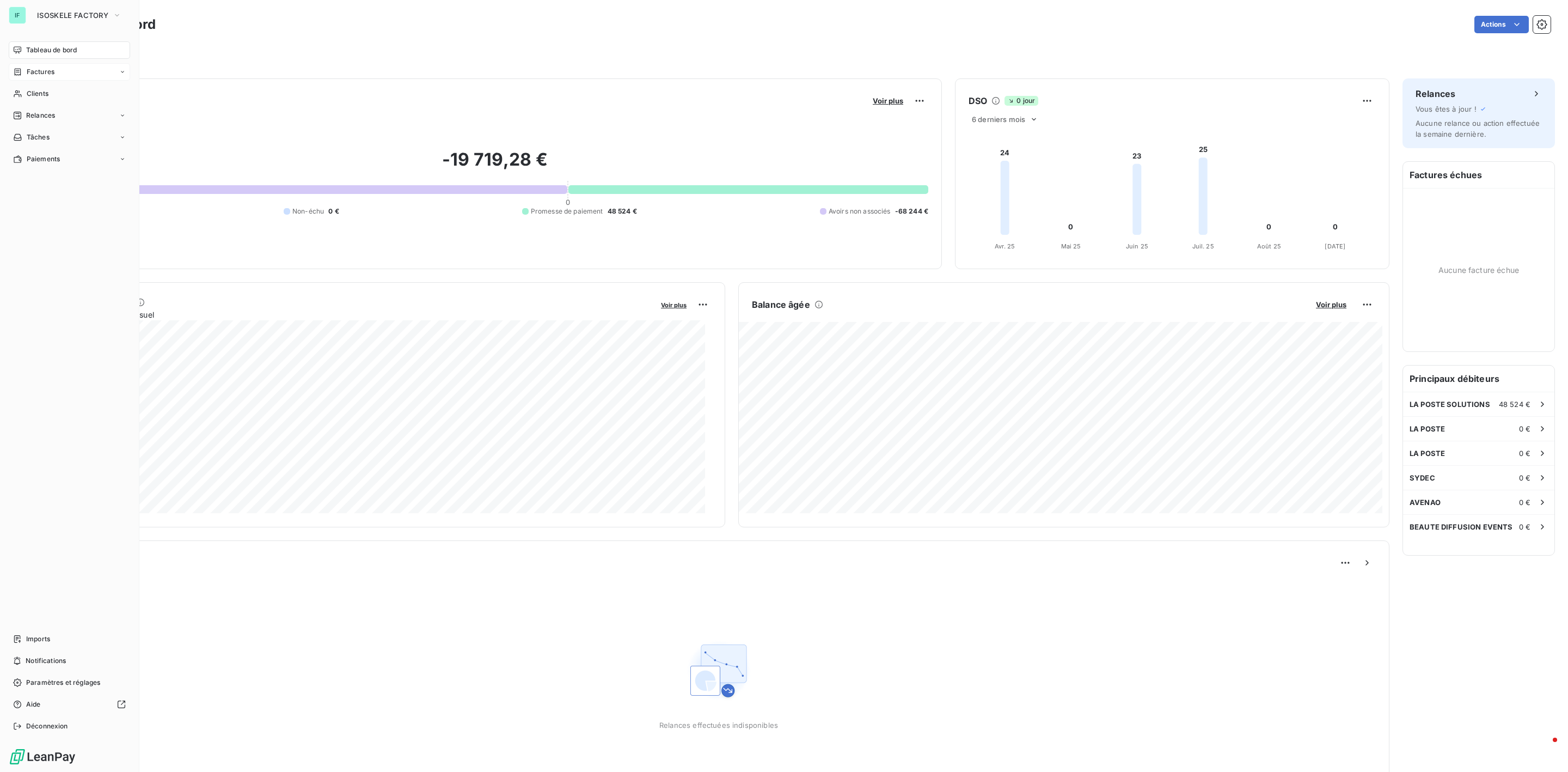
click at [39, 72] on span "Factures" at bounding box center [41, 72] width 28 height 10
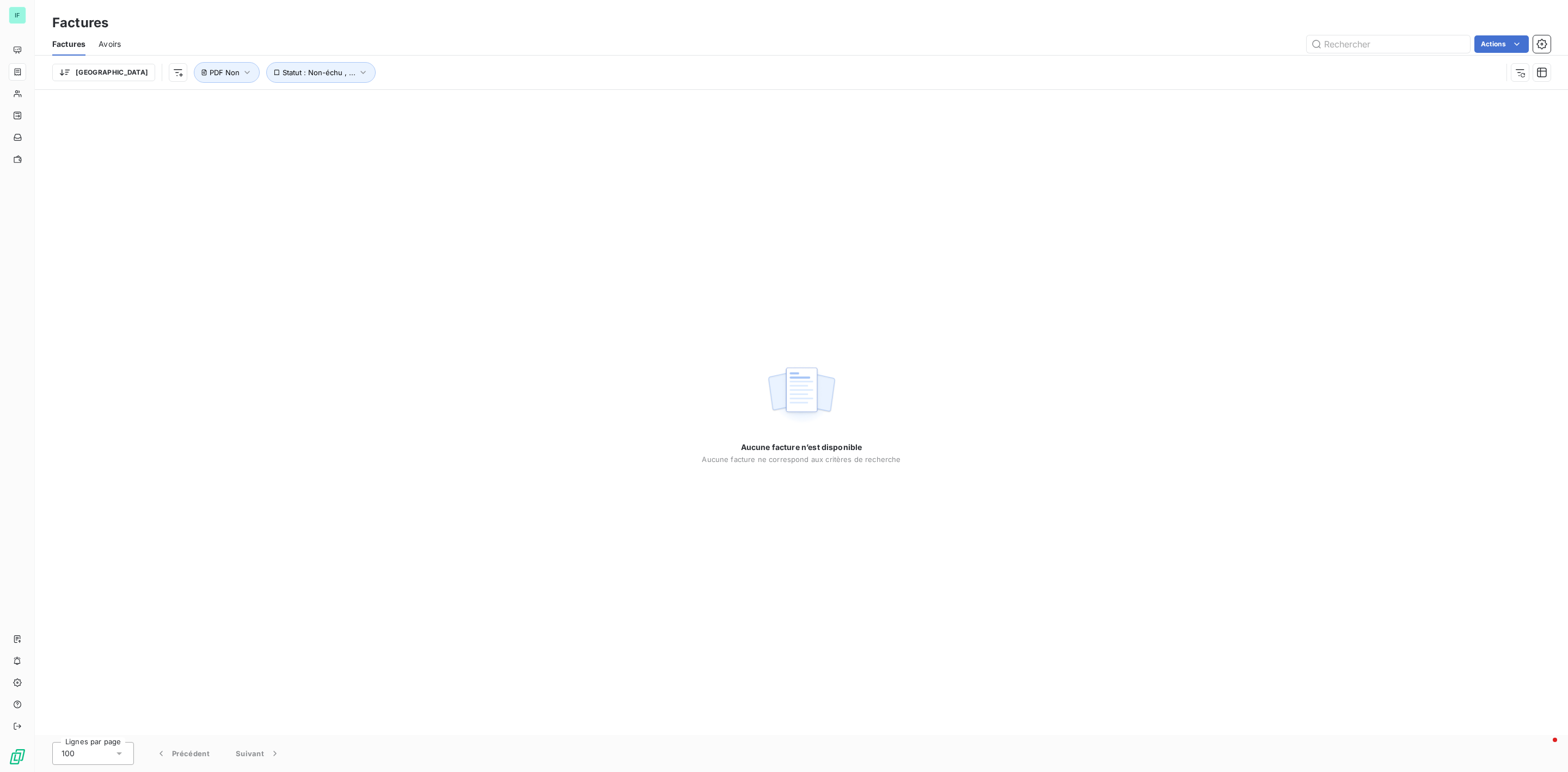
click at [528, 89] on div "Trier Statut : Non-échu , ... PDF Non" at bounding box center [802, 72] width 1498 height 33
click at [313, 73] on button "Statut : Non-échu , ..." at bounding box center [321, 72] width 109 height 21
click at [613, 69] on div "Trier Statut : Non-échu , ... PDF Non" at bounding box center [778, 72] width 1450 height 21
click at [104, 44] on span "Avoirs" at bounding box center [109, 43] width 22 height 11
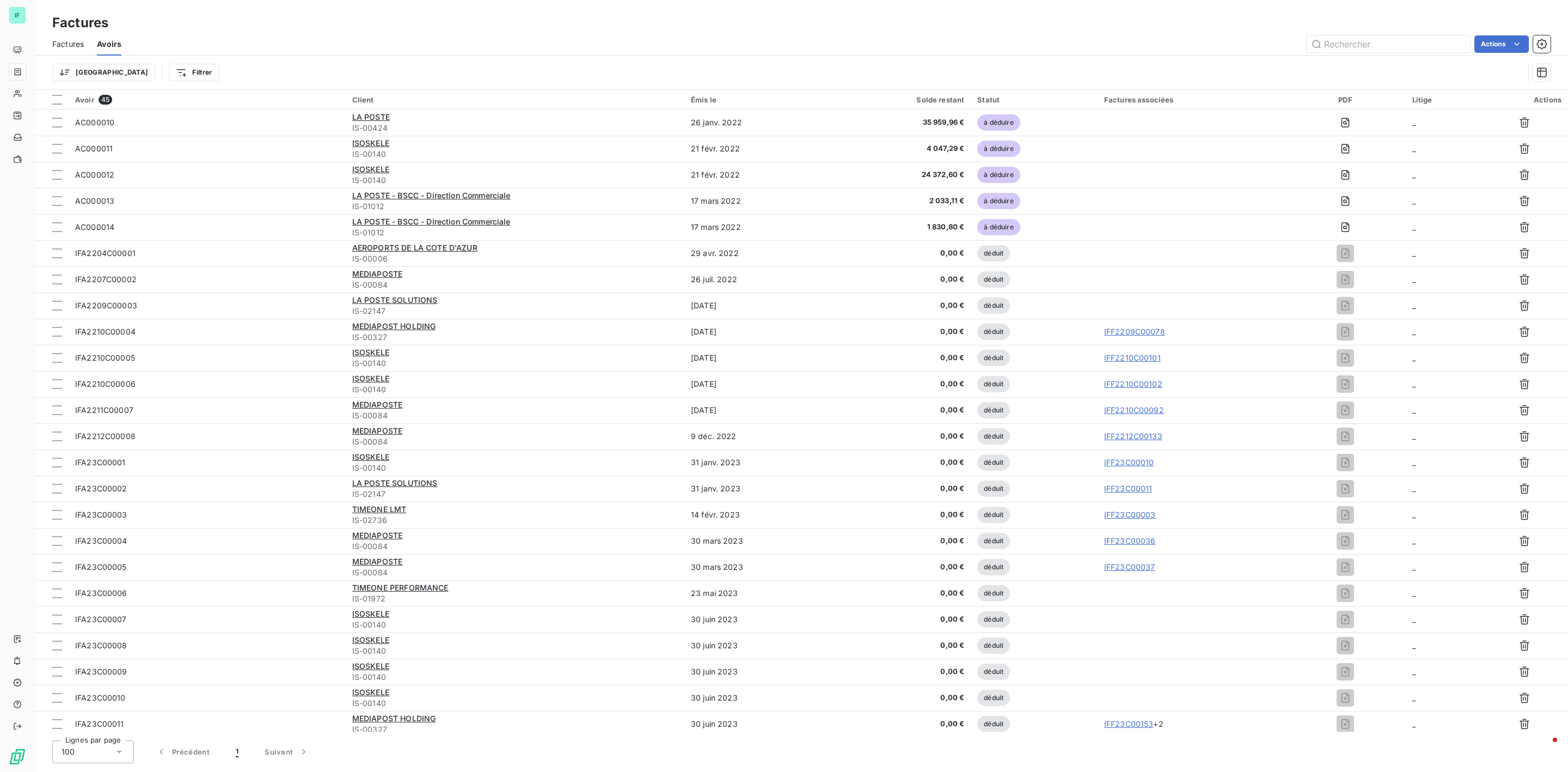
click at [70, 41] on span "Factures" at bounding box center [68, 43] width 31 height 11
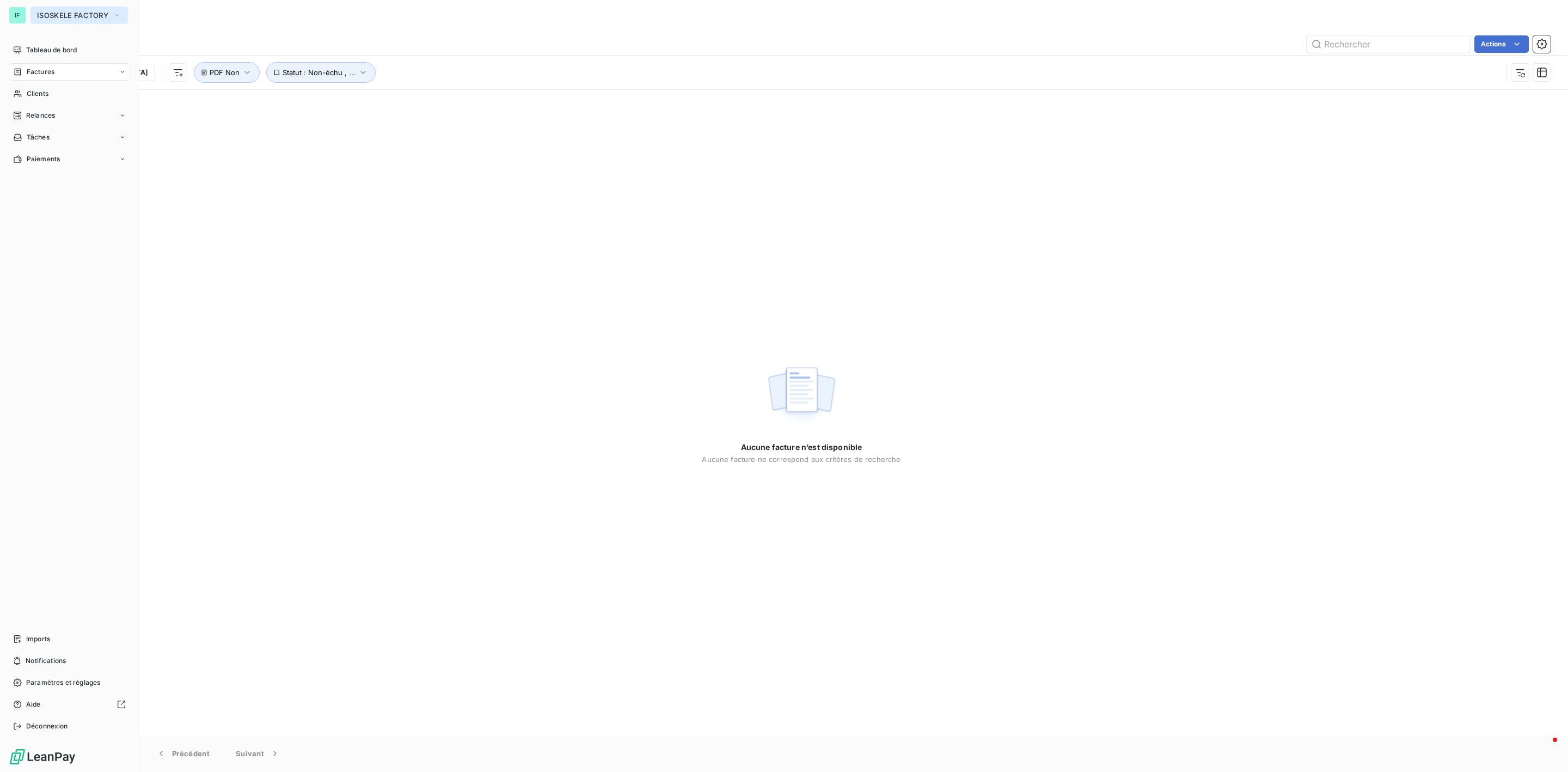
click at [77, 20] on button "ISOSKELE FACTORY" at bounding box center [79, 15] width 97 height 18
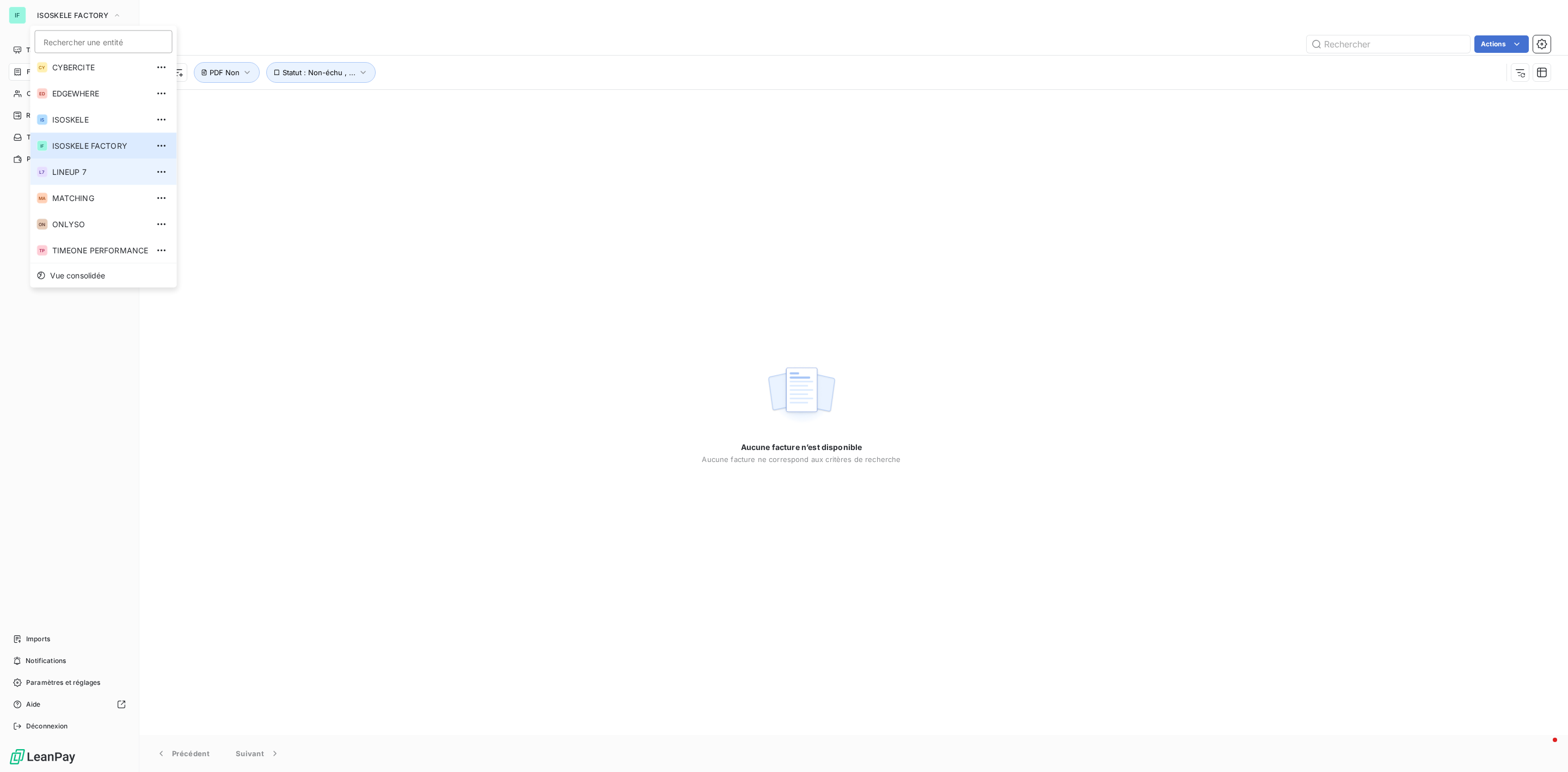
scroll to position [4, 0]
click at [85, 255] on li "TP TIMEONE PERFORMANCE" at bounding box center [104, 250] width 146 height 26
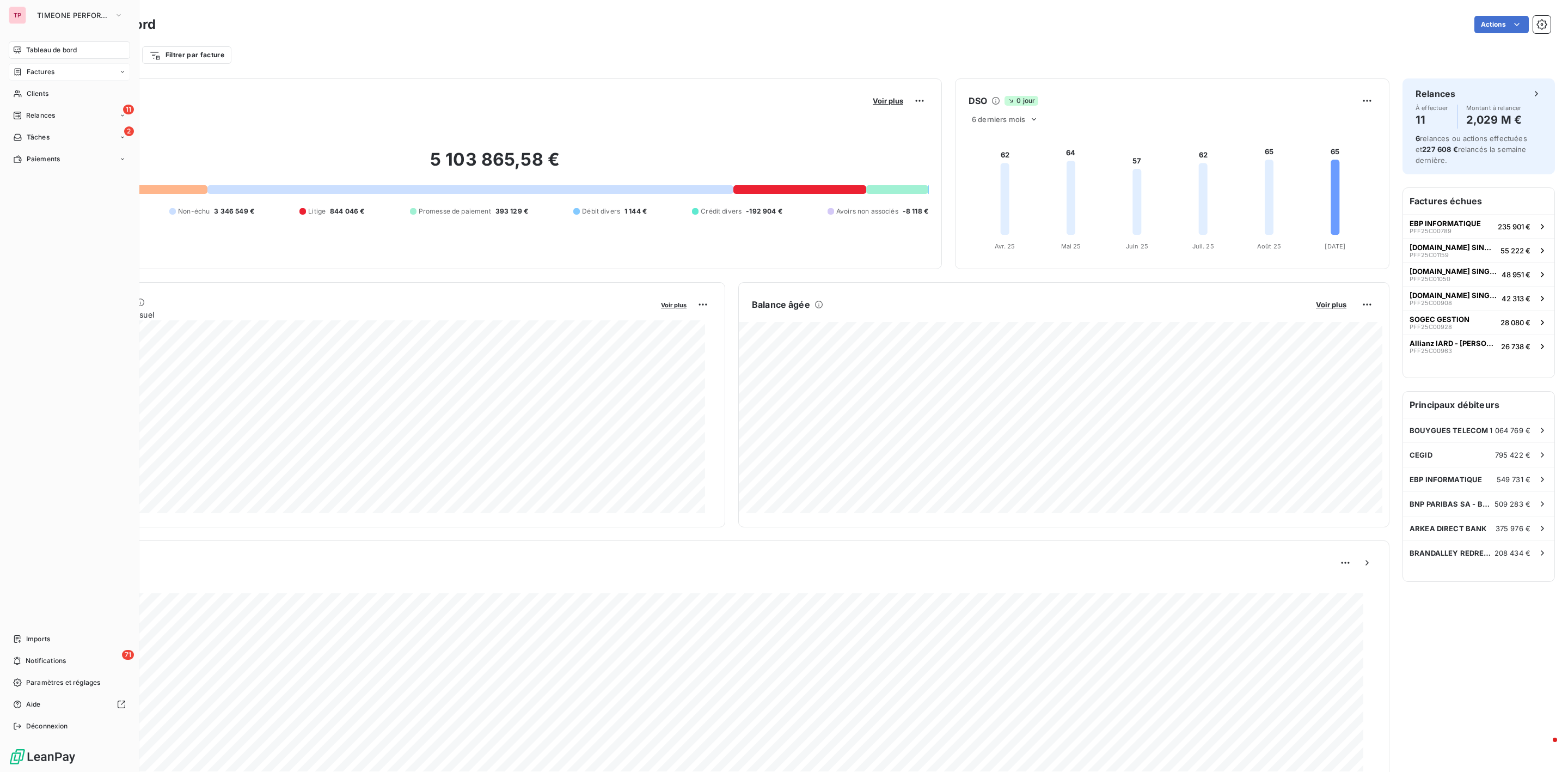
click at [44, 73] on span "Factures" at bounding box center [41, 72] width 28 height 10
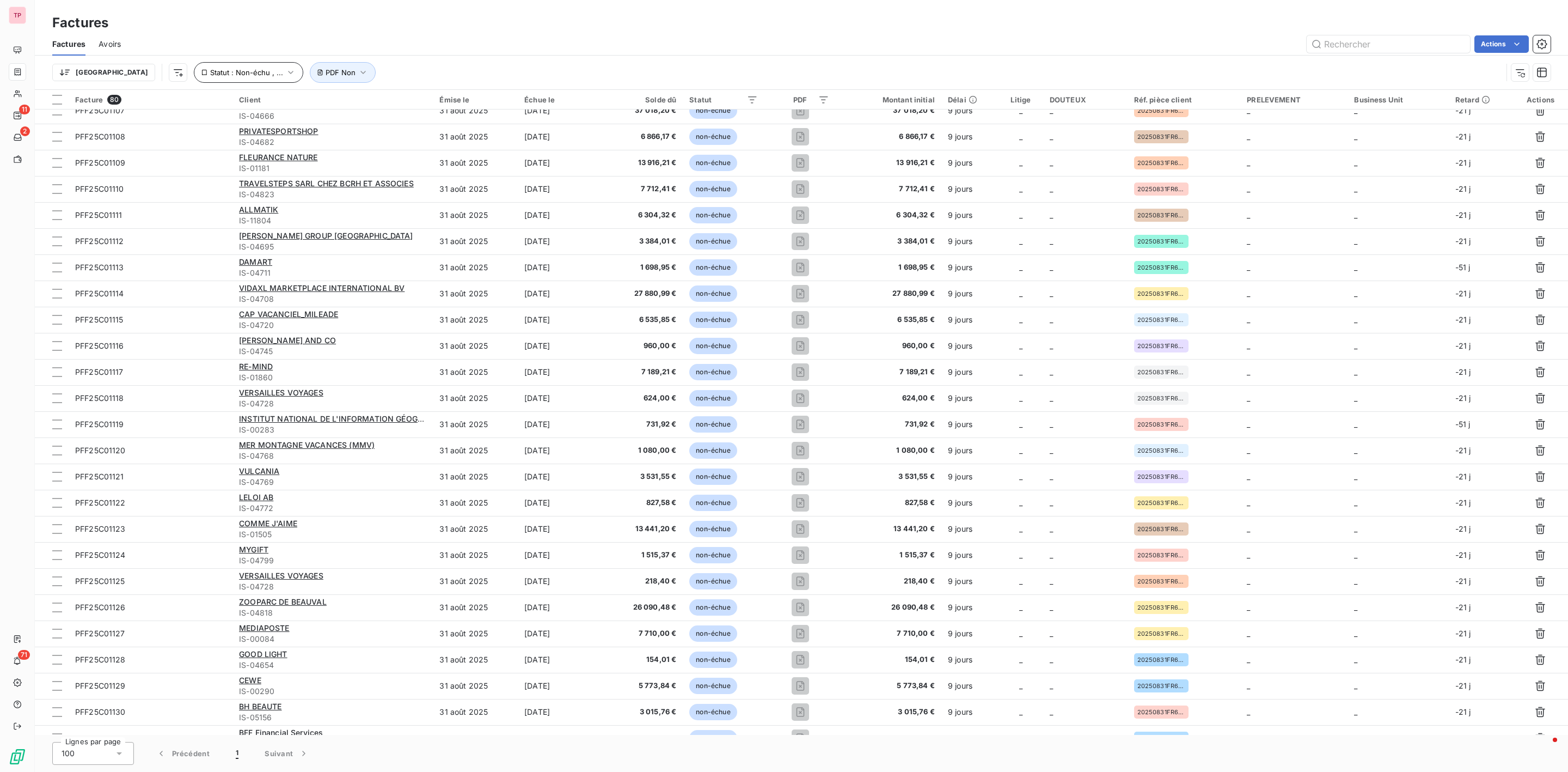
scroll to position [649, 0]
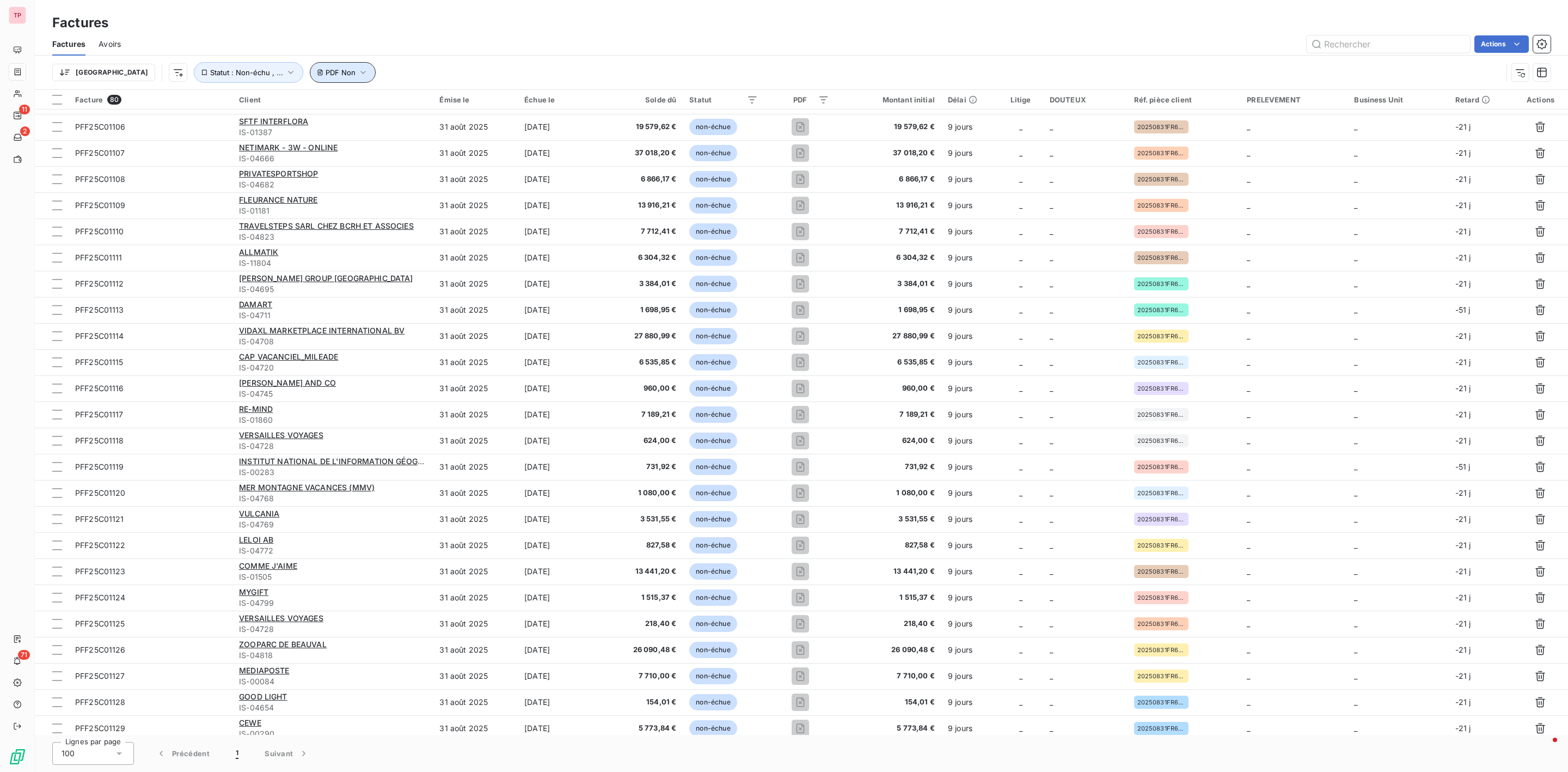
click at [358, 72] on icon "button" at bounding box center [363, 72] width 11 height 11
click at [309, 136] on span "Supprimer le filtre" at bounding box center [308, 131] width 63 height 11
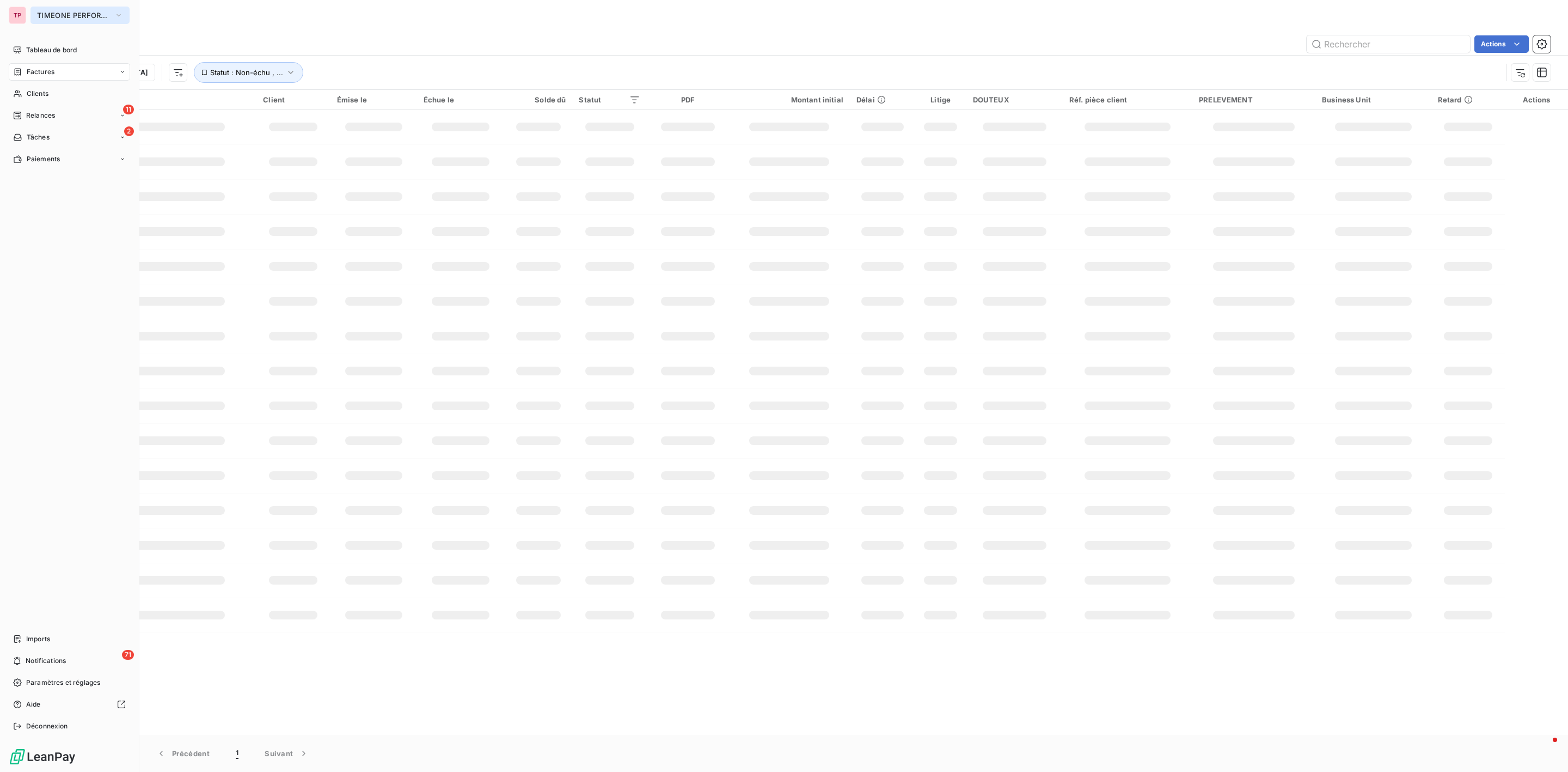
click at [63, 13] on span "TIMEONE PERFORMANCE" at bounding box center [73, 15] width 73 height 9
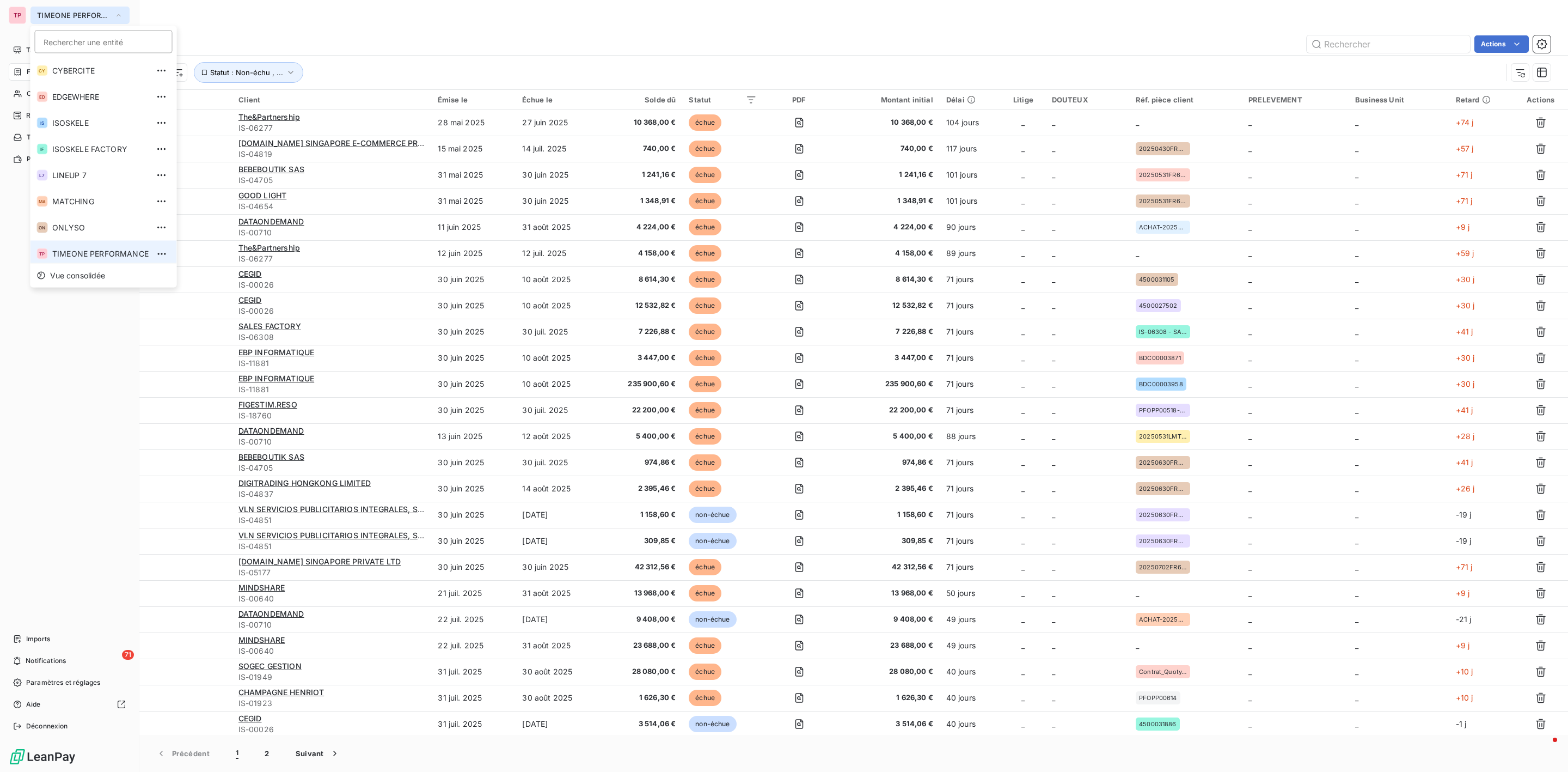
scroll to position [4, 0]
click at [103, 92] on span "EDGEWHERE" at bounding box center [101, 92] width 97 height 11
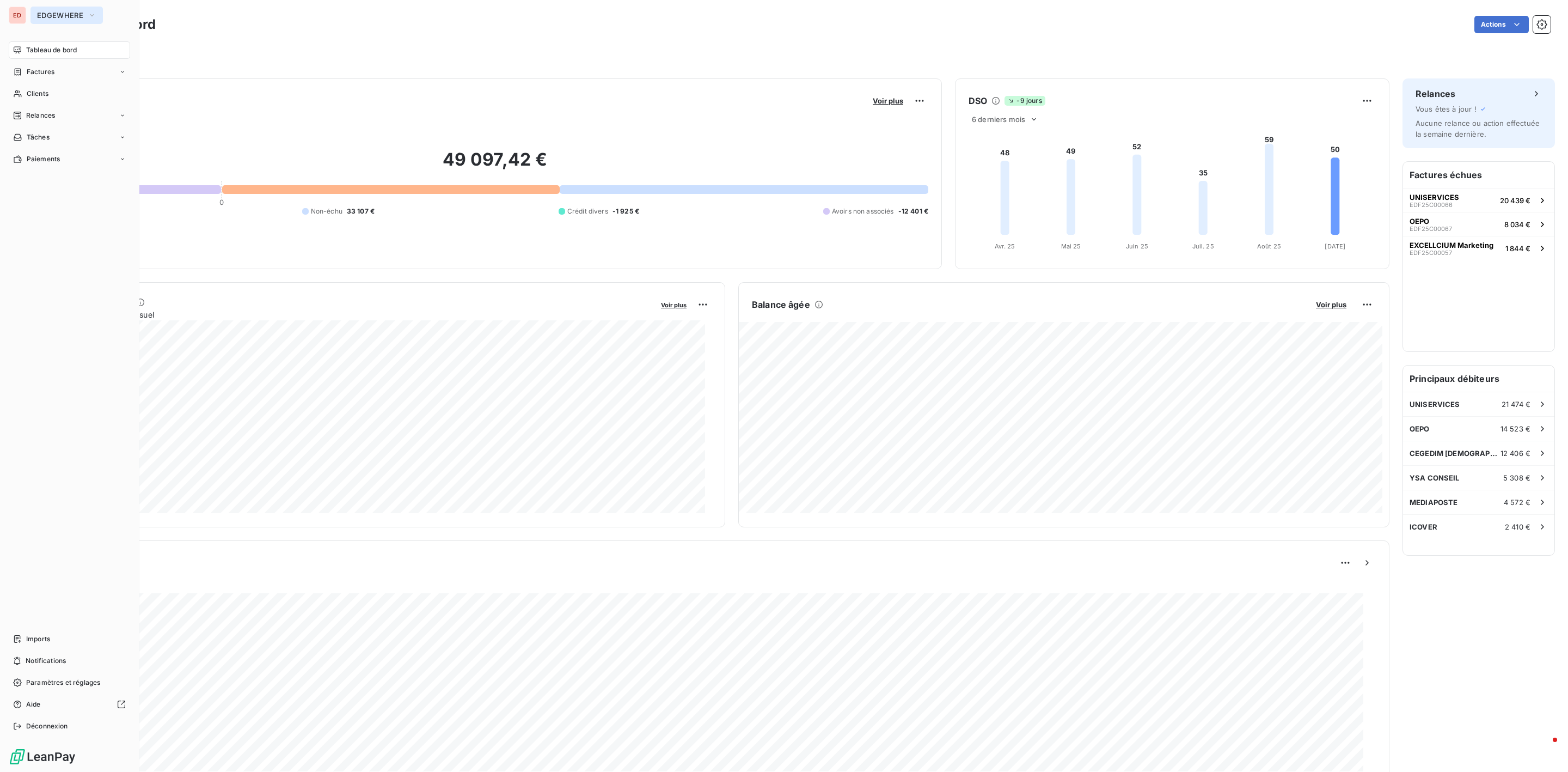
click at [71, 12] on span "EDGEWHERE" at bounding box center [60, 15] width 46 height 9
click at [80, 124] on span "ISOSKELE" at bounding box center [101, 122] width 97 height 11
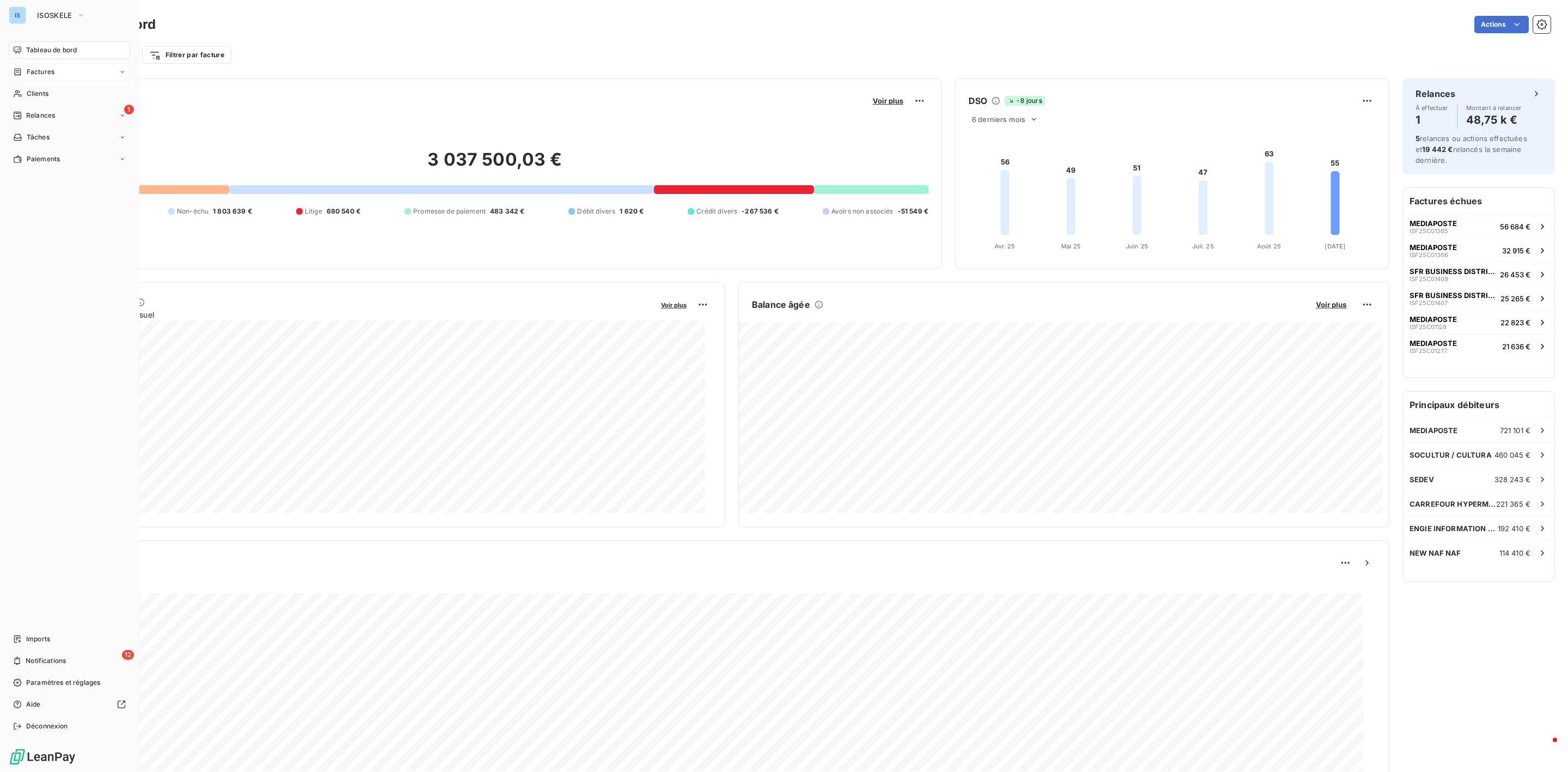
click at [45, 73] on span "Factures" at bounding box center [41, 72] width 28 height 10
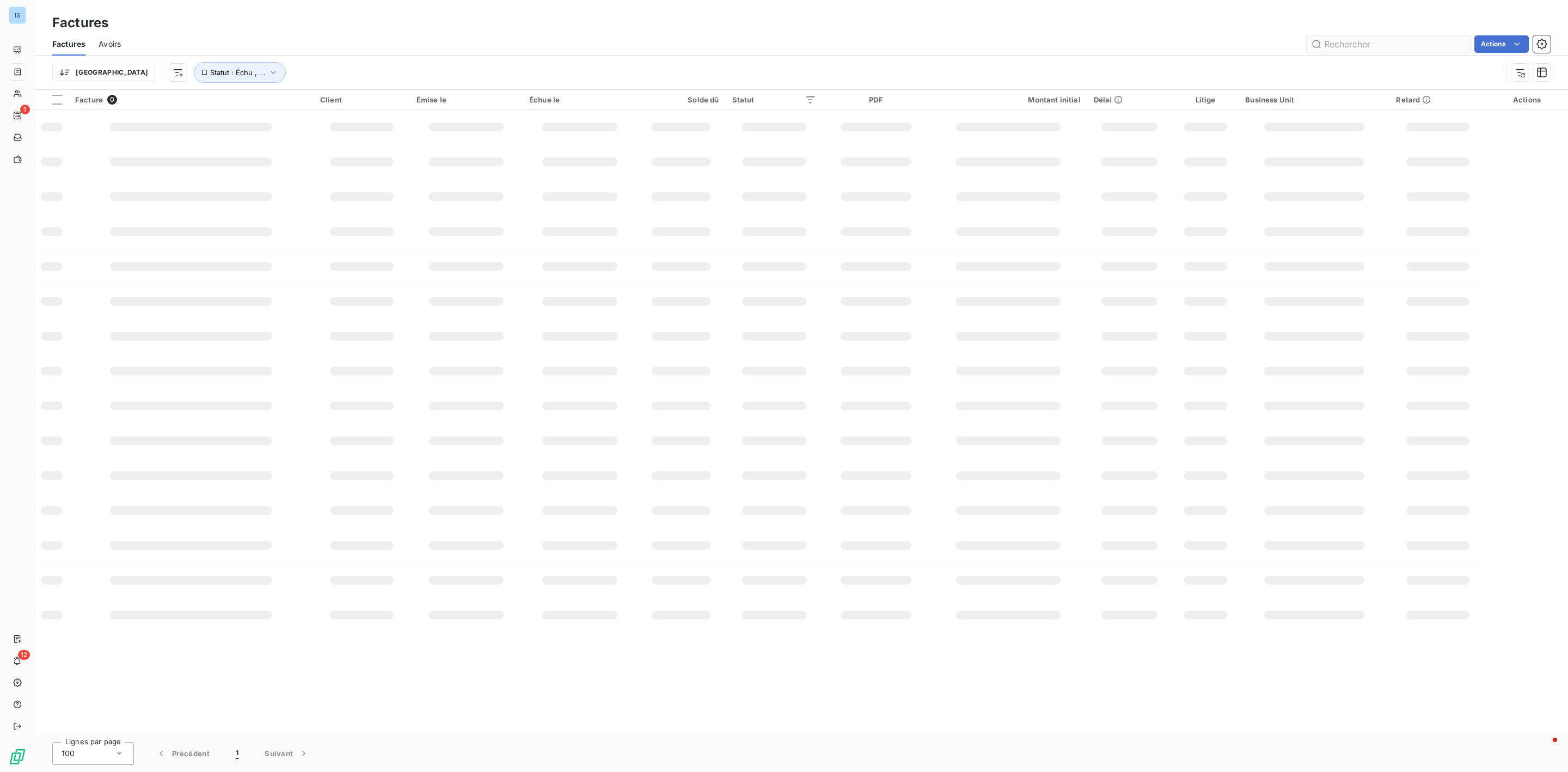
click at [1337, 38] on input "text" at bounding box center [1389, 44] width 163 height 18
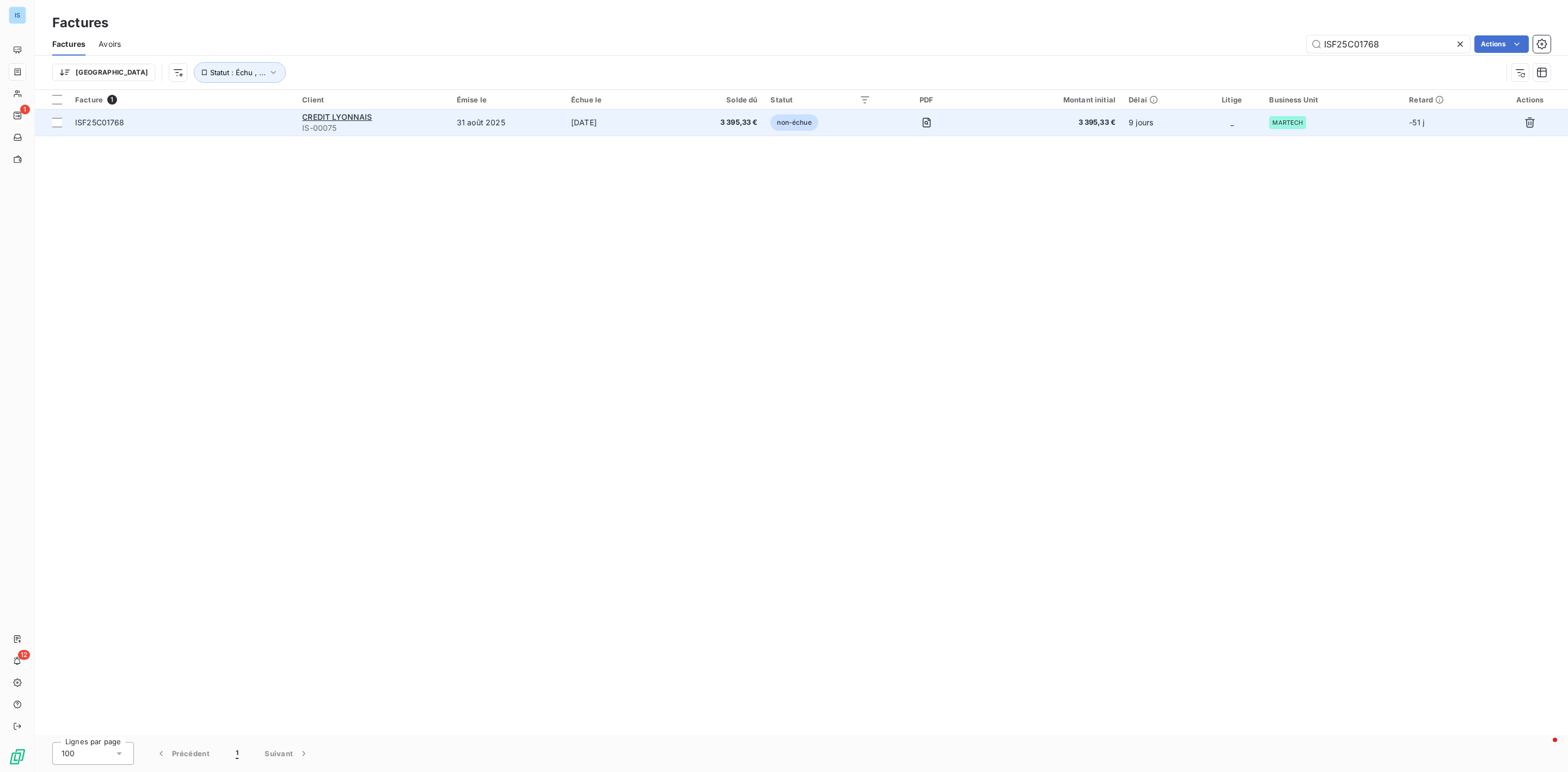
type input "ISF25C01768"
click at [110, 121] on span "ISF25C01768" at bounding box center [100, 122] width 50 height 9
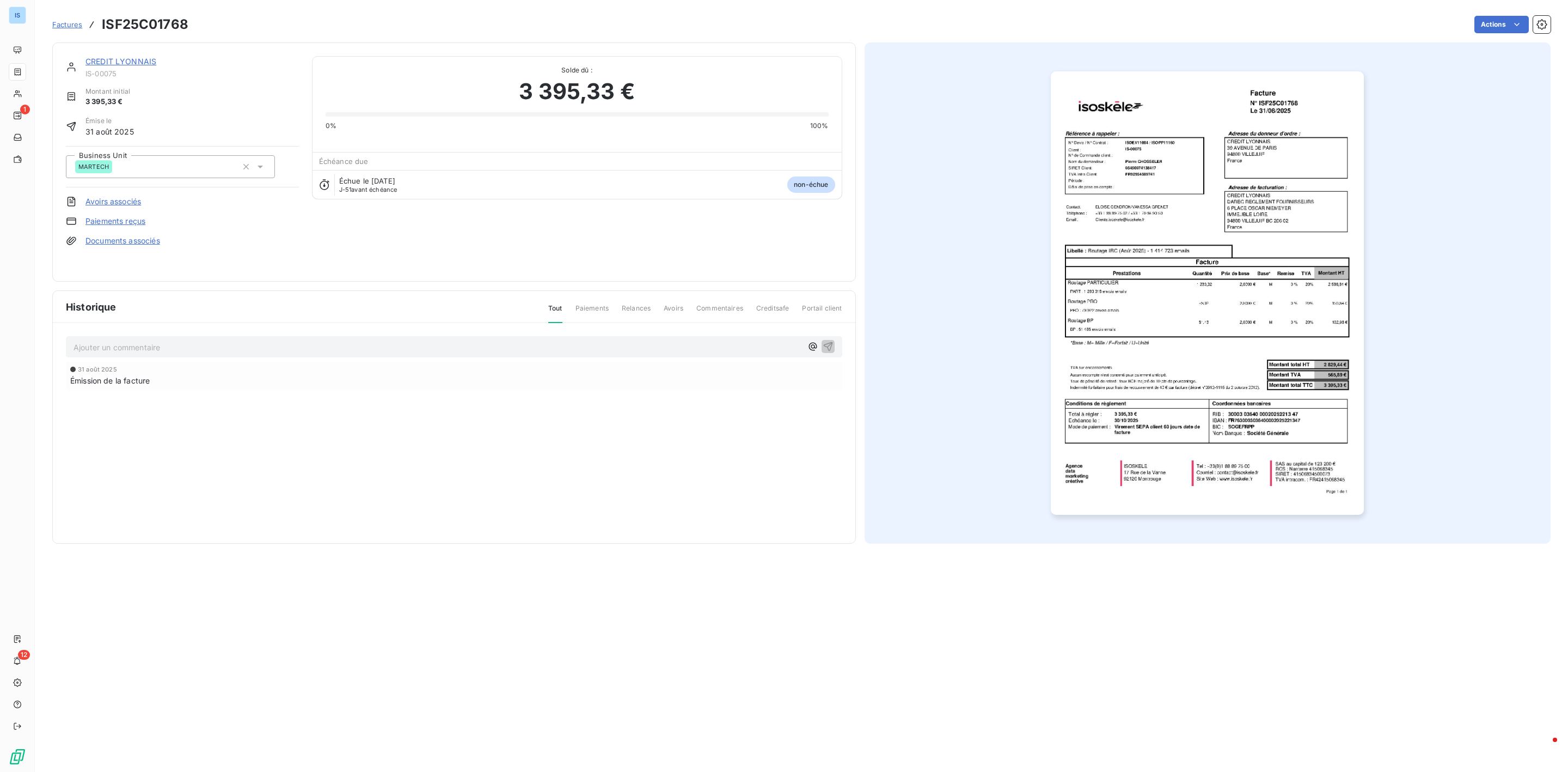
click at [1531, 18] on div "Actions" at bounding box center [876, 24] width 1349 height 18
click at [1525, 24] on html "IS 1 12 Factures ISF25C01768 Actions CREDIT LYONNAIS IS-00075 Montant initial 3…" at bounding box center [784, 386] width 1568 height 772
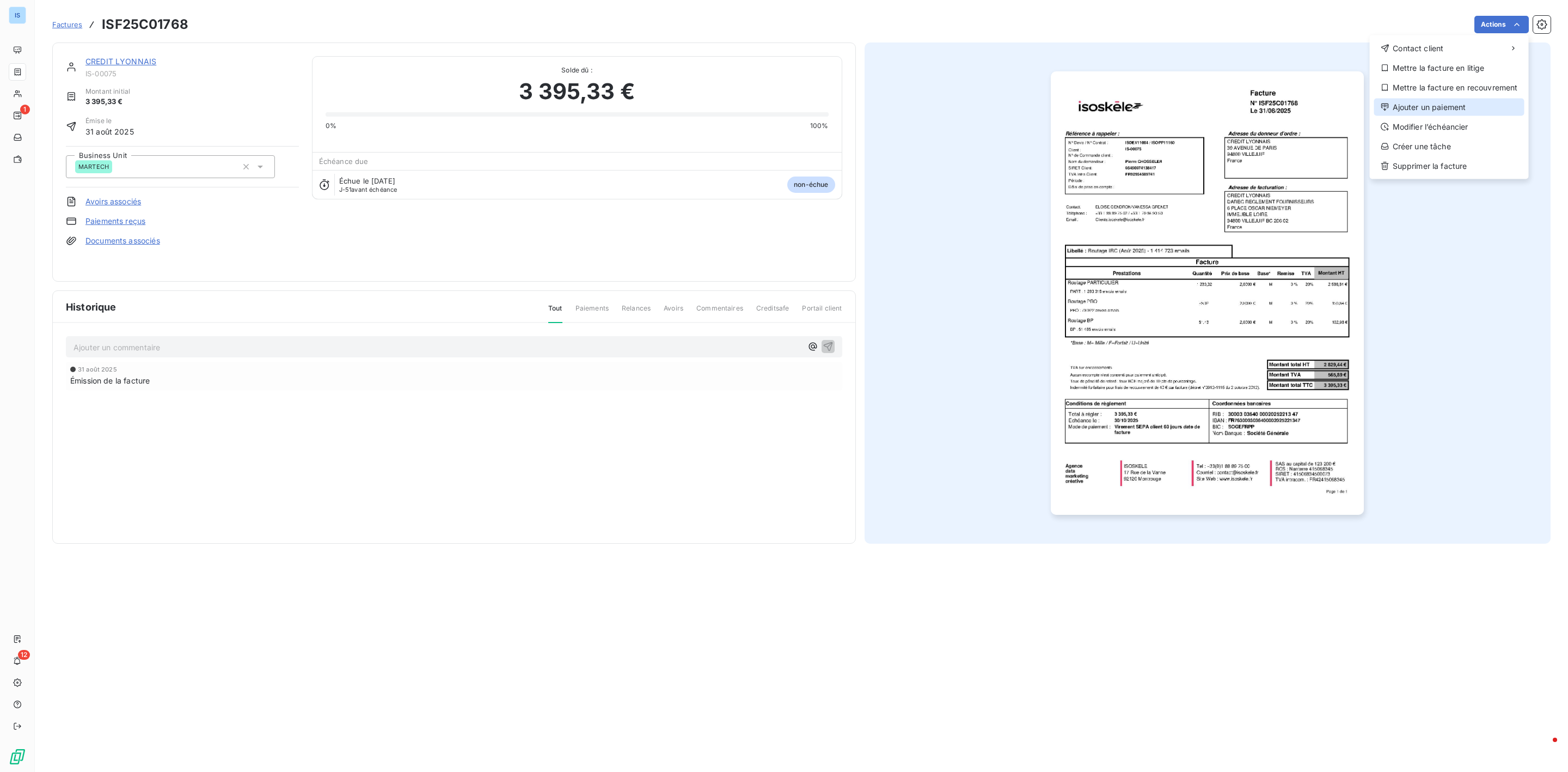
click at [1422, 108] on div "Ajouter un paiement" at bounding box center [1449, 107] width 150 height 18
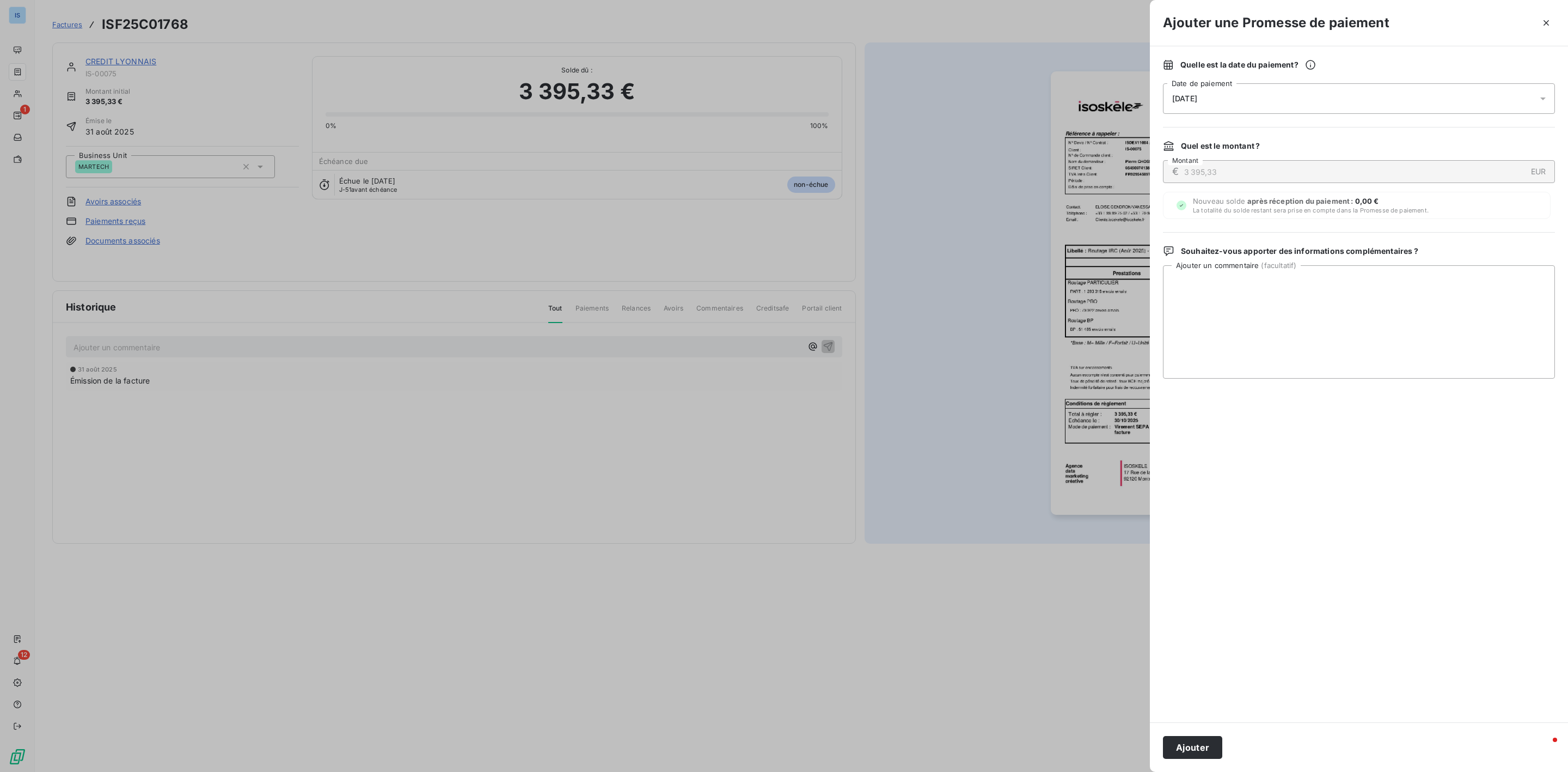
click at [1322, 102] on div "[DATE]" at bounding box center [1359, 98] width 392 height 31
click at [1235, 234] on button "17" at bounding box center [1238, 233] width 22 height 22
click at [1378, 314] on textarea "Ajouter un commentaire ( facultatif )" at bounding box center [1359, 321] width 392 height 113
paste textarea "Titre de paiement 10873 Référence interne 124684 Date de règlement 09 septembre…"
type textarea "Titre de paiement 10873 Référence interne 124684 Date de règlement 09 septembre…"
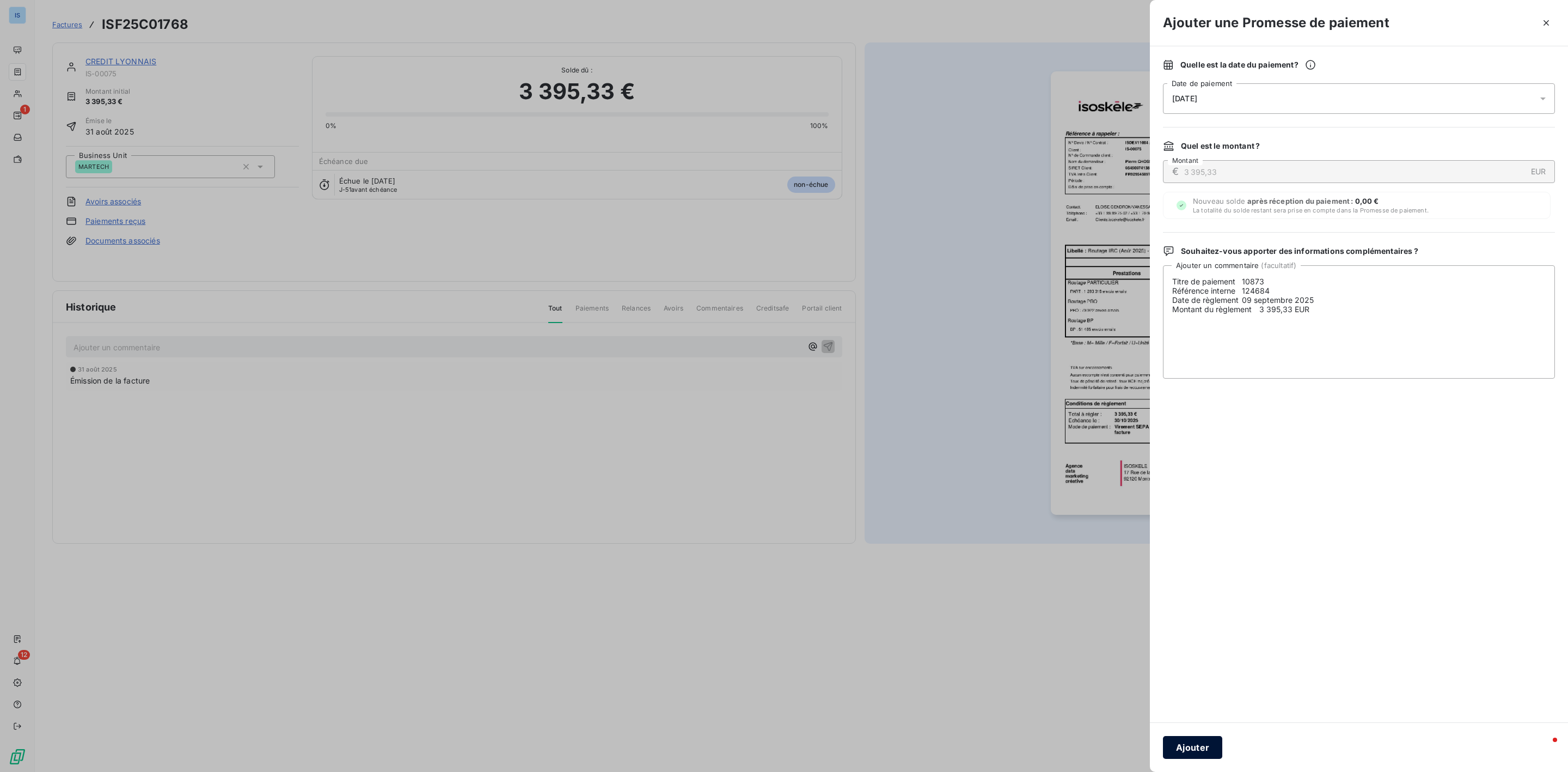
click at [1193, 737] on button "Ajouter" at bounding box center [1193, 747] width 60 height 23
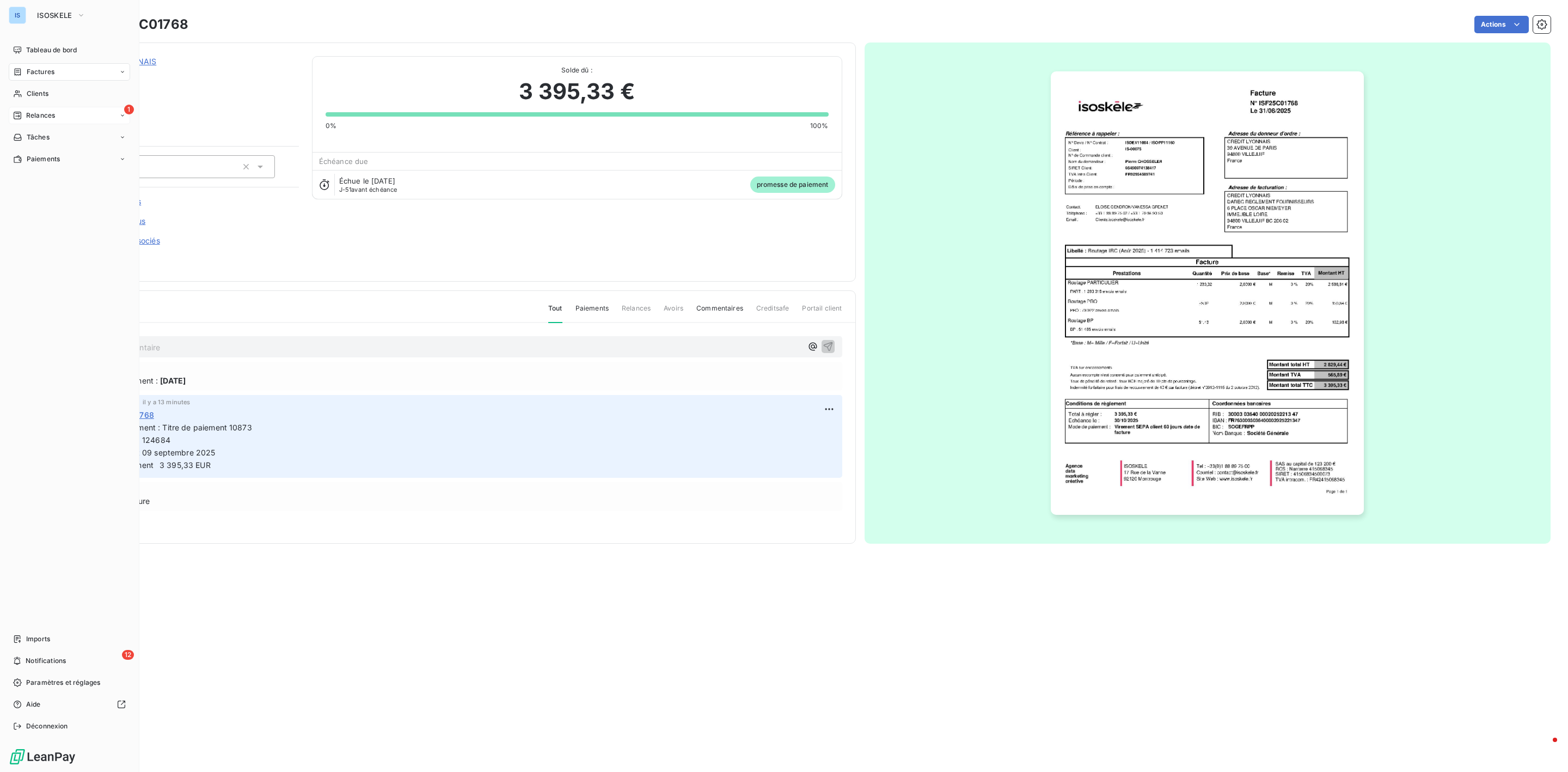
click at [33, 117] on span "Relances" at bounding box center [41, 116] width 29 height 10
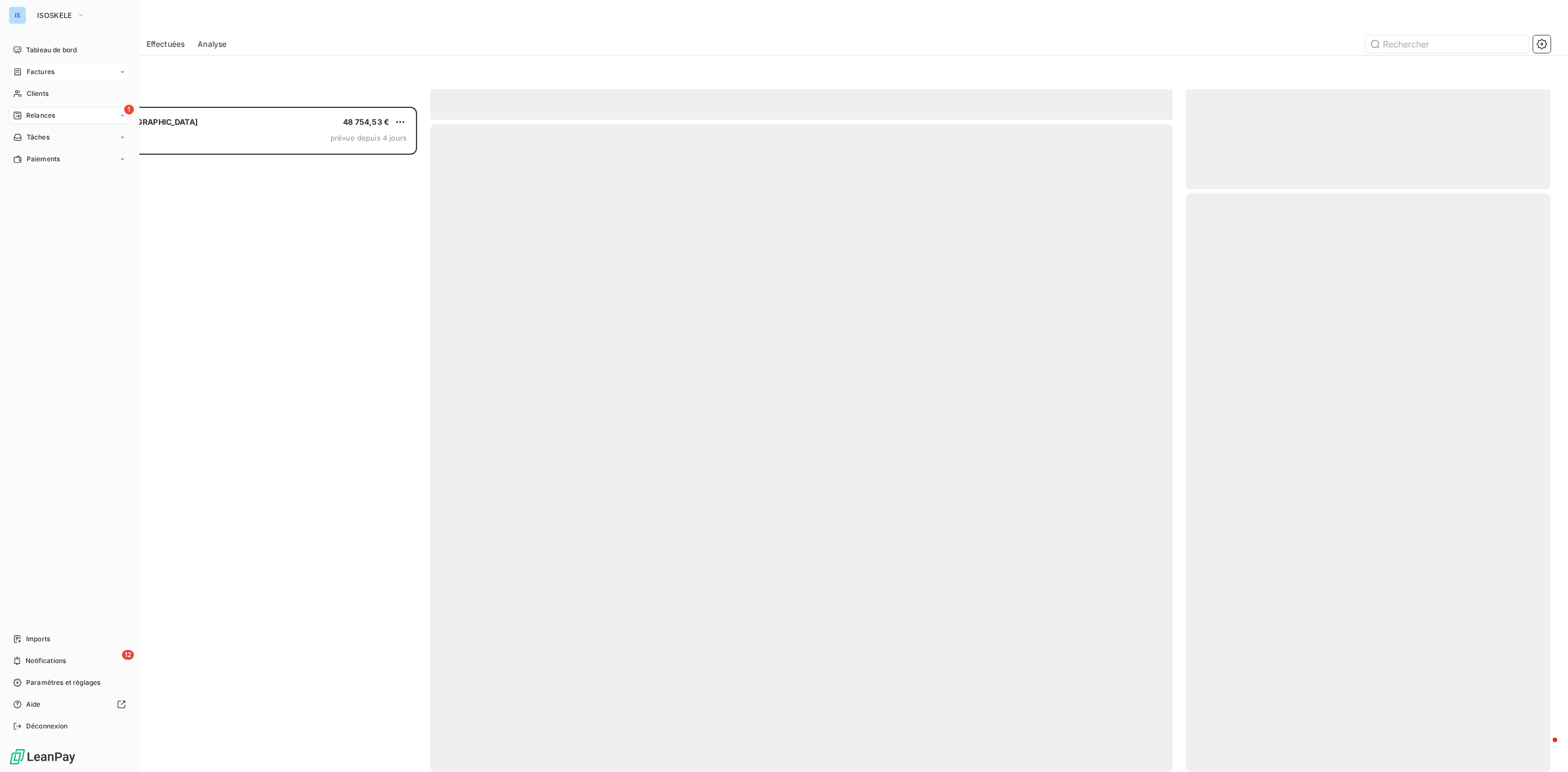
scroll to position [653, 352]
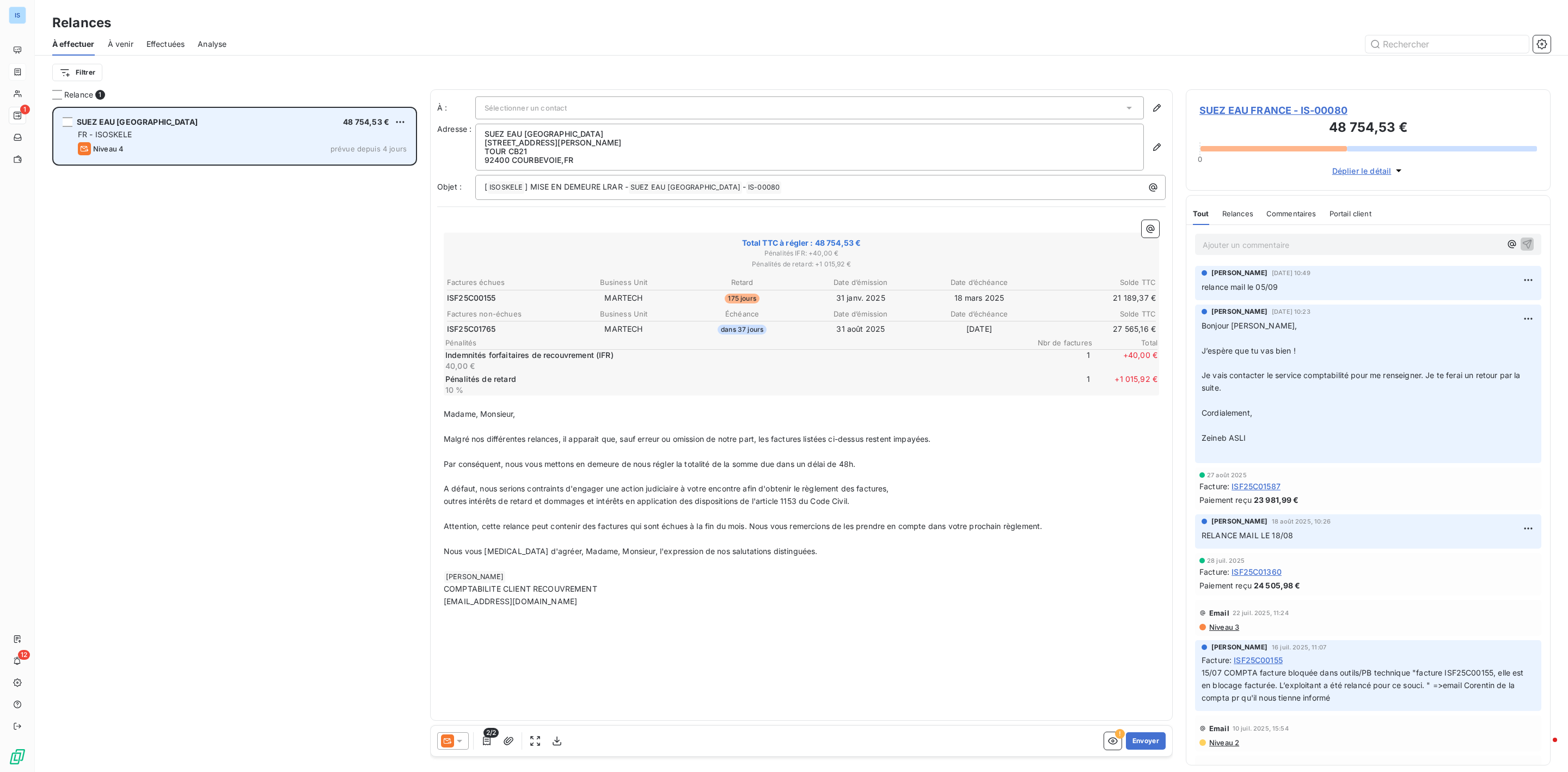
click at [407, 120] on div "SUEZ EAU FRANCE 48 754,53 € FR - ISOSKELE Niveau 4 prévue depuis 4 jours" at bounding box center [235, 136] width 362 height 55
click at [404, 120] on html "IS 1 12 Relances À effectuer À venir Effectuées Analyse Filtrer Relance 1 SUEZ …" at bounding box center [784, 386] width 1568 height 772
click at [348, 162] on div "Passer cette action" at bounding box center [353, 163] width 97 height 18
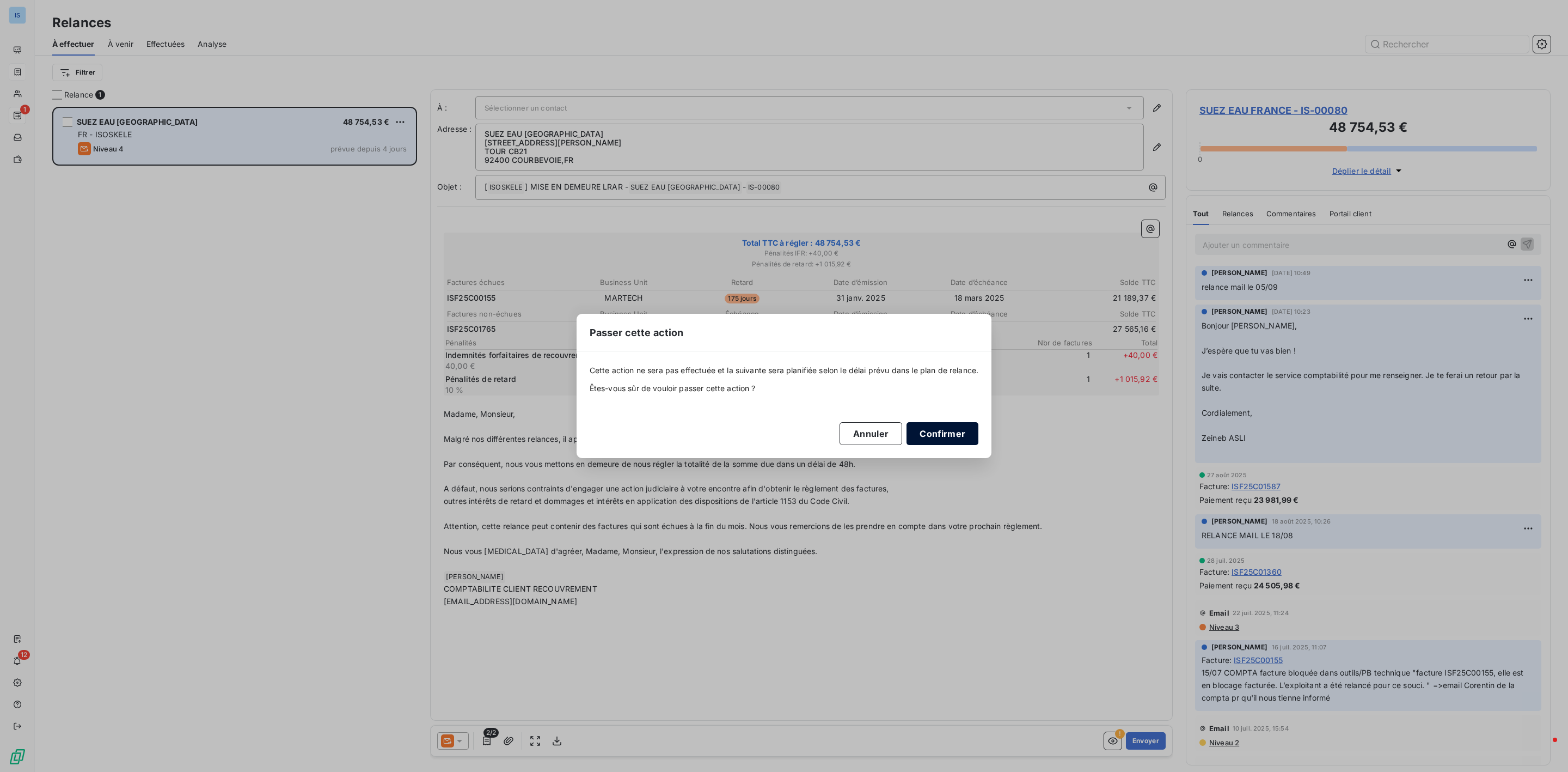
click at [940, 427] on button "Confirmer" at bounding box center [943, 434] width 72 height 23
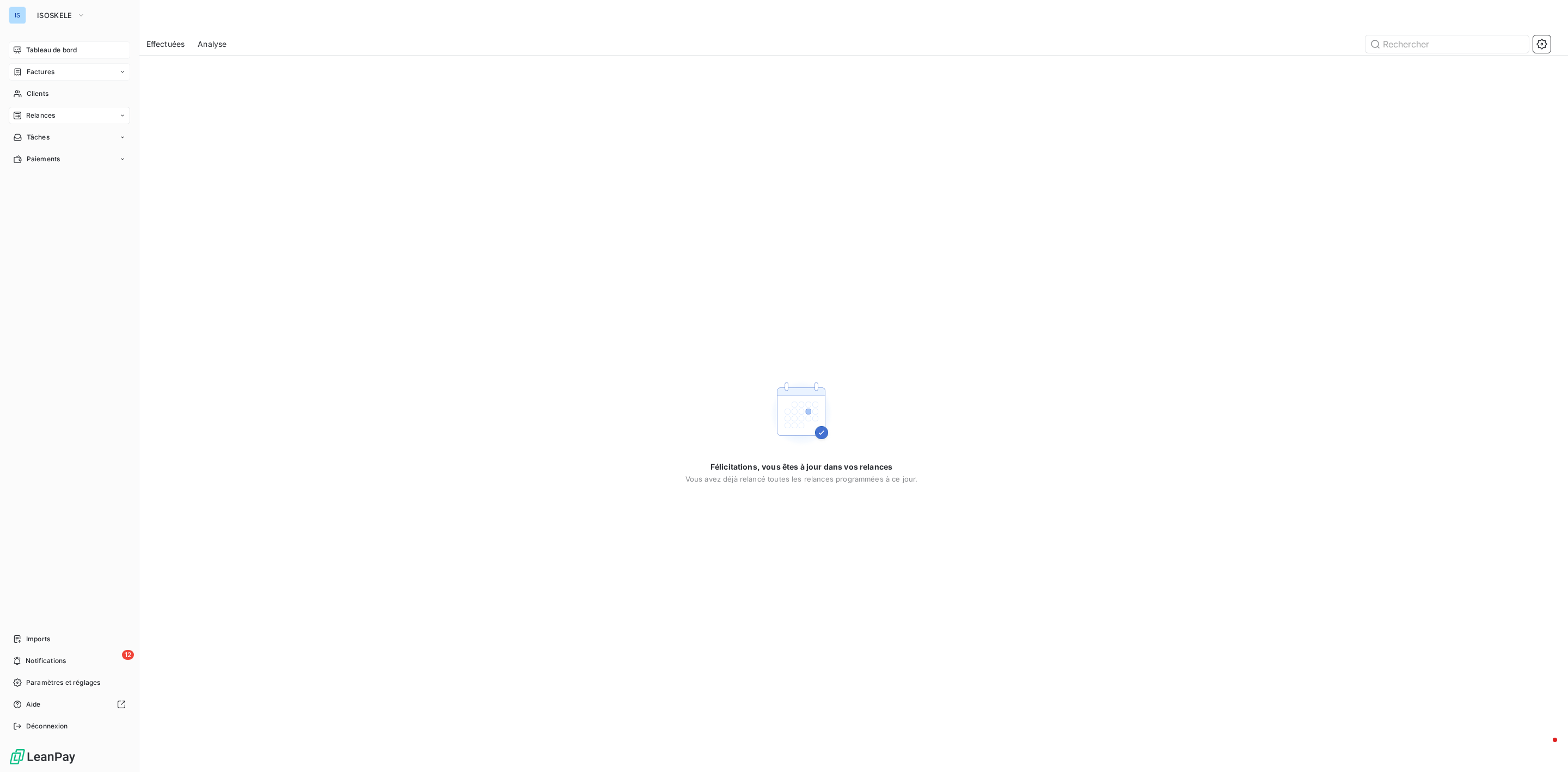
click at [36, 54] on span "Tableau de bord" at bounding box center [51, 50] width 50 height 10
